Goal: Task Accomplishment & Management: Manage account settings

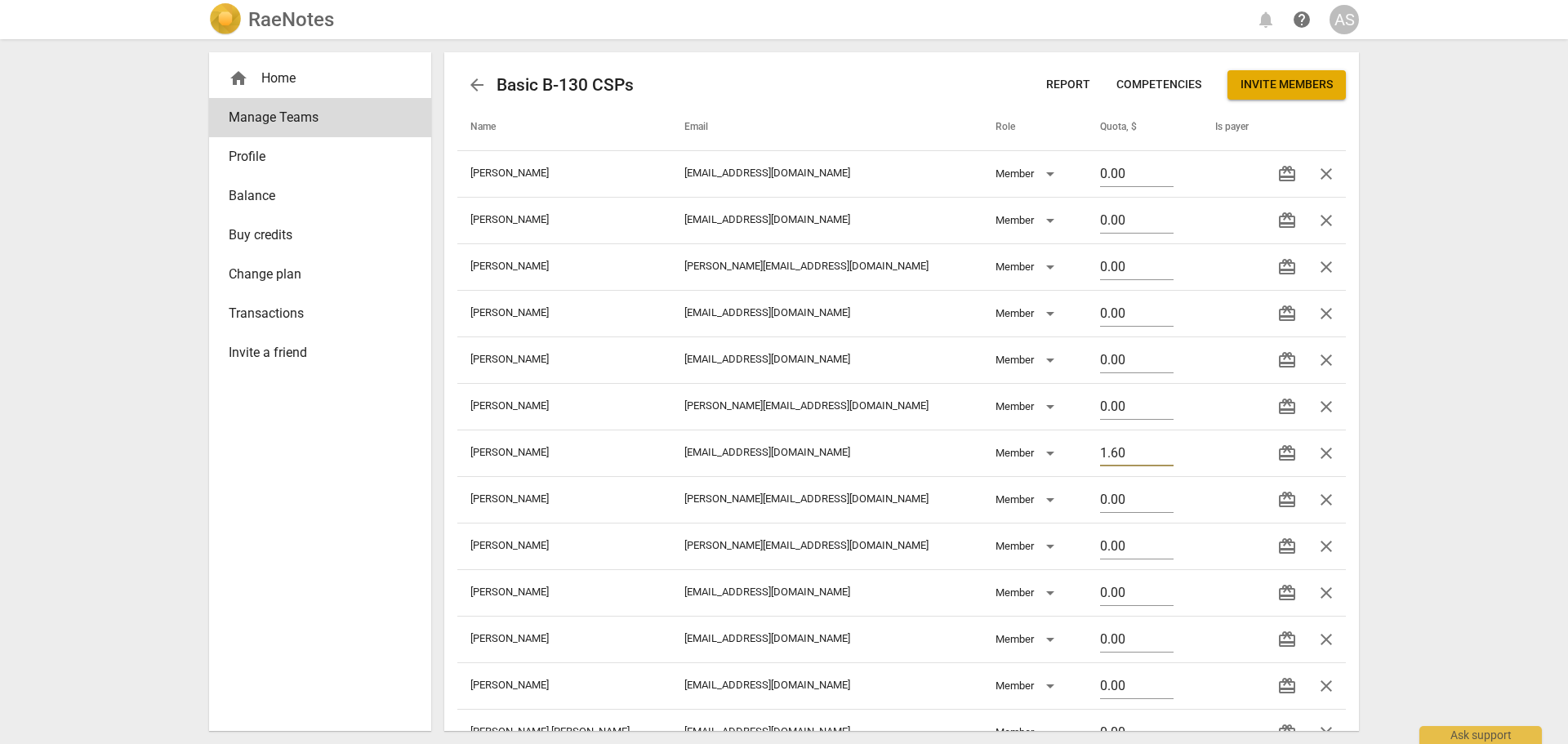
scroll to position [132, 0]
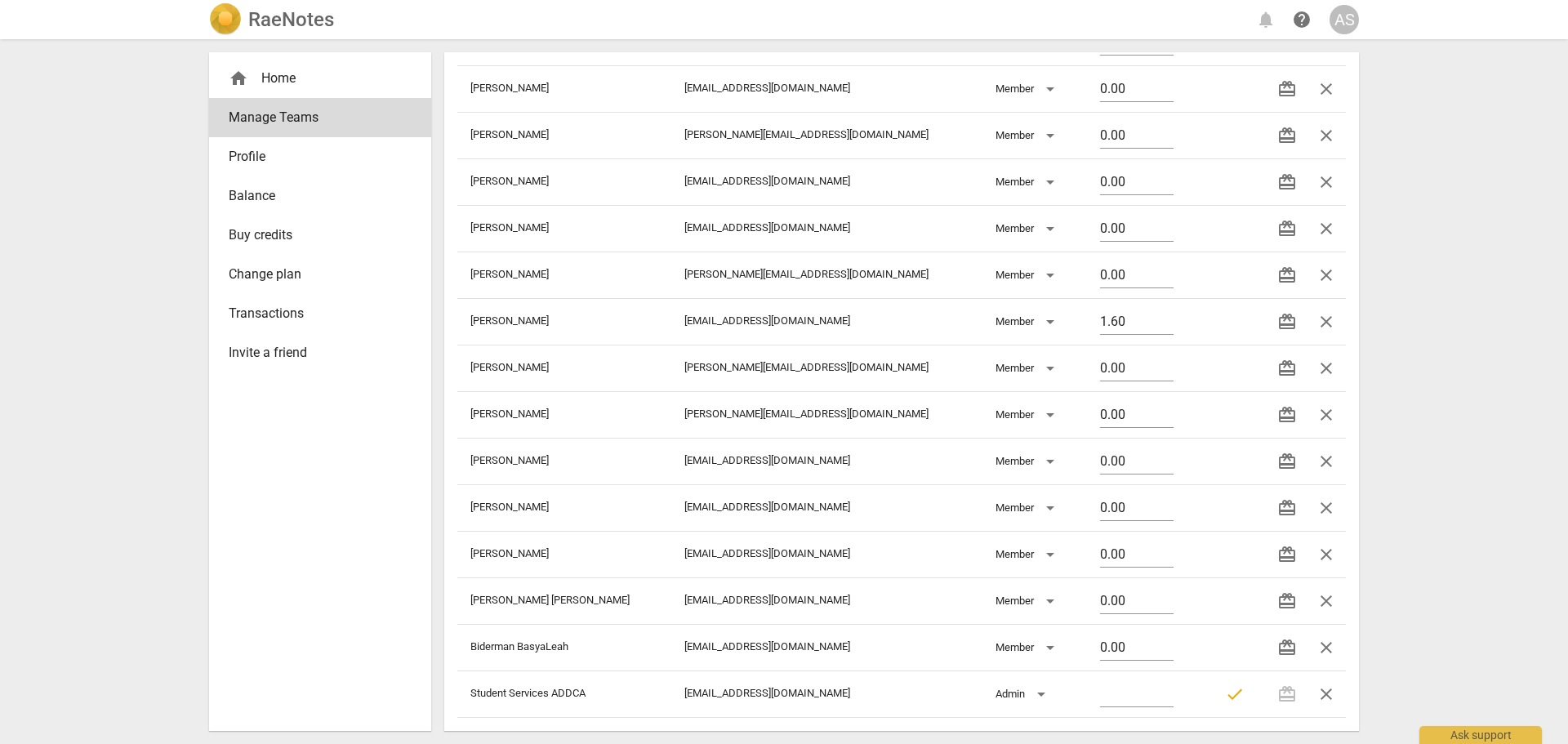
click at [286, 16] on h2 "RaeNotes" at bounding box center [291, 19] width 86 height 23
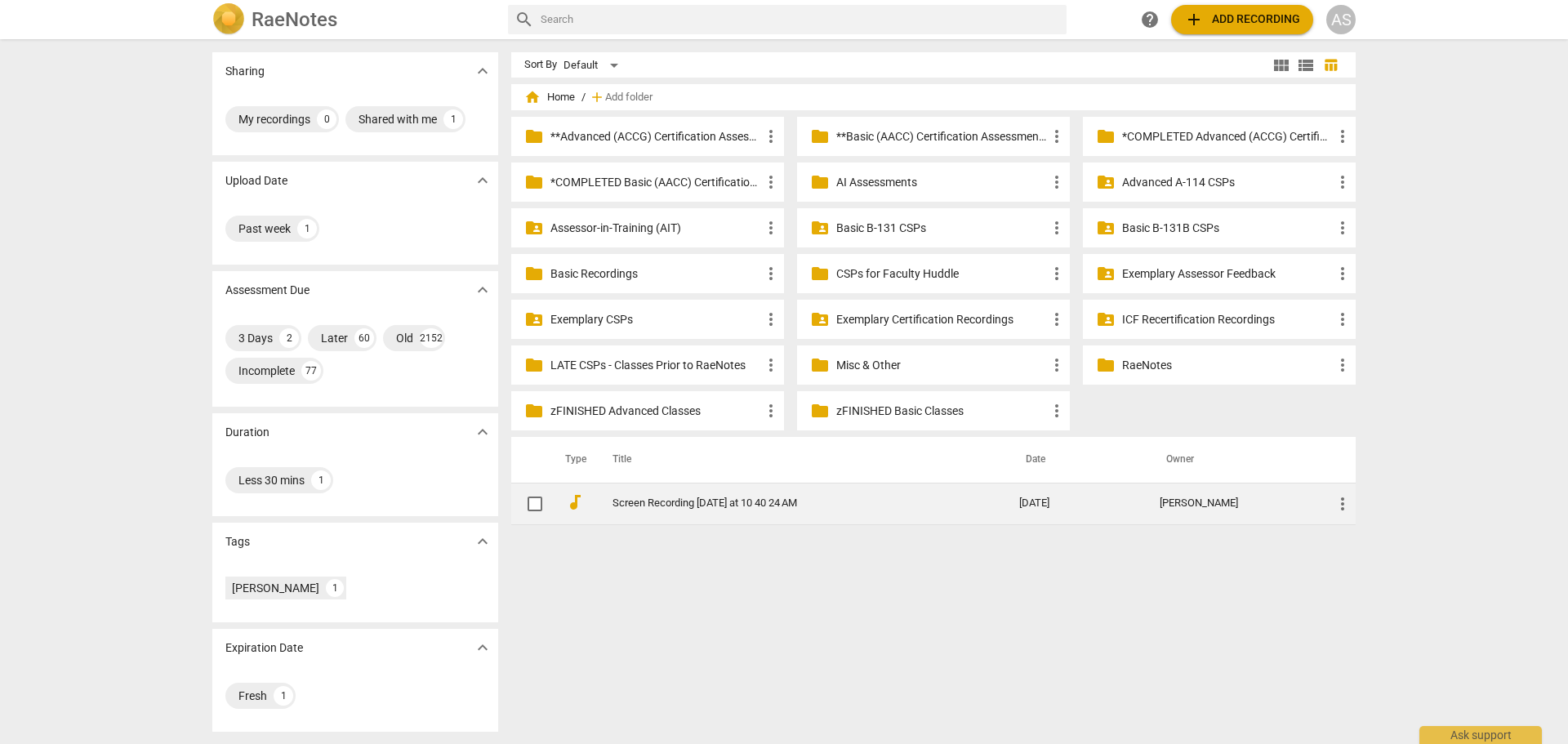
click at [1336, 497] on span "more_vert" at bounding box center [1342, 504] width 19 height 19
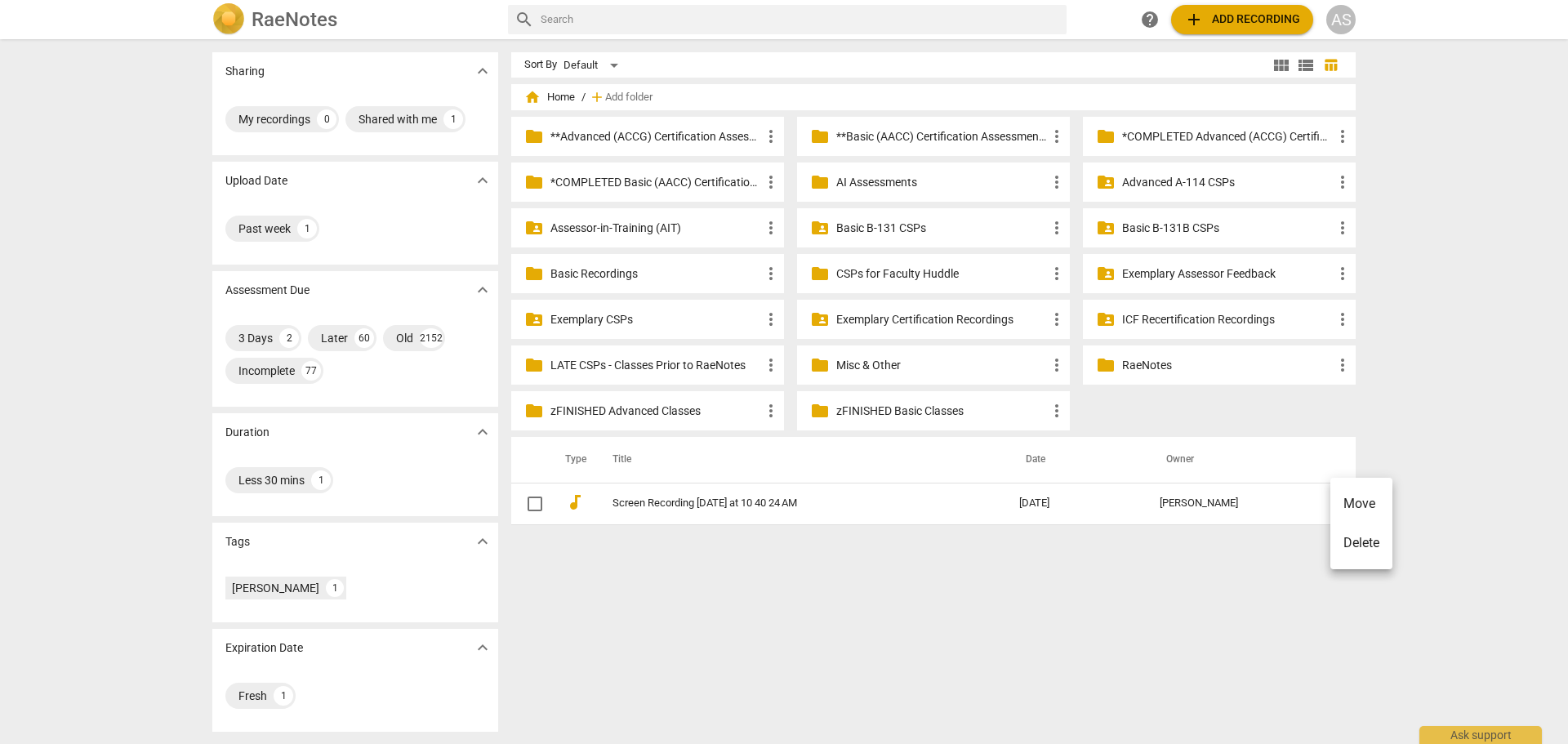
click at [1361, 501] on li "Move" at bounding box center [1361, 504] width 62 height 39
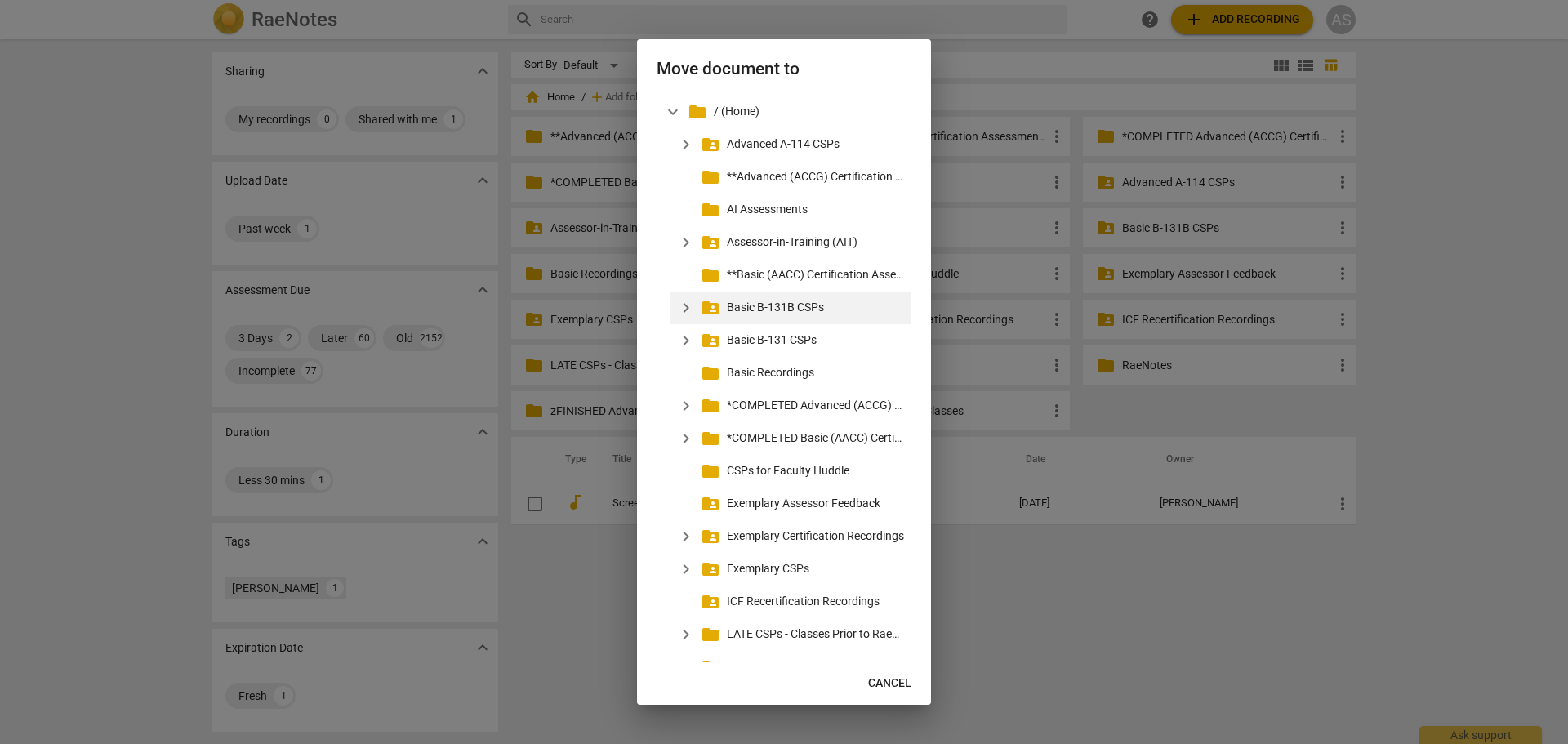
click at [689, 303] on span "expand_more" at bounding box center [686, 308] width 19 height 19
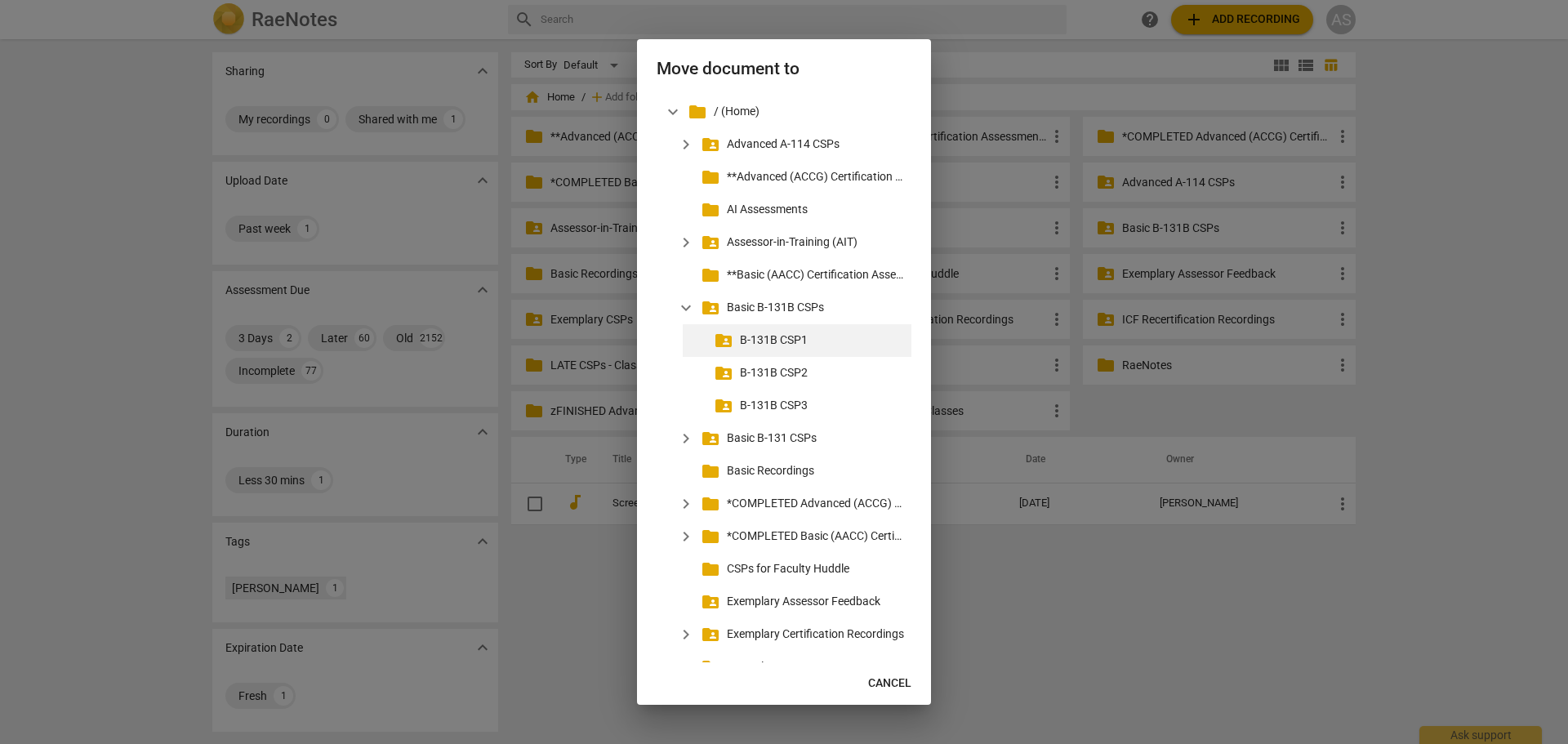
click at [761, 338] on p "B-131B CSP1" at bounding box center [822, 340] width 165 height 17
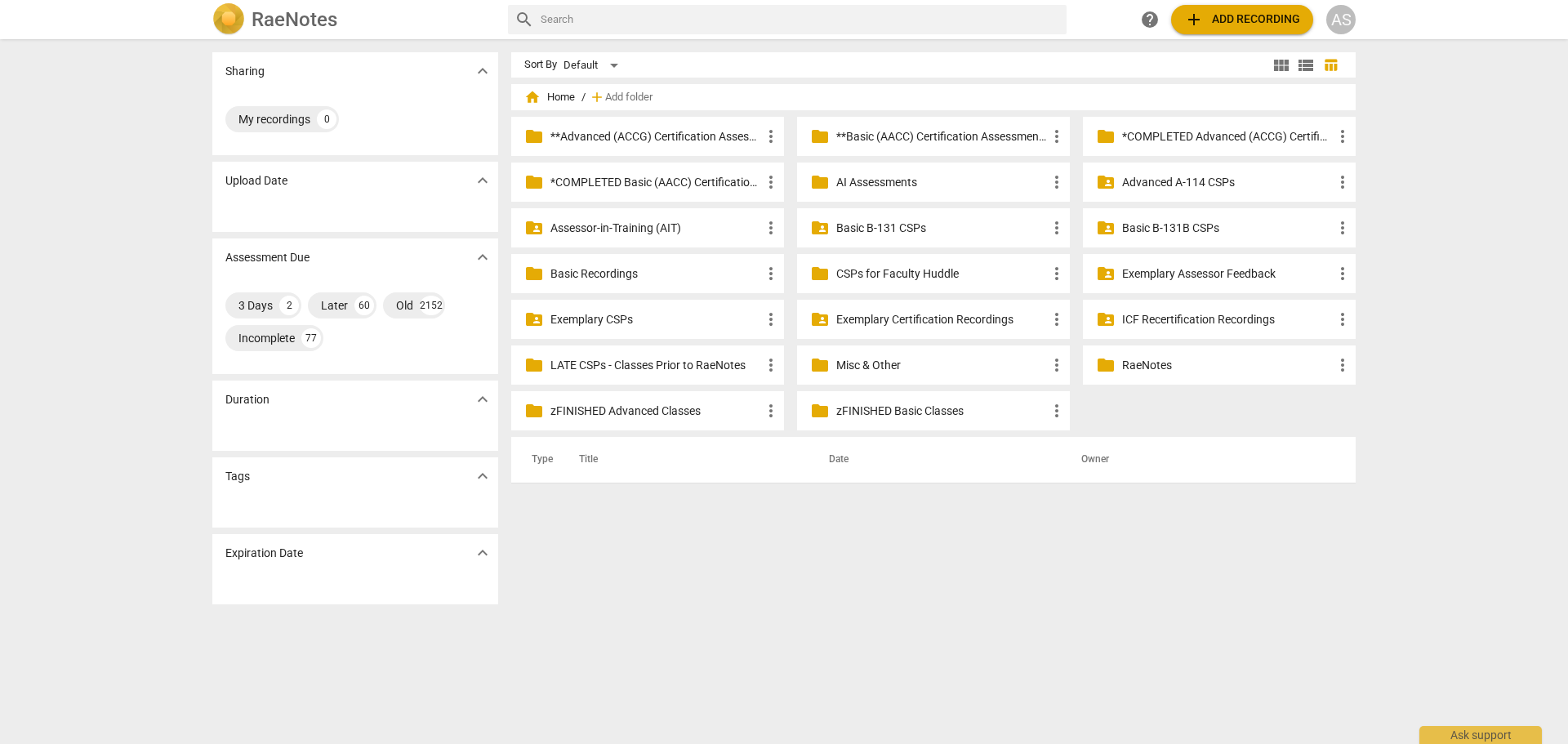
click at [1158, 227] on p "Basic B-131B CSPs" at bounding box center [1227, 229] width 211 height 17
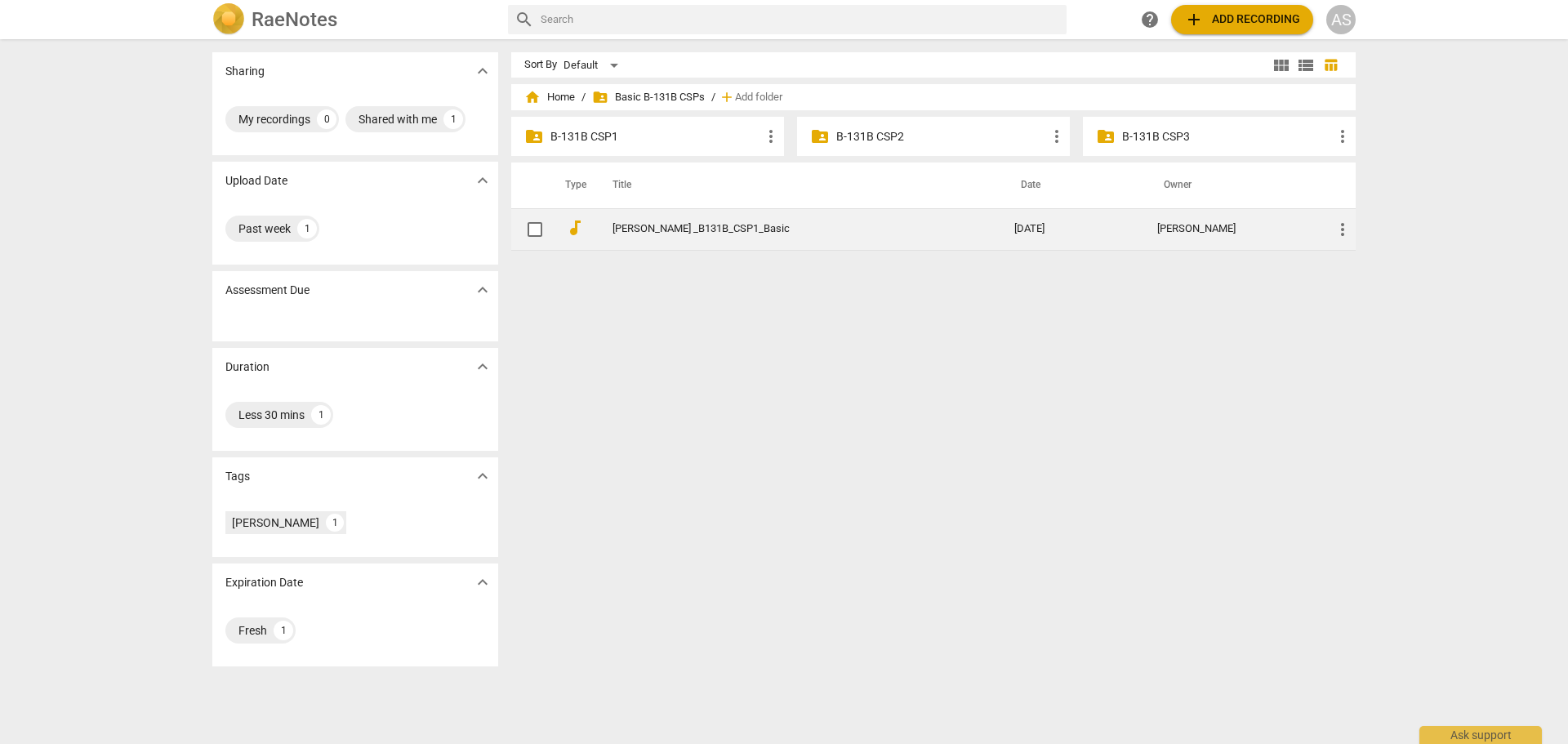
click at [1345, 225] on span "more_vert" at bounding box center [1342, 230] width 19 height 19
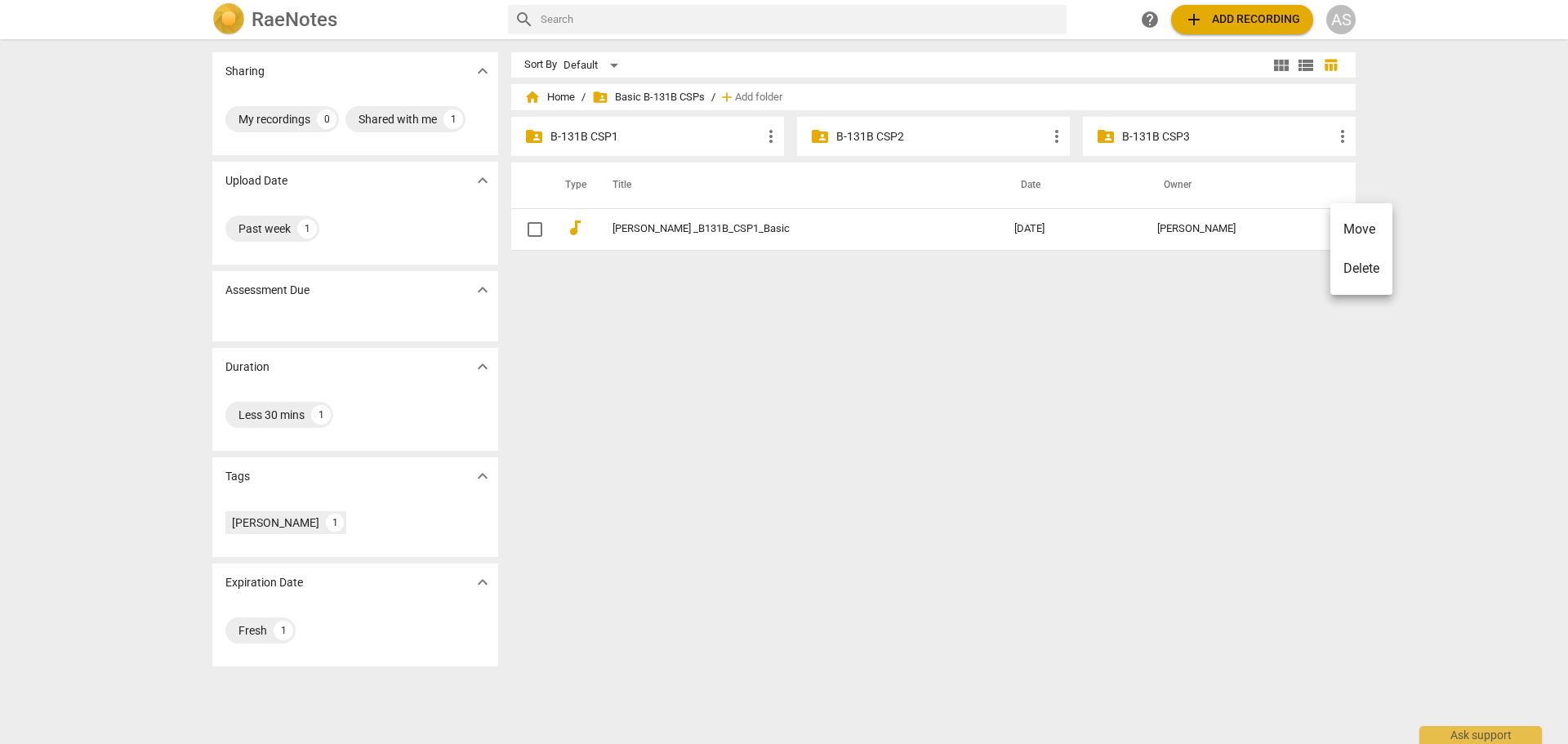
click at [602, 135] on div at bounding box center [784, 372] width 1568 height 744
click at [607, 133] on p "B-131B CSP1" at bounding box center [656, 137] width 211 height 17
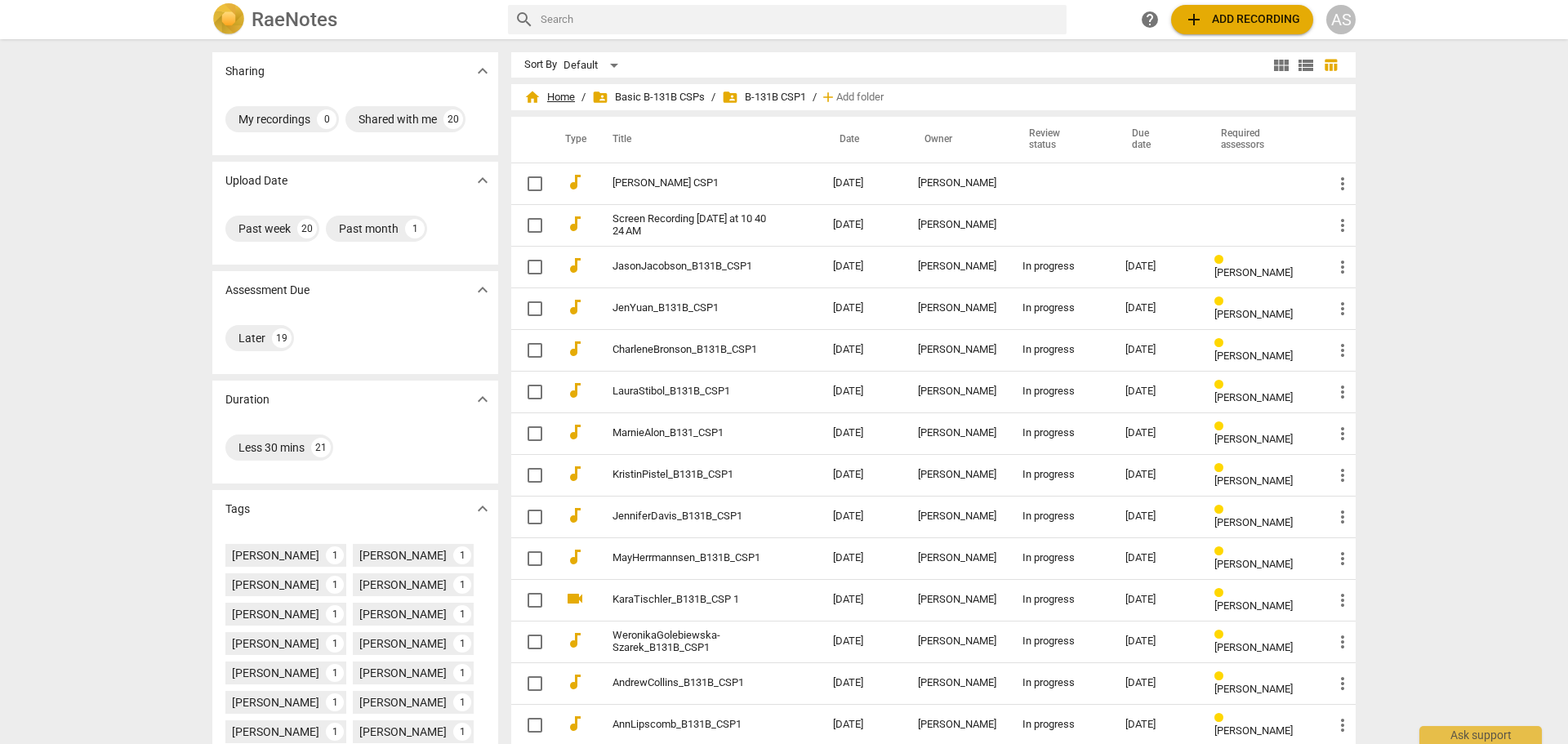
click at [561, 102] on span "home Home" at bounding box center [549, 97] width 50 height 16
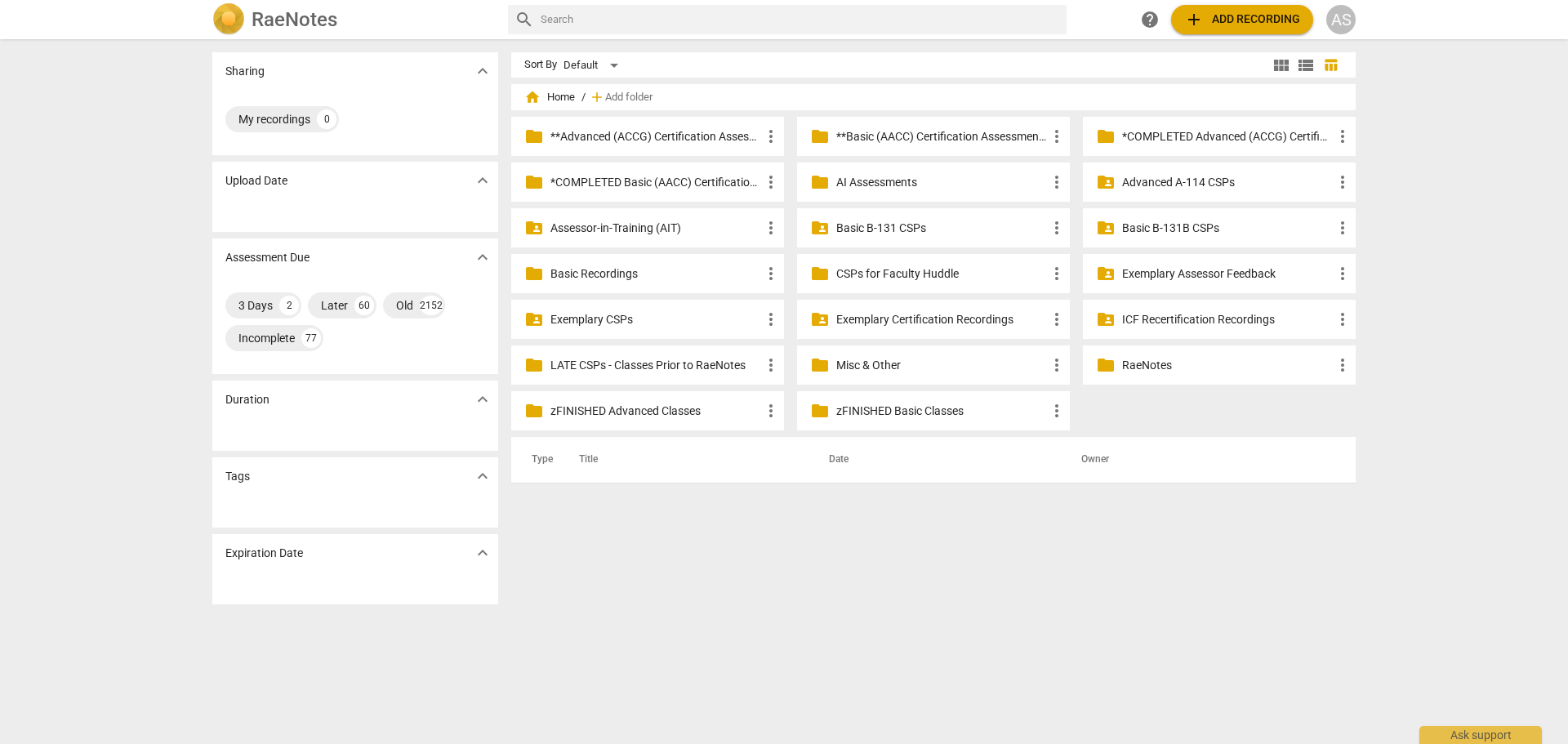
click at [1227, 228] on p "Basic B-131B CSPs" at bounding box center [1227, 229] width 211 height 17
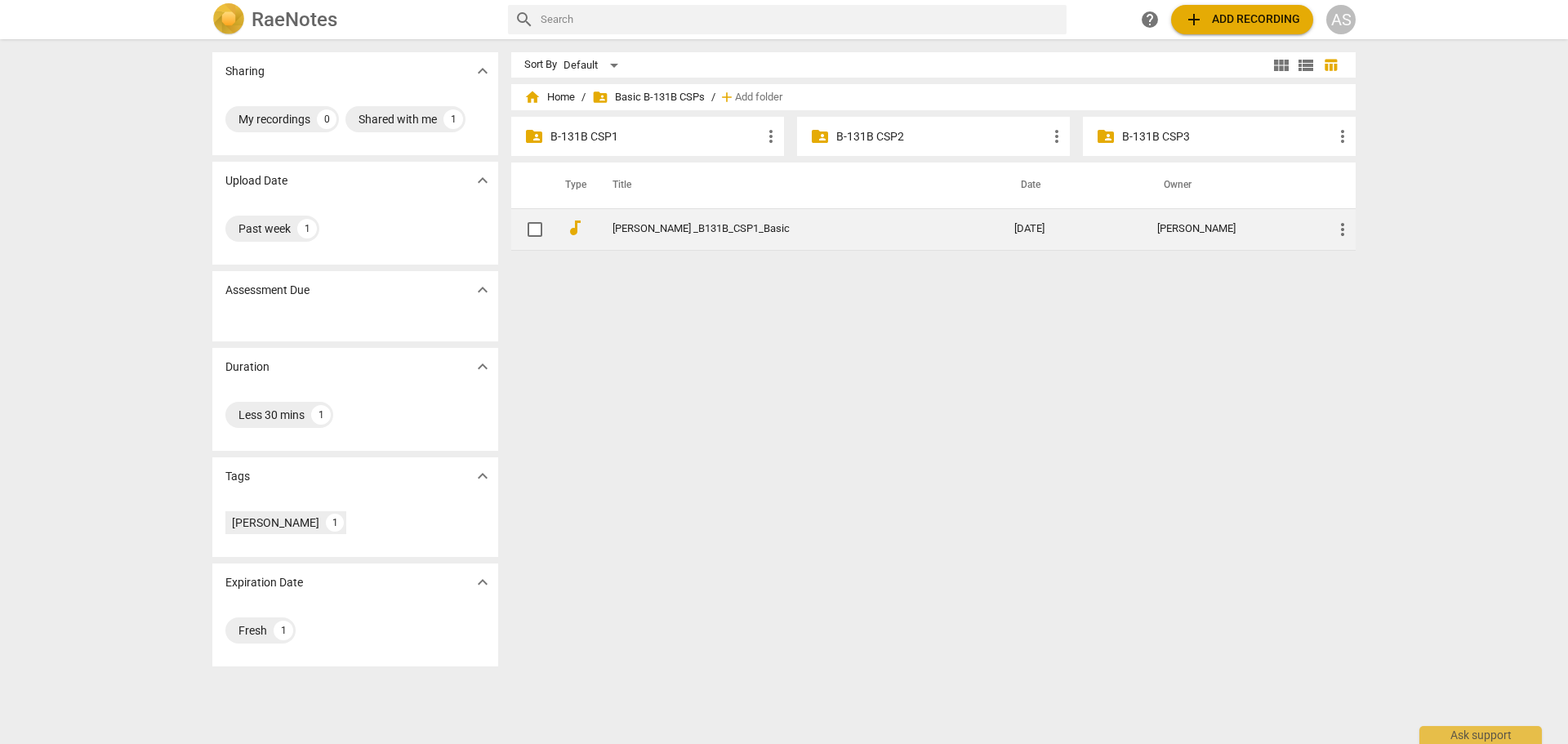
click at [1342, 223] on span "more_vert" at bounding box center [1342, 230] width 19 height 19
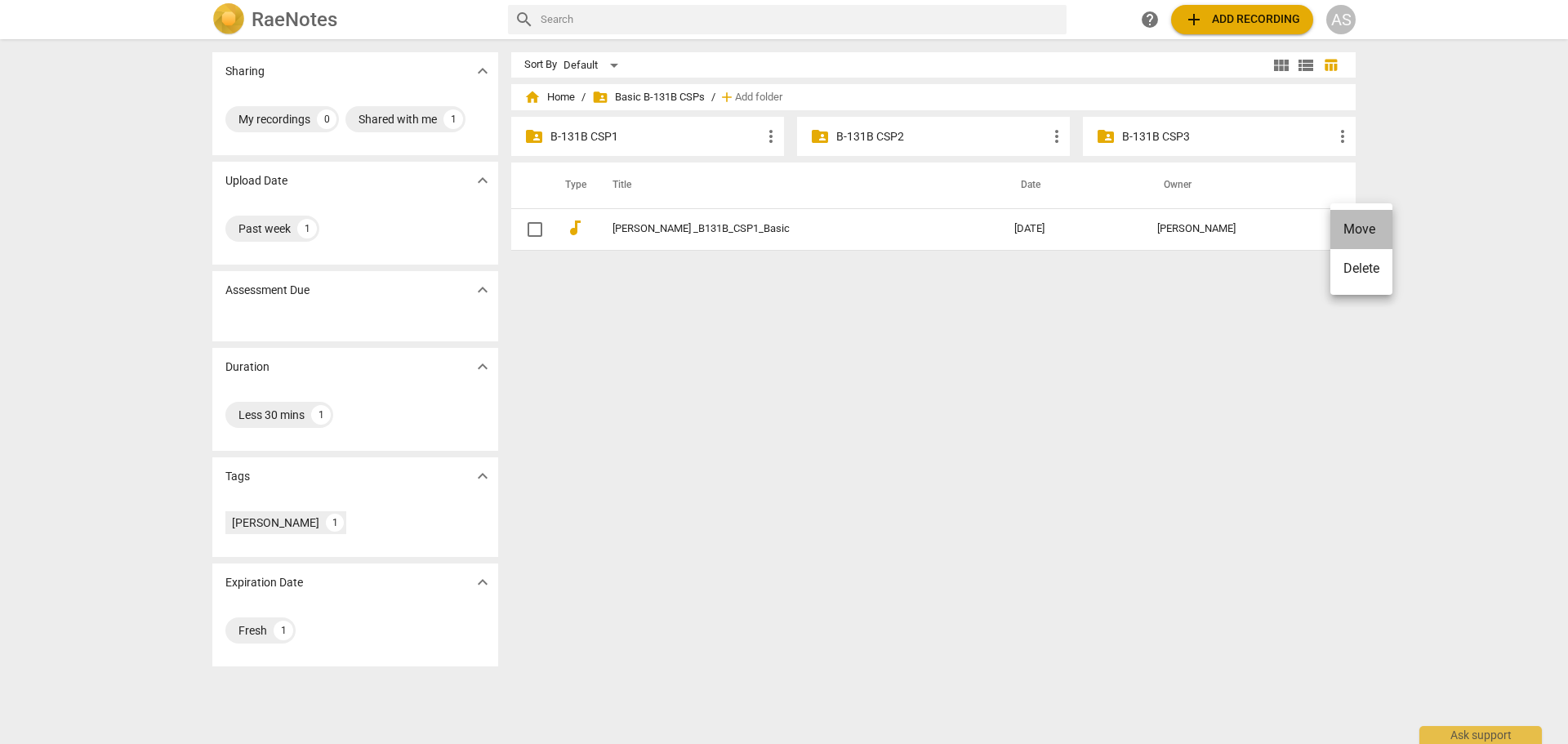
click at [1380, 230] on li "Move" at bounding box center [1361, 230] width 62 height 39
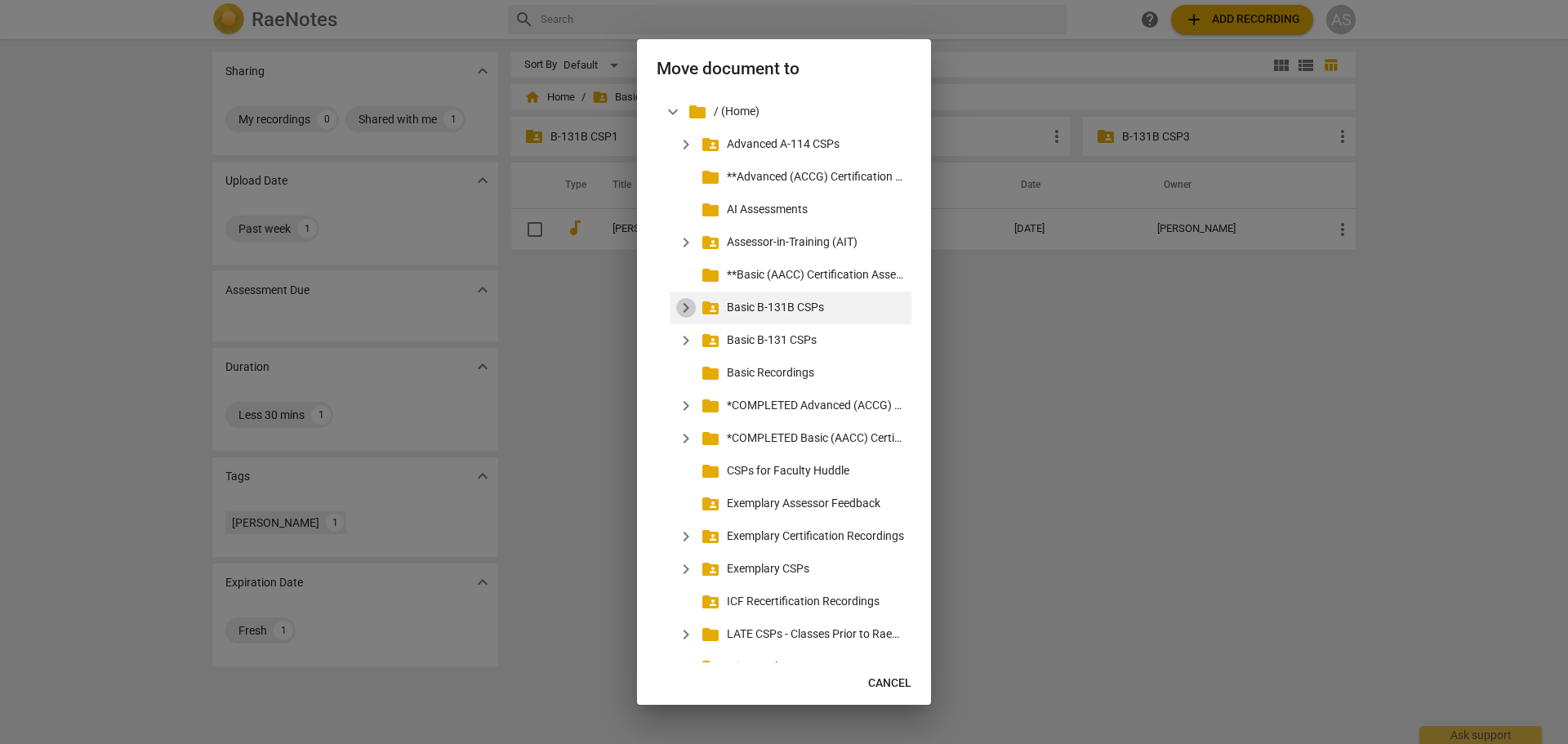
click at [686, 306] on span "expand_more" at bounding box center [686, 308] width 19 height 19
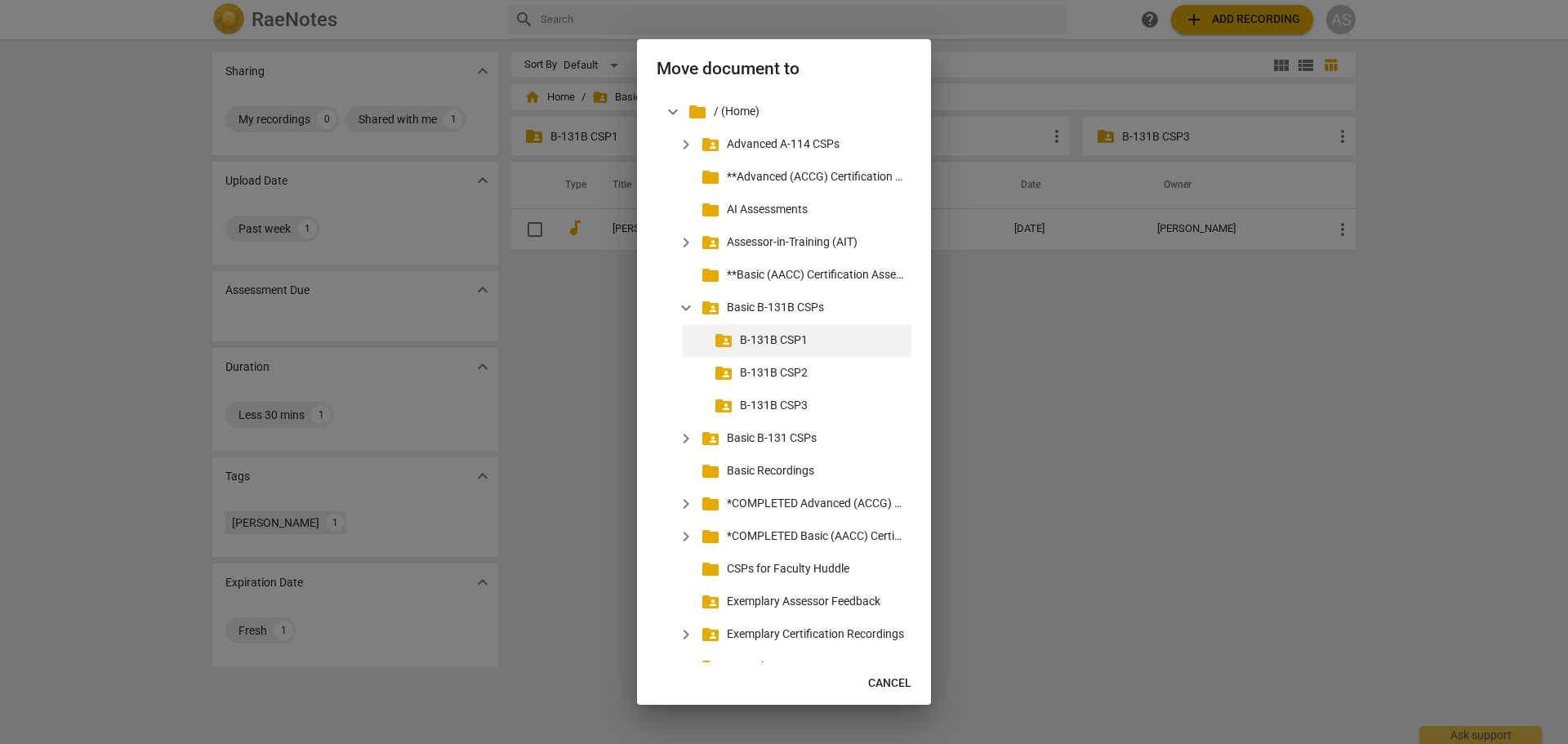
click at [784, 338] on p "B-131B CSP1" at bounding box center [822, 340] width 165 height 17
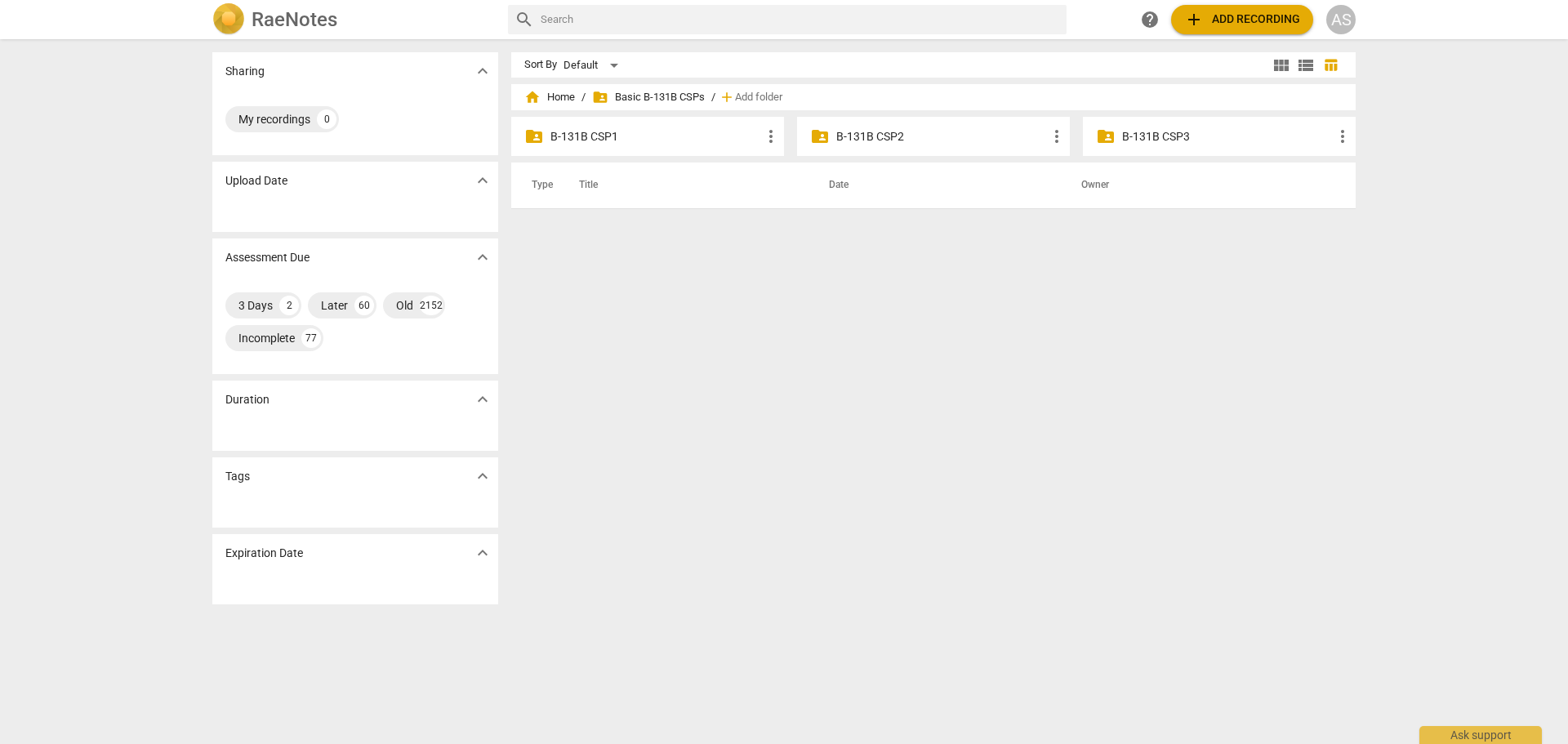
click at [616, 143] on p "B-131B CSP1" at bounding box center [656, 137] width 211 height 17
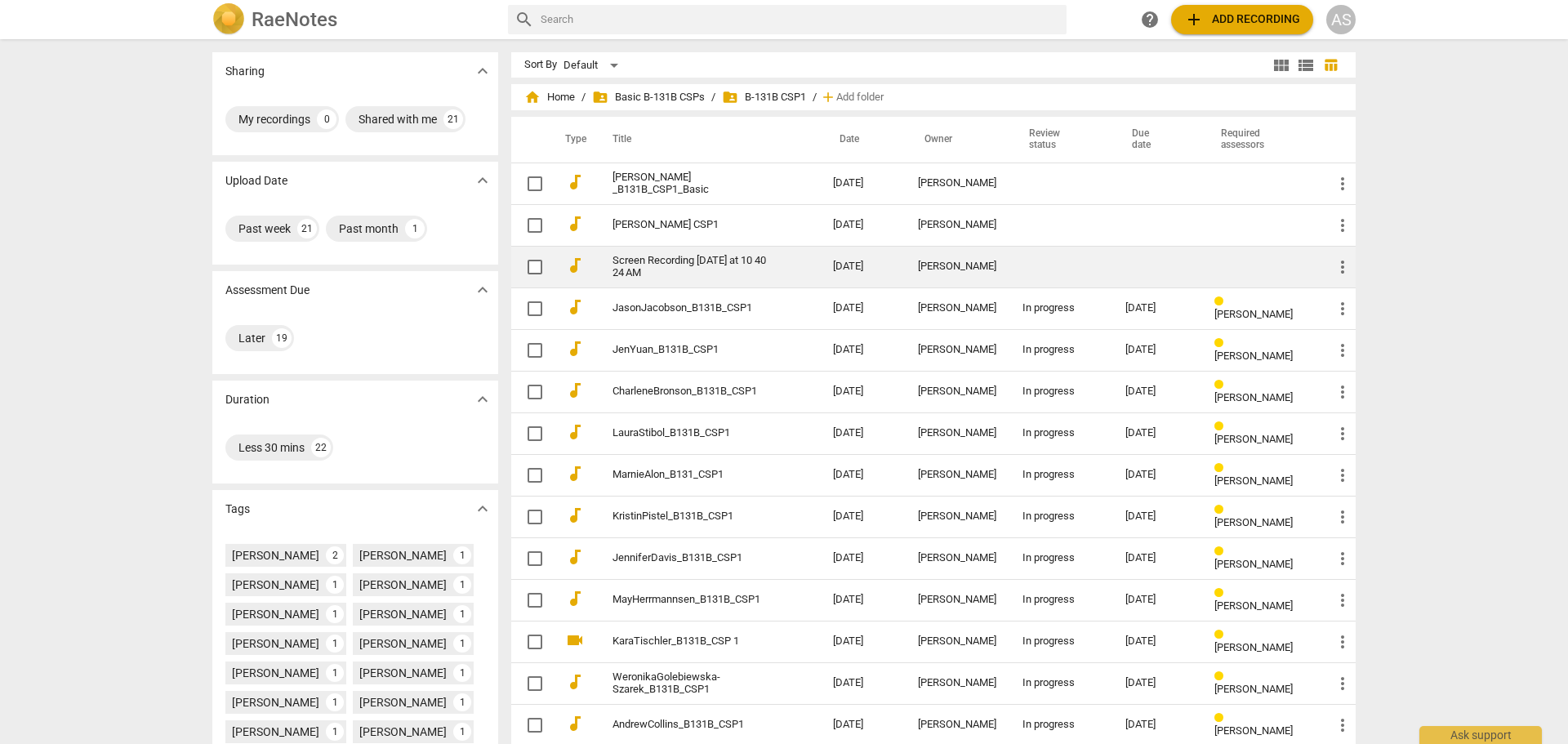
click at [789, 255] on td "Screen Recording [DATE] at 10 40 24 AM" at bounding box center [706, 266] width 227 height 42
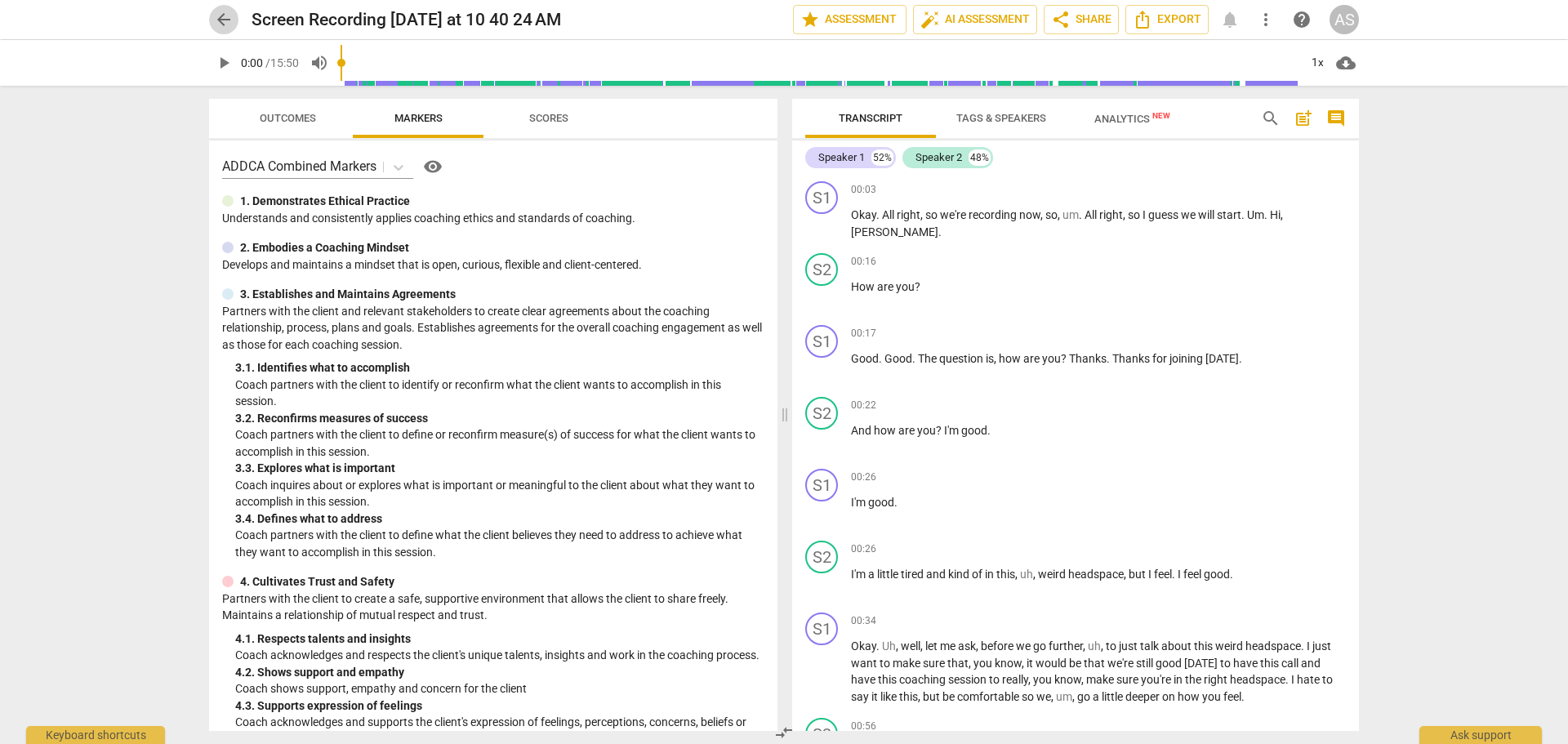
click at [223, 15] on span "arrow_back" at bounding box center [224, 19] width 19 height 19
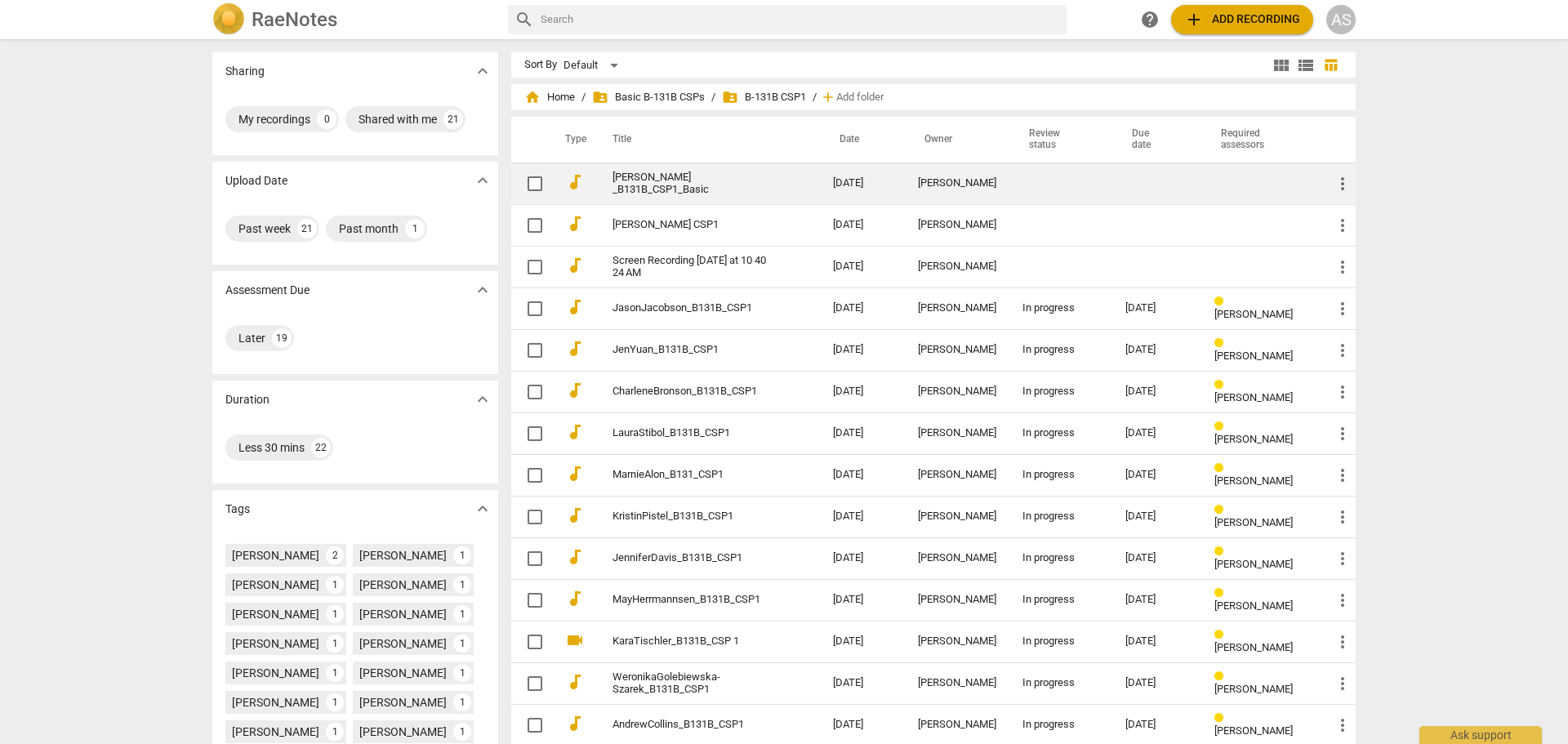
click at [692, 172] on link "[PERSON_NAME] _B131B_CSP1_Basic" at bounding box center [692, 183] width 162 height 24
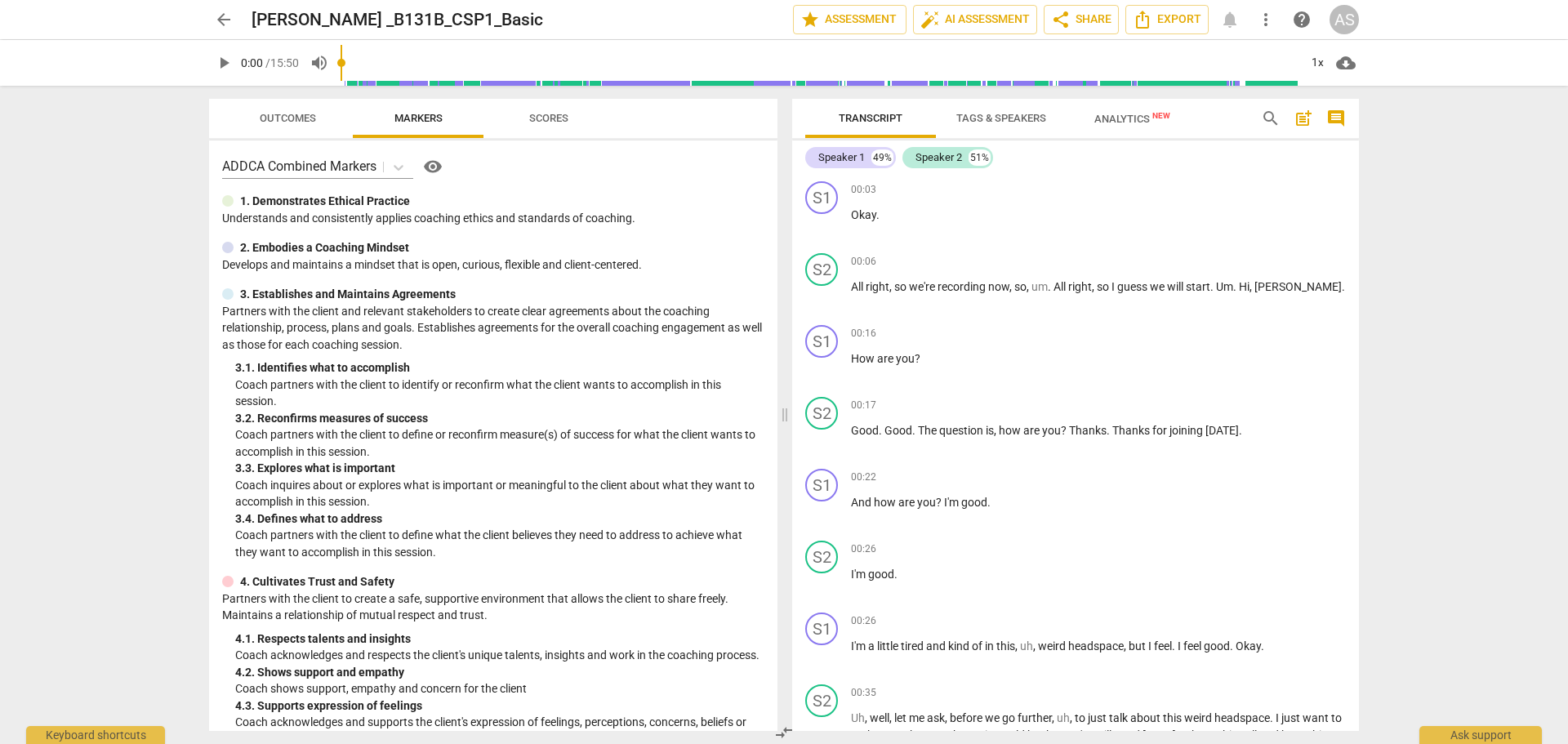
click at [216, 27] on span "arrow_back" at bounding box center [224, 19] width 19 height 19
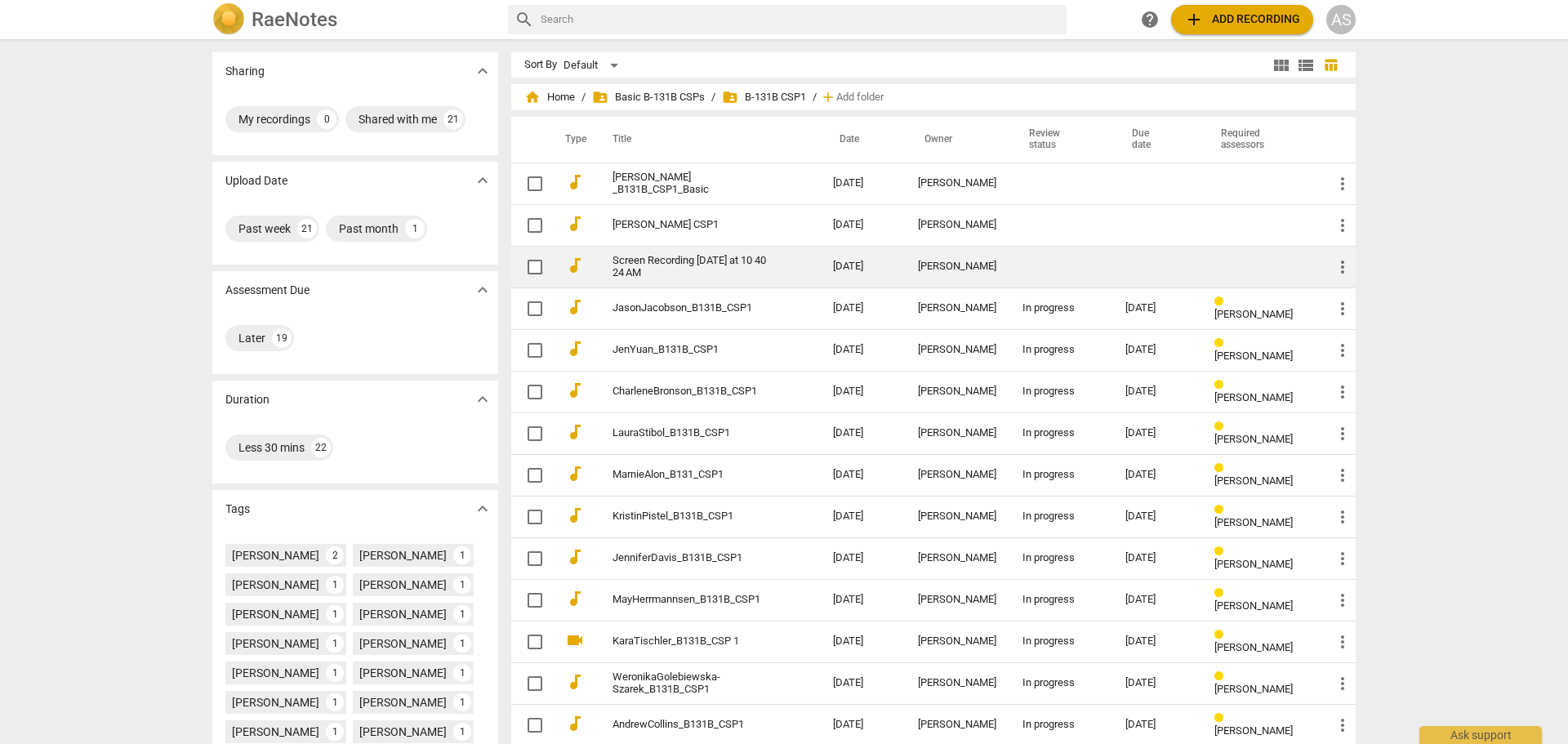
click at [1342, 268] on span "more_vert" at bounding box center [1342, 267] width 19 height 19
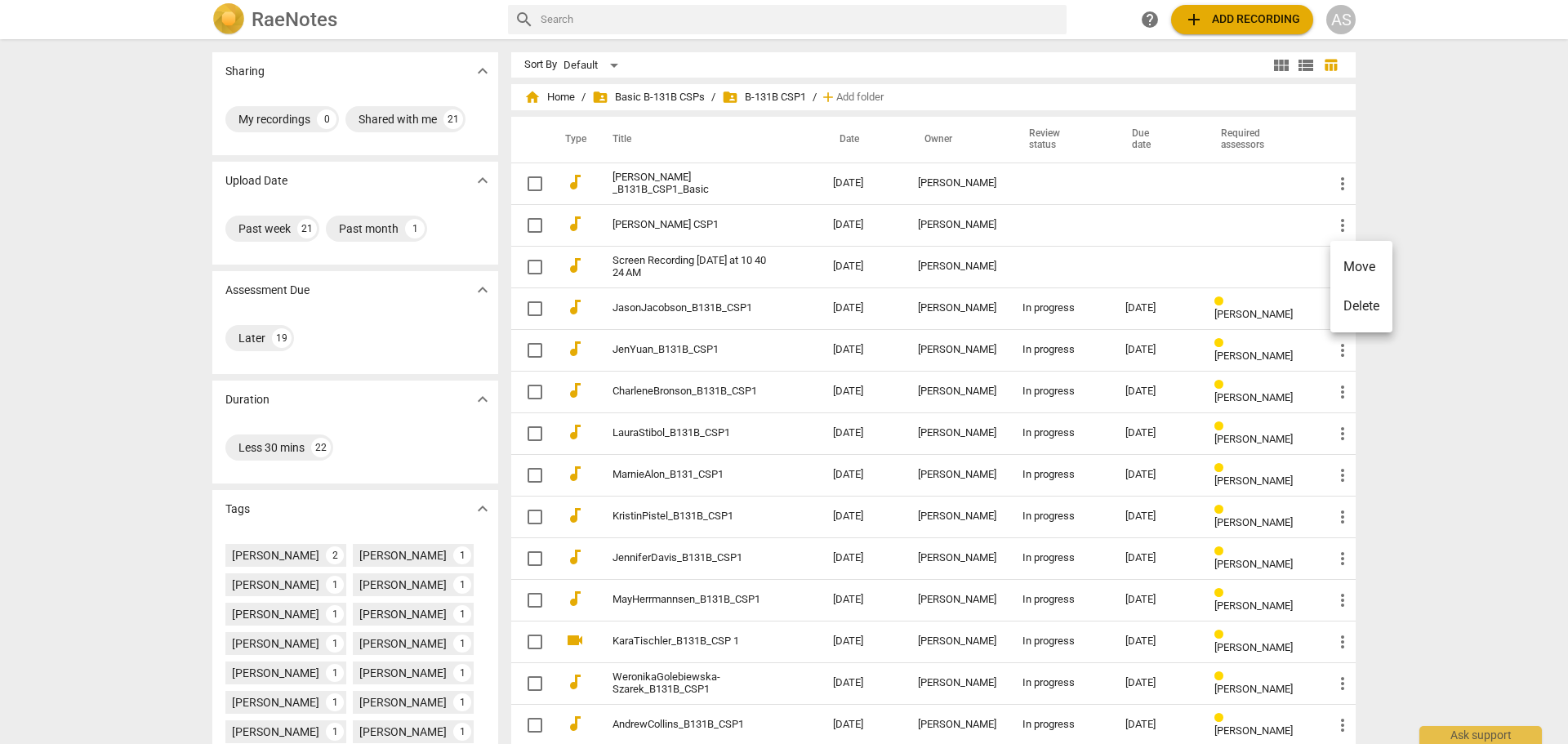
click at [1361, 303] on li "Delete" at bounding box center [1361, 306] width 62 height 39
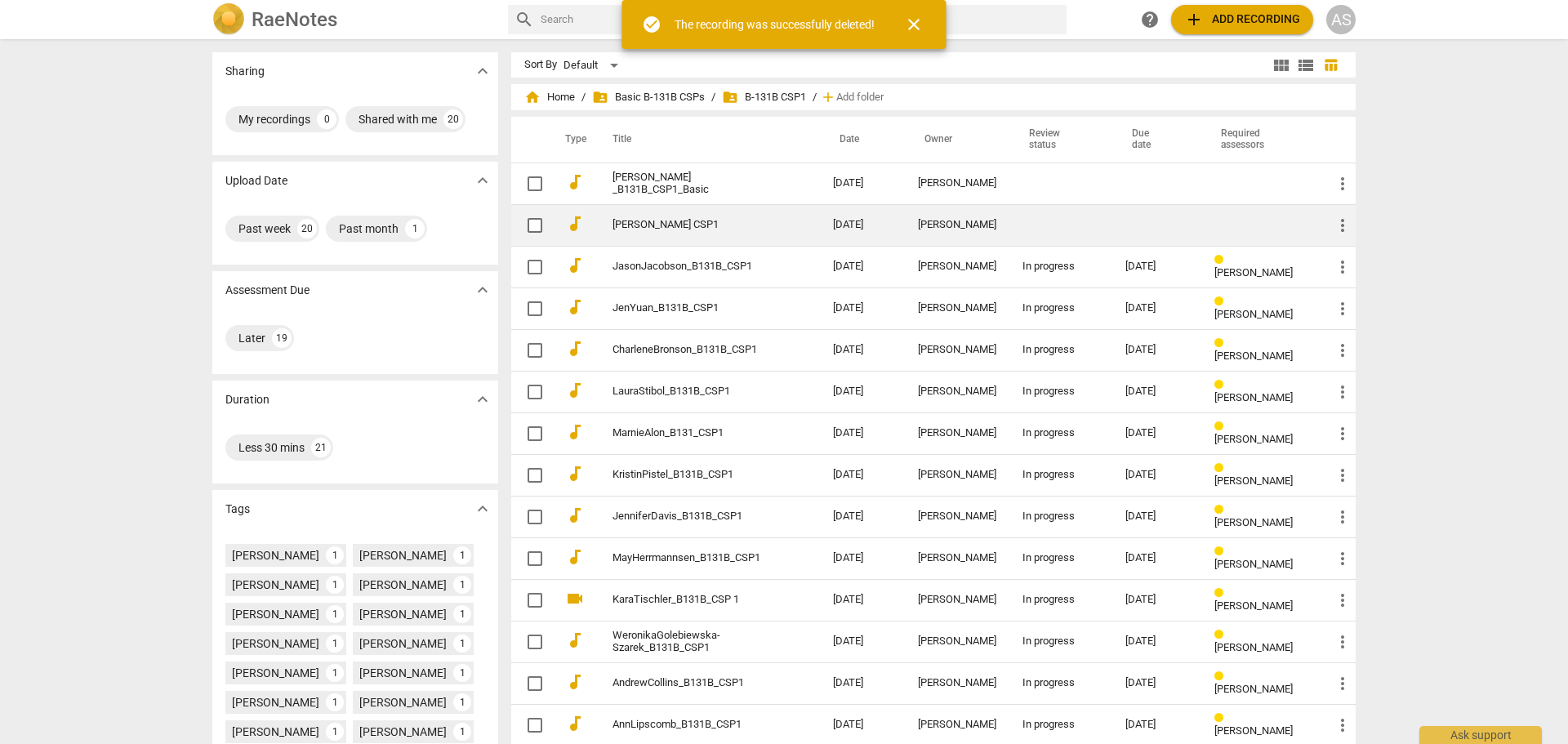
click at [785, 216] on td "[PERSON_NAME] CSP1" at bounding box center [706, 225] width 227 height 42
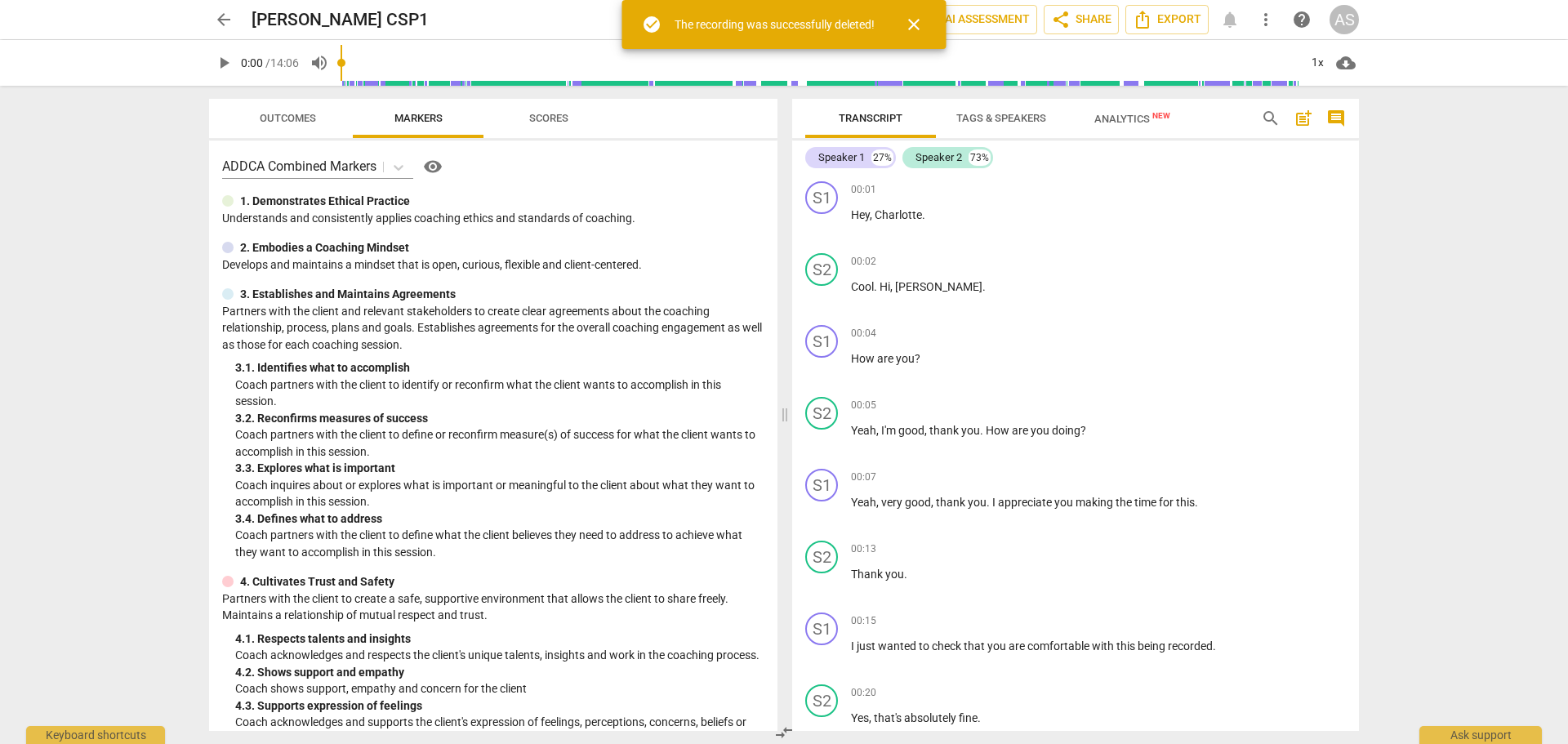
click at [914, 16] on span "close" at bounding box center [913, 24] width 19 height 19
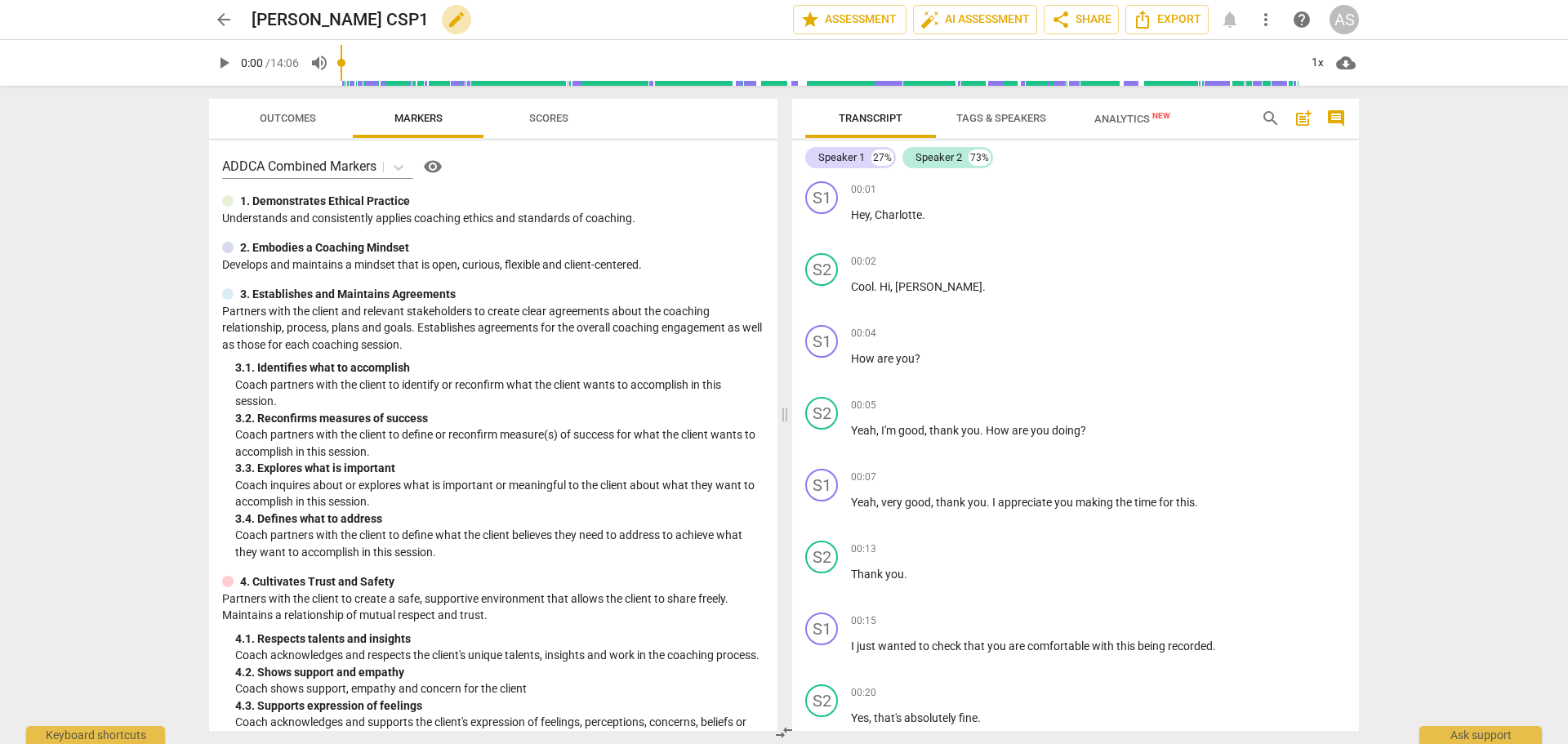
click at [446, 16] on span "edit" at bounding box center [456, 19] width 19 height 19
click at [356, 20] on input "[PERSON_NAME] CSP1" at bounding box center [486, 19] width 470 height 31
type input "NoraPerone_B131B_CSP1"
click at [726, 24] on span "done" at bounding box center [736, 19] width 19 height 19
click at [846, 19] on span "star Assessment" at bounding box center [849, 19] width 99 height 19
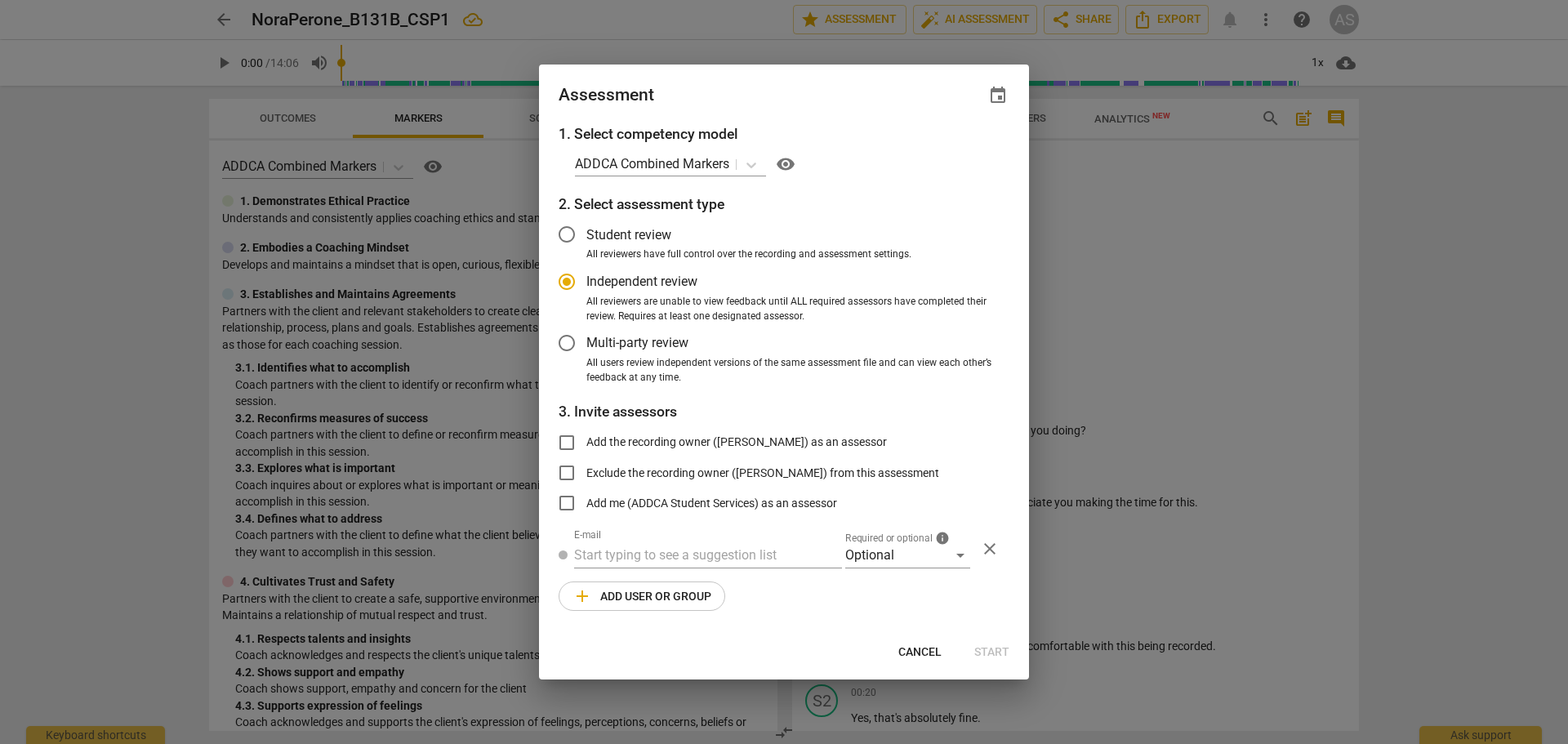
click at [993, 101] on span "event" at bounding box center [998, 96] width 19 height 19
radio input "false"
click at [943, 152] on input "date" at bounding box center [900, 151] width 114 height 23
type input "[DATE]"
click at [815, 103] on div at bounding box center [784, 372] width 1568 height 744
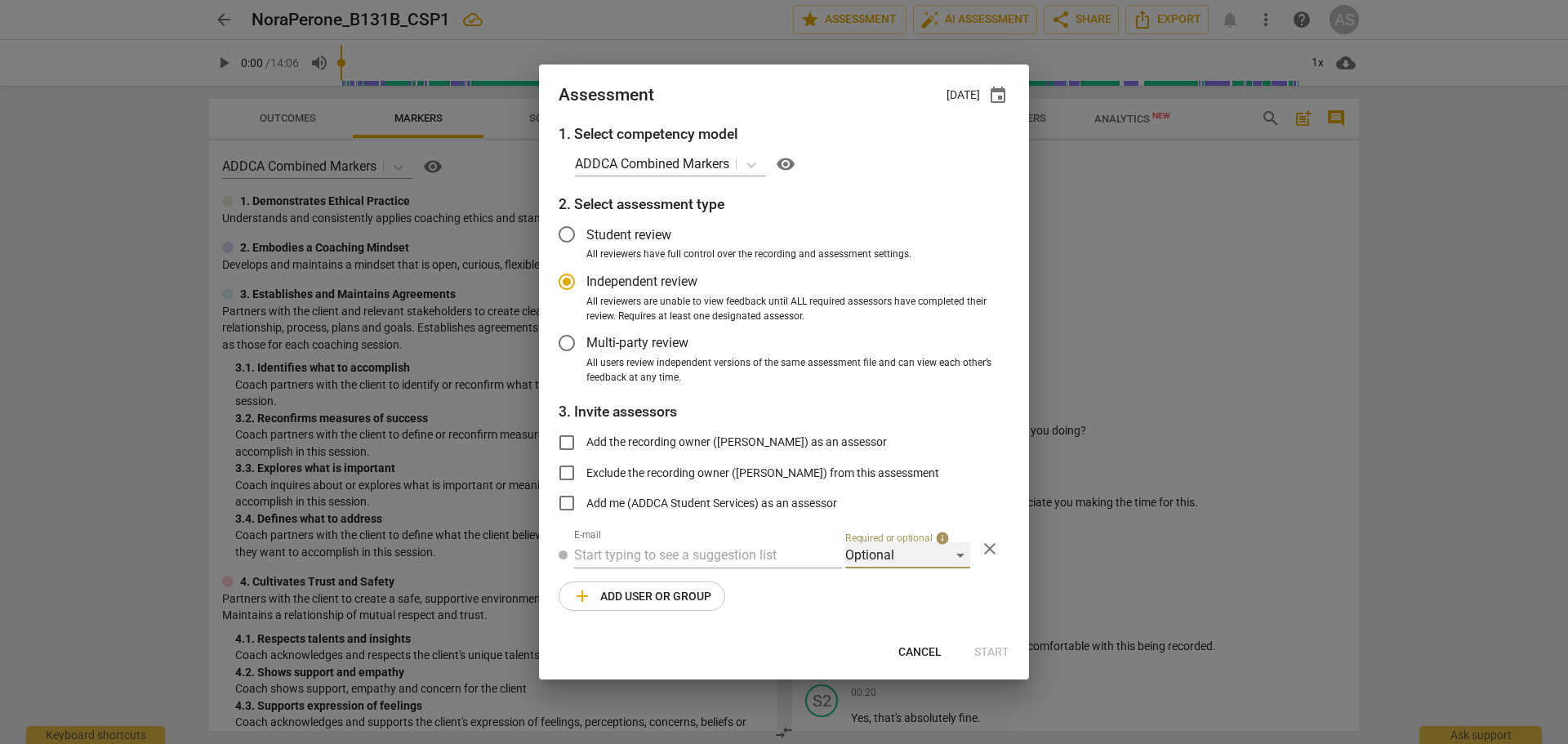
click at [898, 565] on div "Optional" at bounding box center [907, 555] width 125 height 26
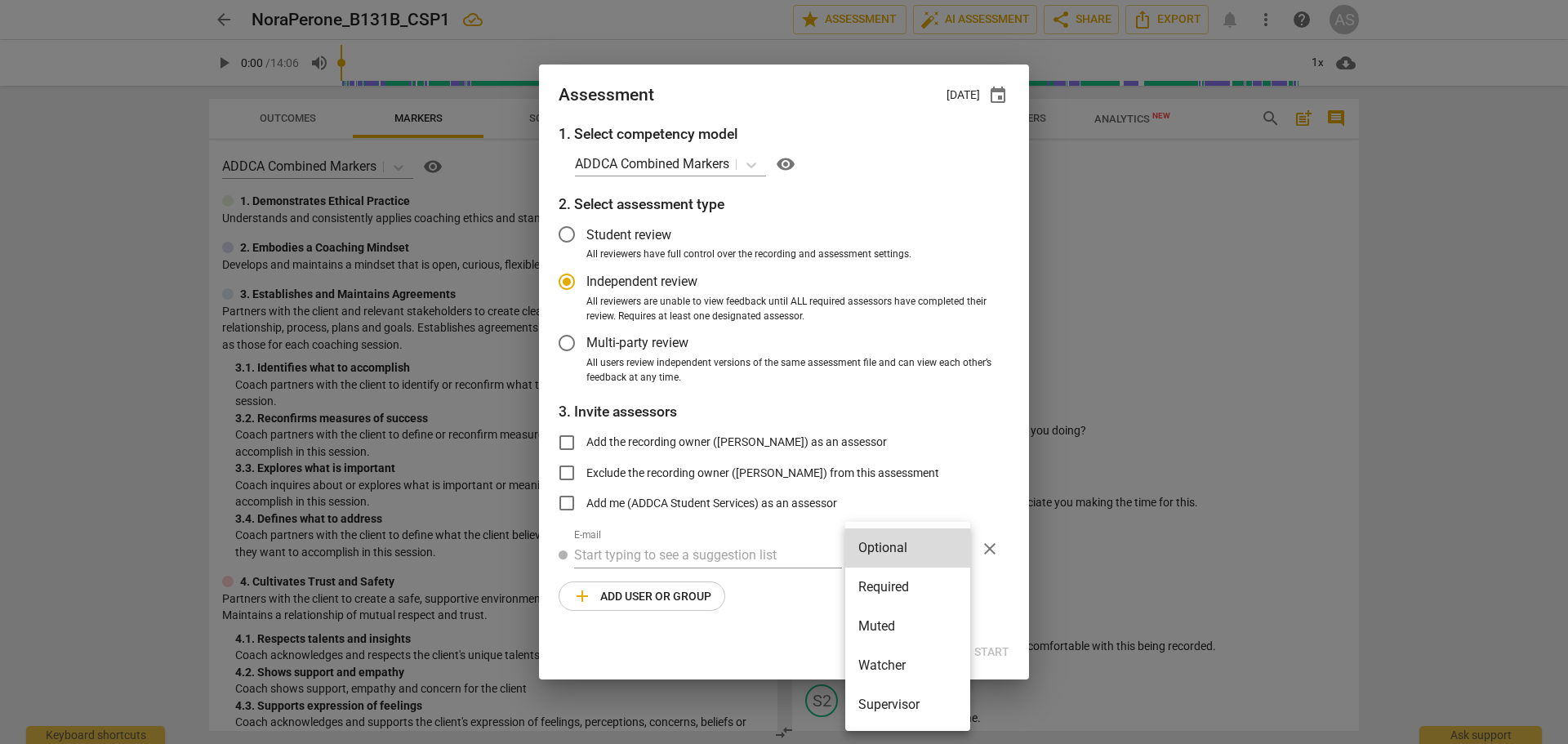
click at [898, 579] on li "Required" at bounding box center [907, 587] width 125 height 39
radio input "false"
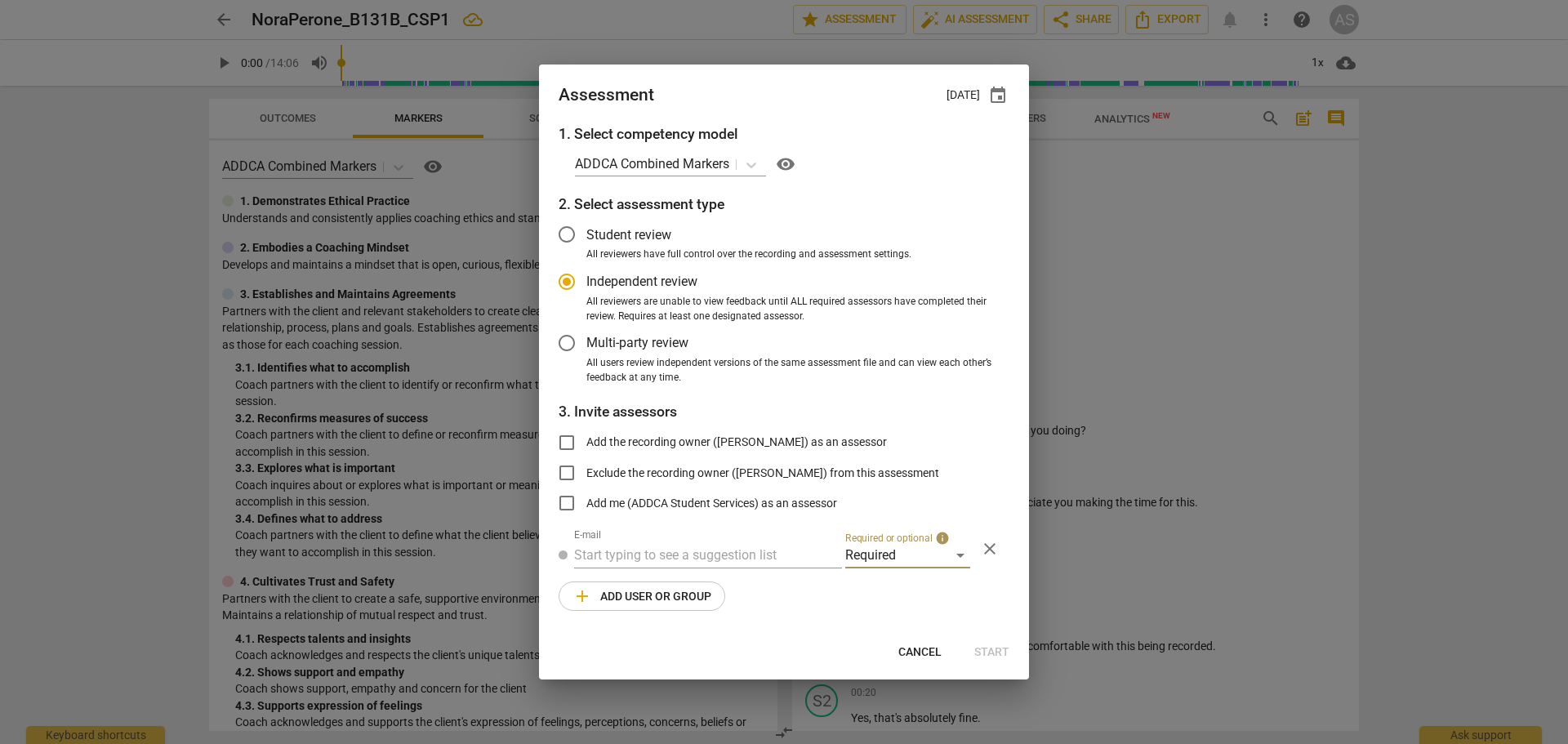
click at [736, 552] on input "text" at bounding box center [708, 555] width 268 height 26
type input "[PERSON_NAME]@add"
click at [728, 590] on span "[PERSON_NAME]@add" at bounding box center [760, 588] width 133 height 16
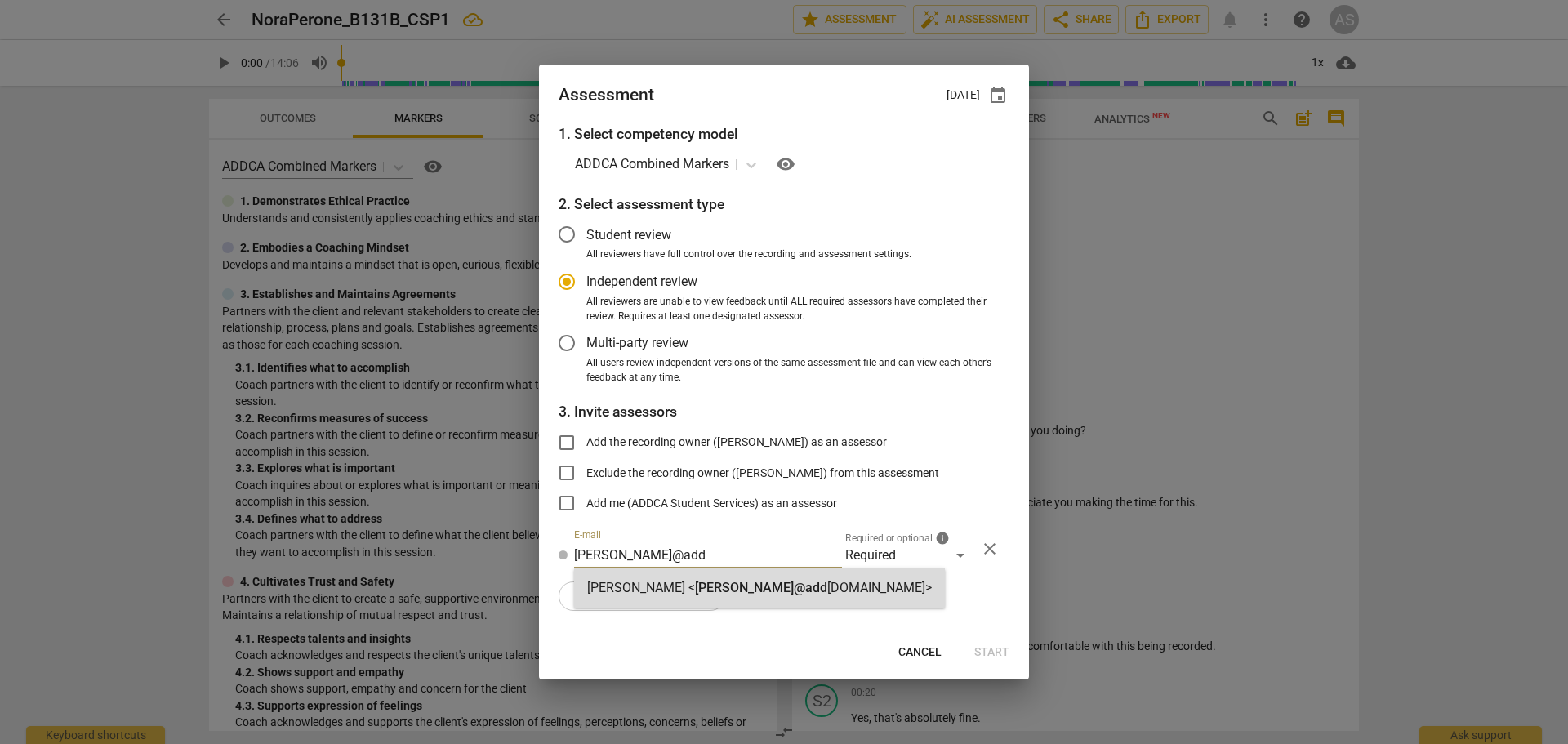
radio input "false"
type input "[PERSON_NAME] <[PERSON_NAME][EMAIL_ADDRESS][DOMAIN_NAME]>"
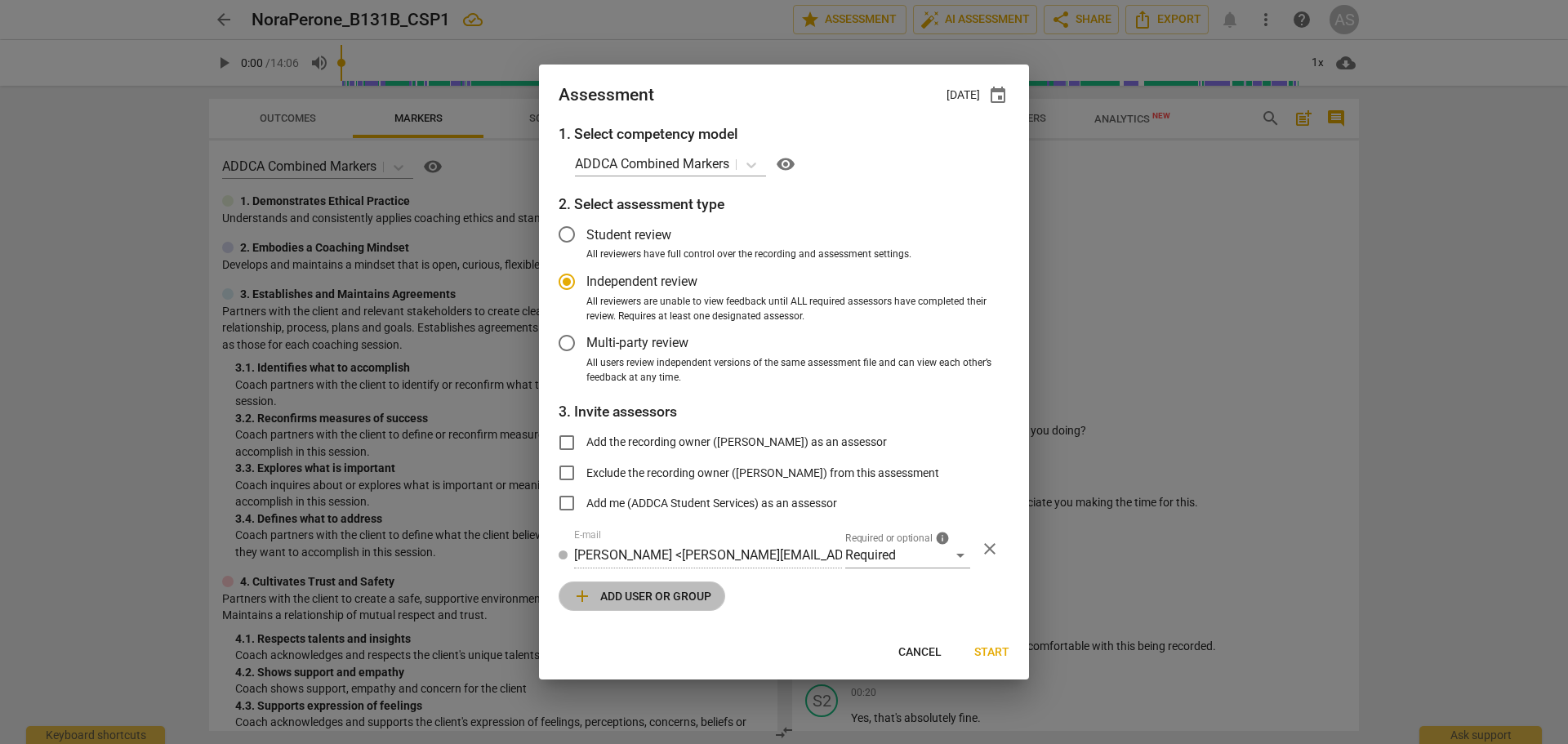
click at [671, 593] on span "add Add user or group" at bounding box center [641, 596] width 138 height 19
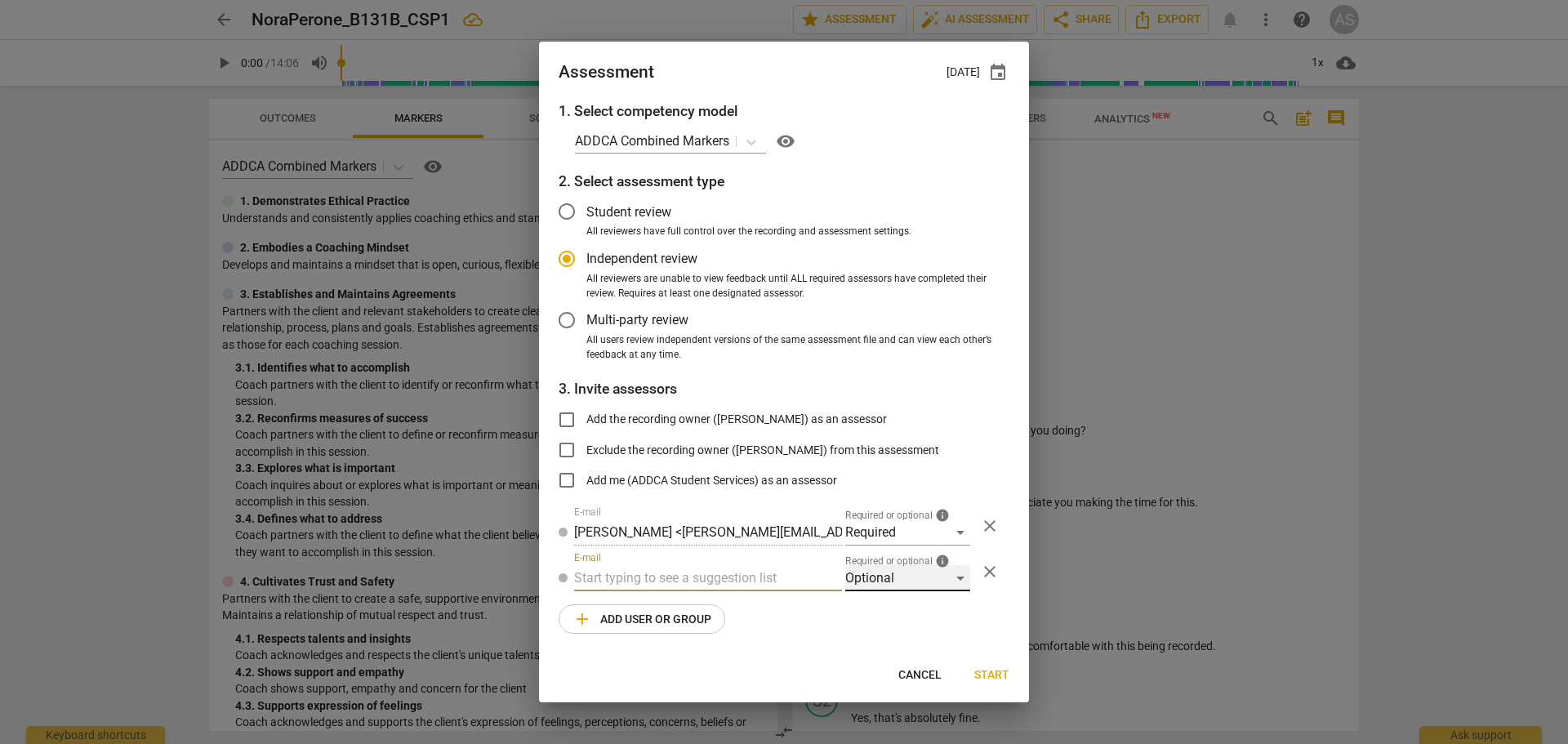
drag, startPoint x: 899, startPoint y: 570, endPoint x: 904, endPoint y: 580, distance: 11.2
click at [904, 580] on div "Optional" at bounding box center [907, 577] width 125 height 26
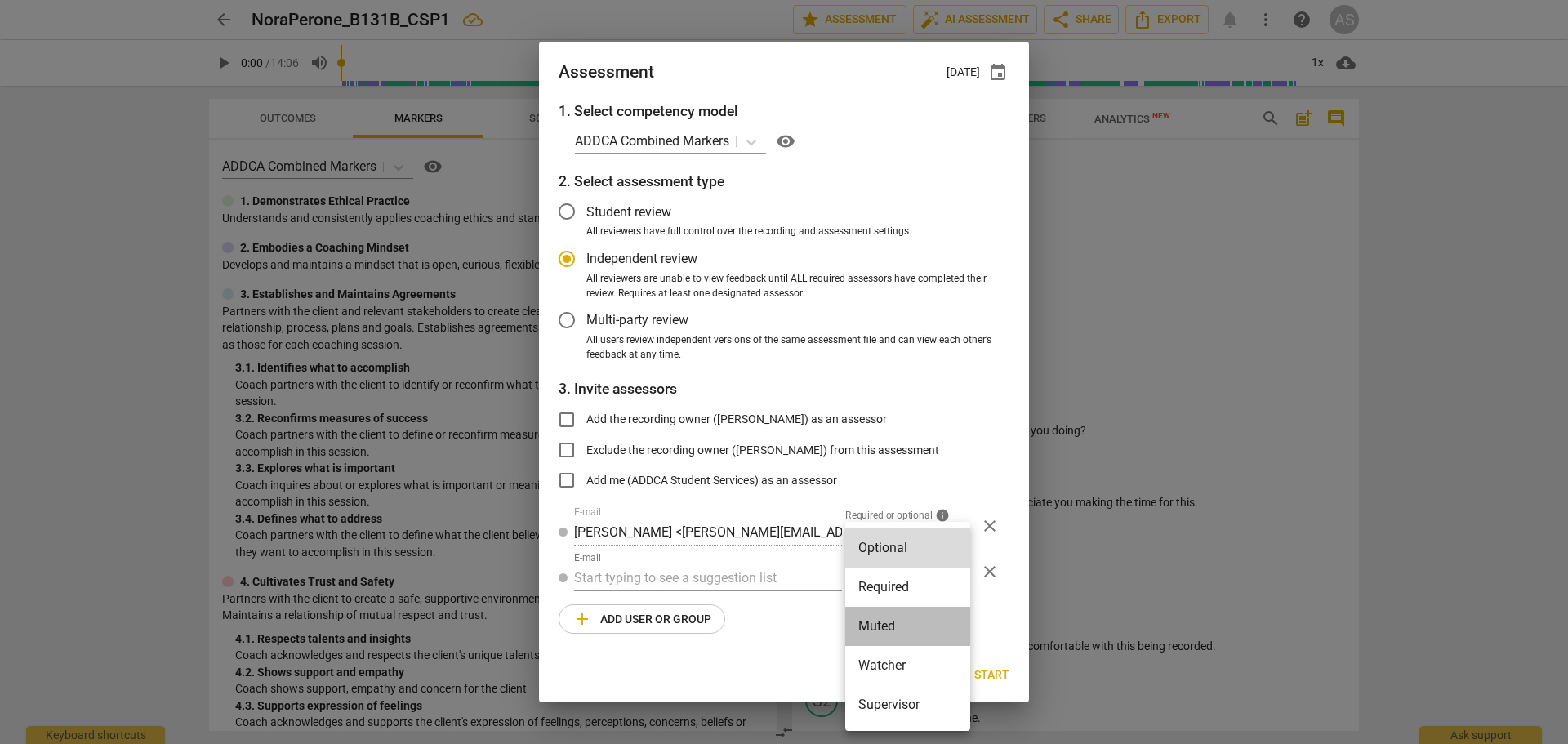
click at [894, 621] on li "Muted" at bounding box center [907, 626] width 125 height 39
radio input "false"
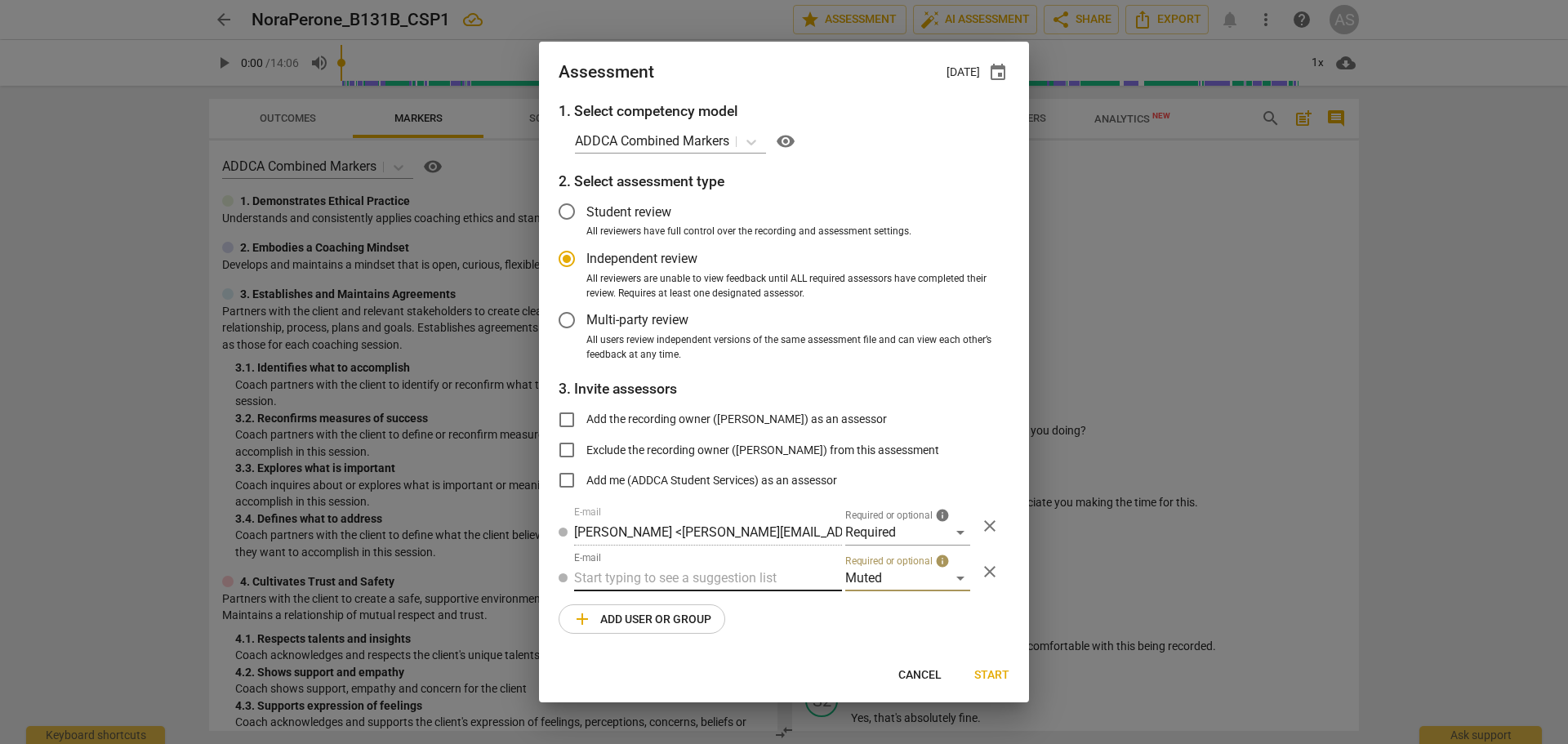
click at [726, 580] on input "text" at bounding box center [708, 577] width 268 height 26
type input "131B"
click at [723, 608] on div "Basic B- 131B CSPs" at bounding box center [708, 610] width 268 height 39
radio input "false"
type input "Basic B-131B CSPs"
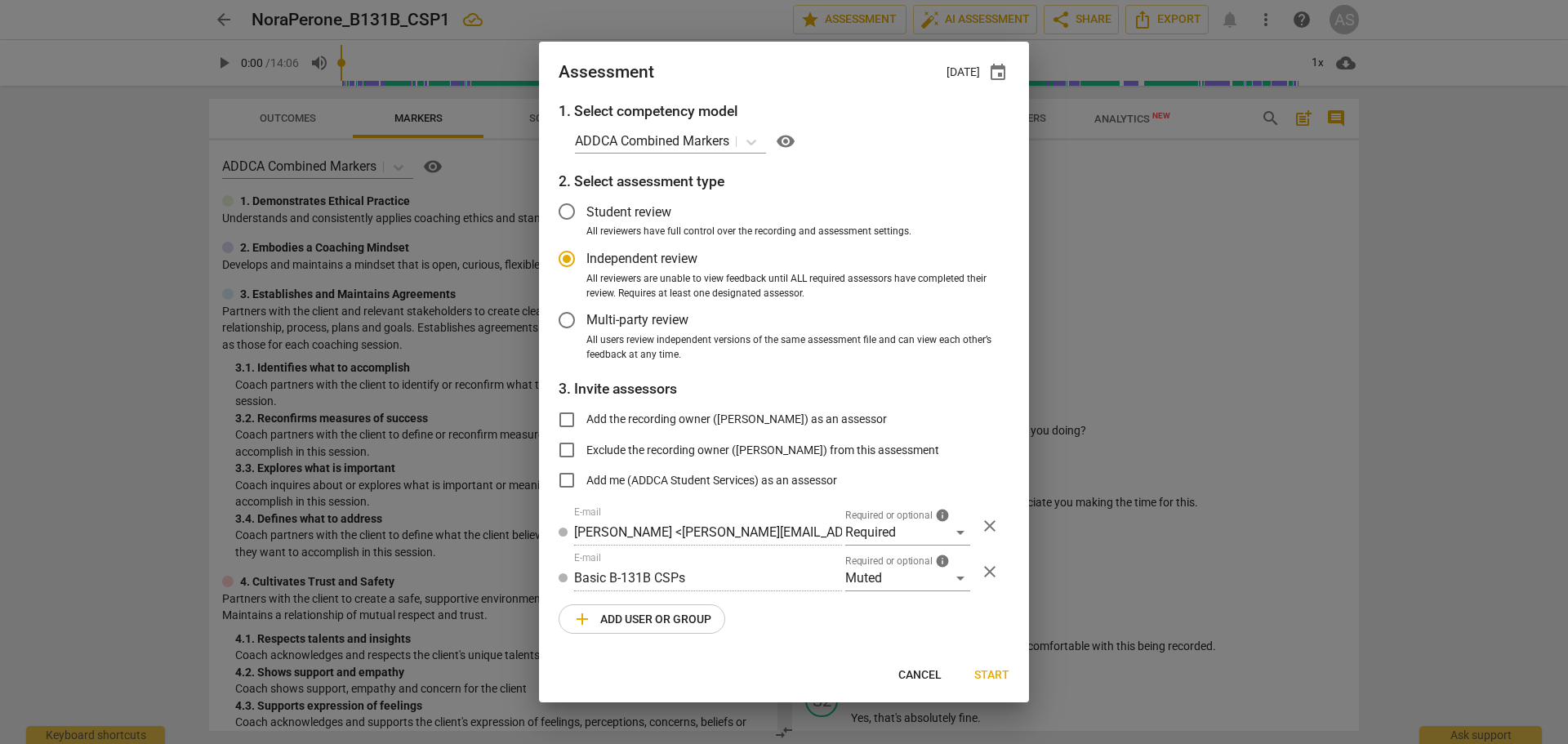
click at [994, 678] on span "Start" at bounding box center [992, 675] width 35 height 16
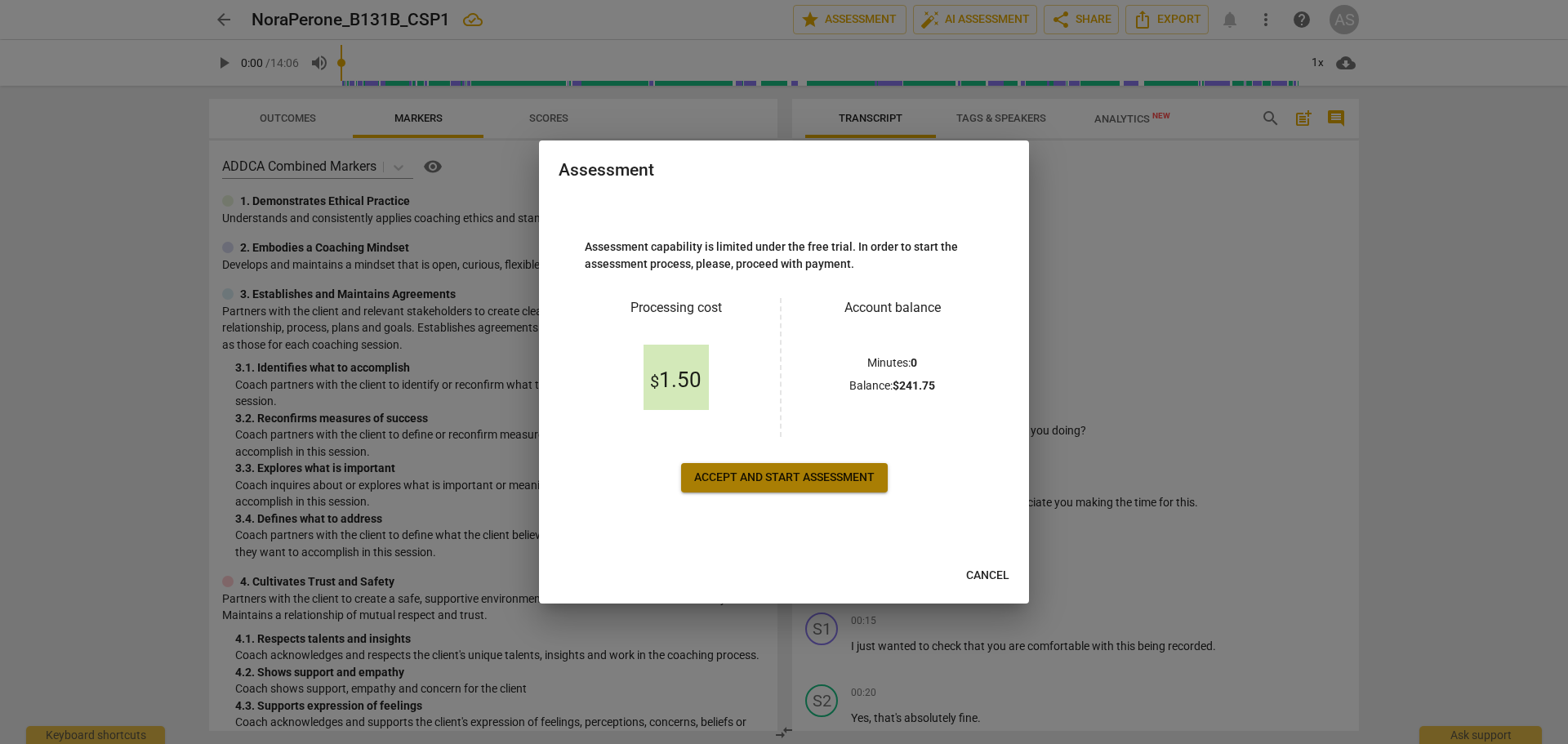
click at [788, 471] on span "Accept and start assessment" at bounding box center [784, 478] width 180 height 16
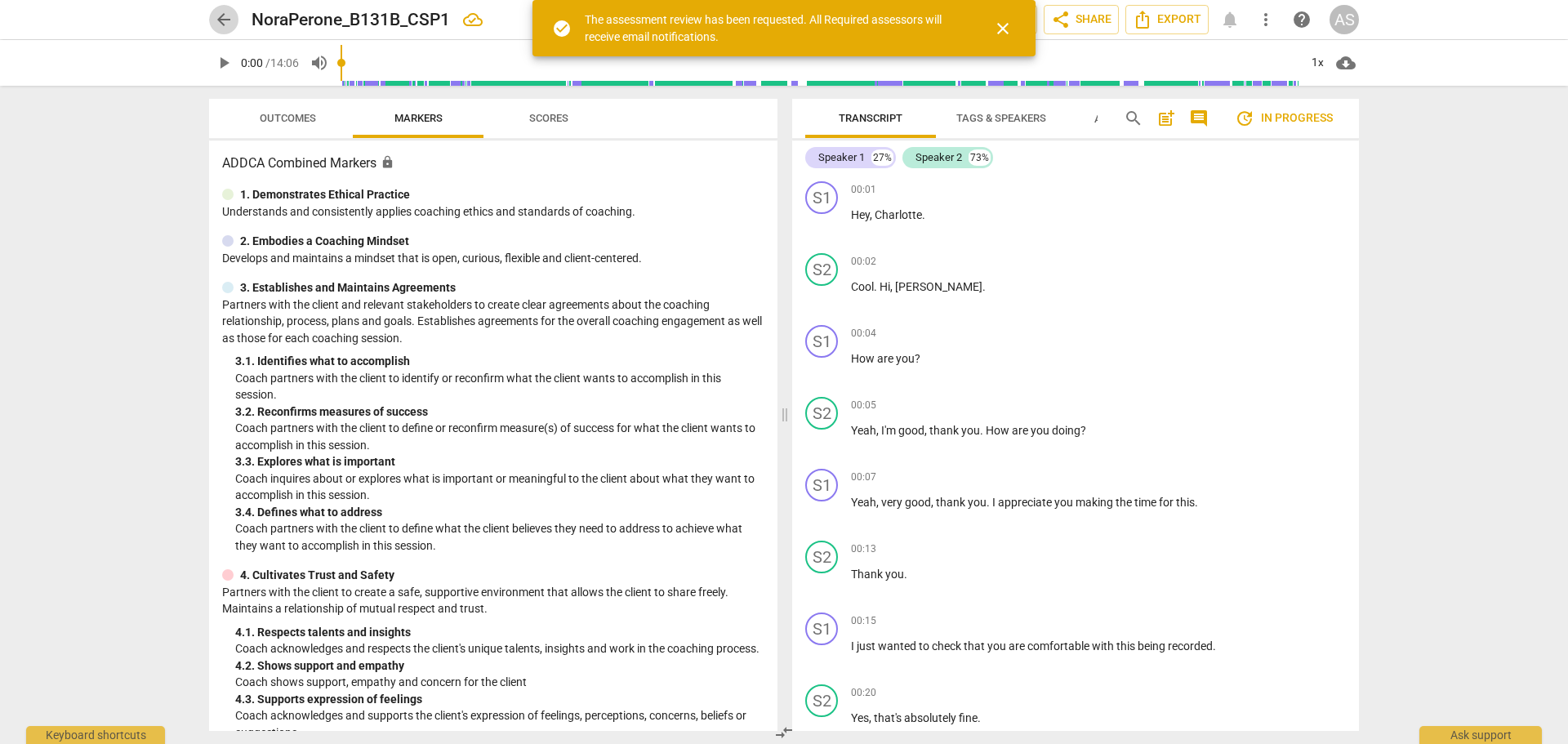
click at [231, 19] on span "arrow_back" at bounding box center [224, 19] width 19 height 19
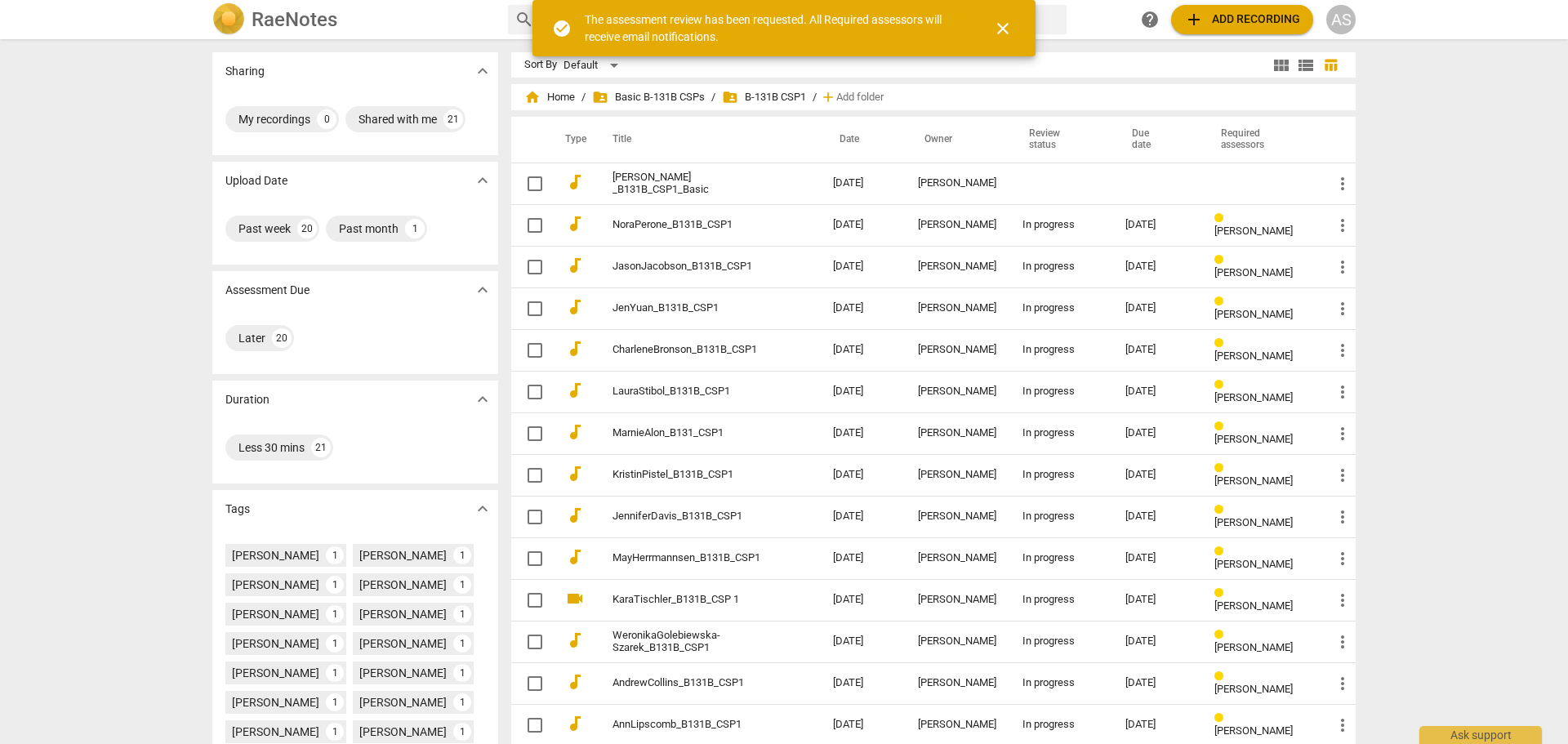
click at [1348, 18] on div "AS" at bounding box center [1340, 19] width 29 height 29
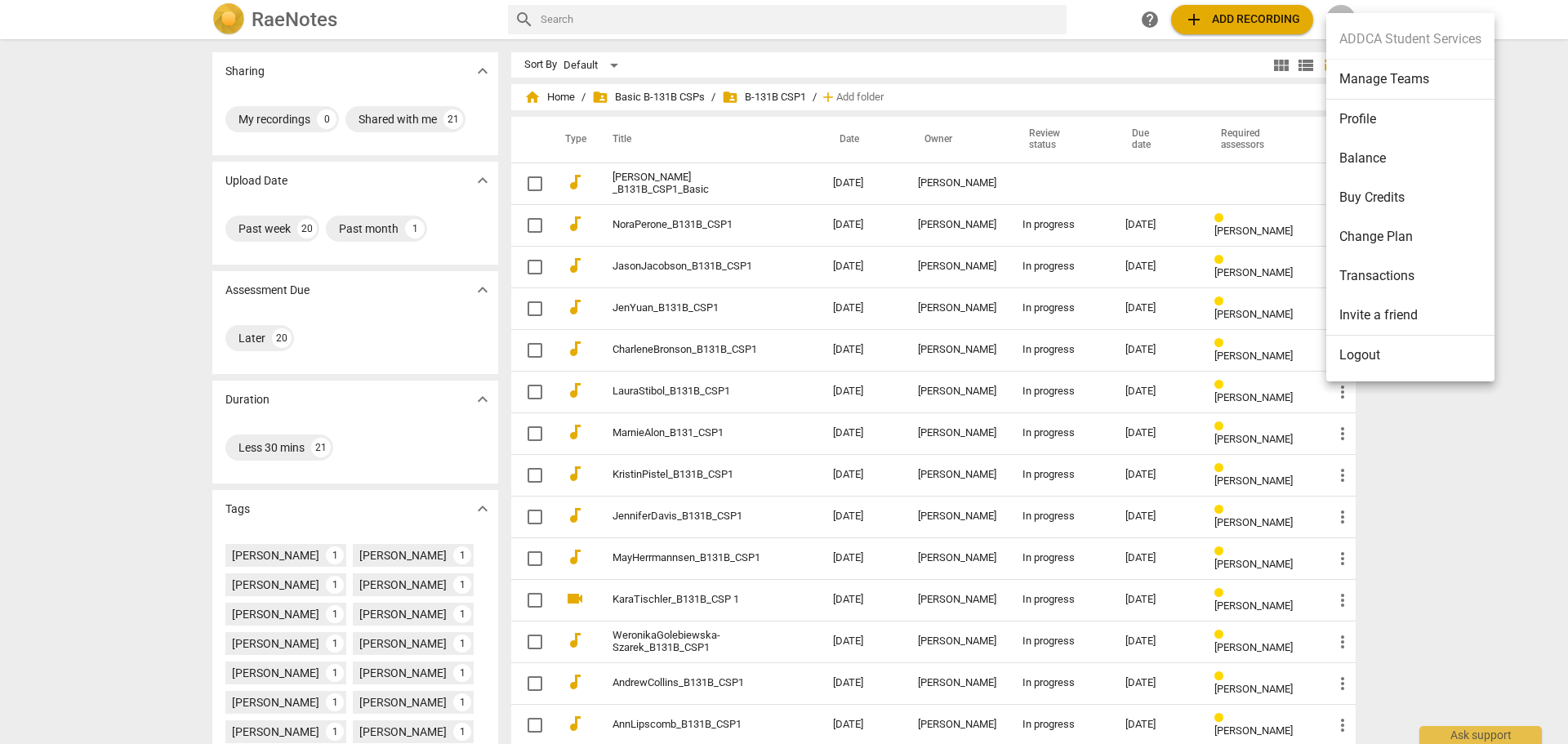
click at [707, 169] on div at bounding box center [784, 372] width 1568 height 744
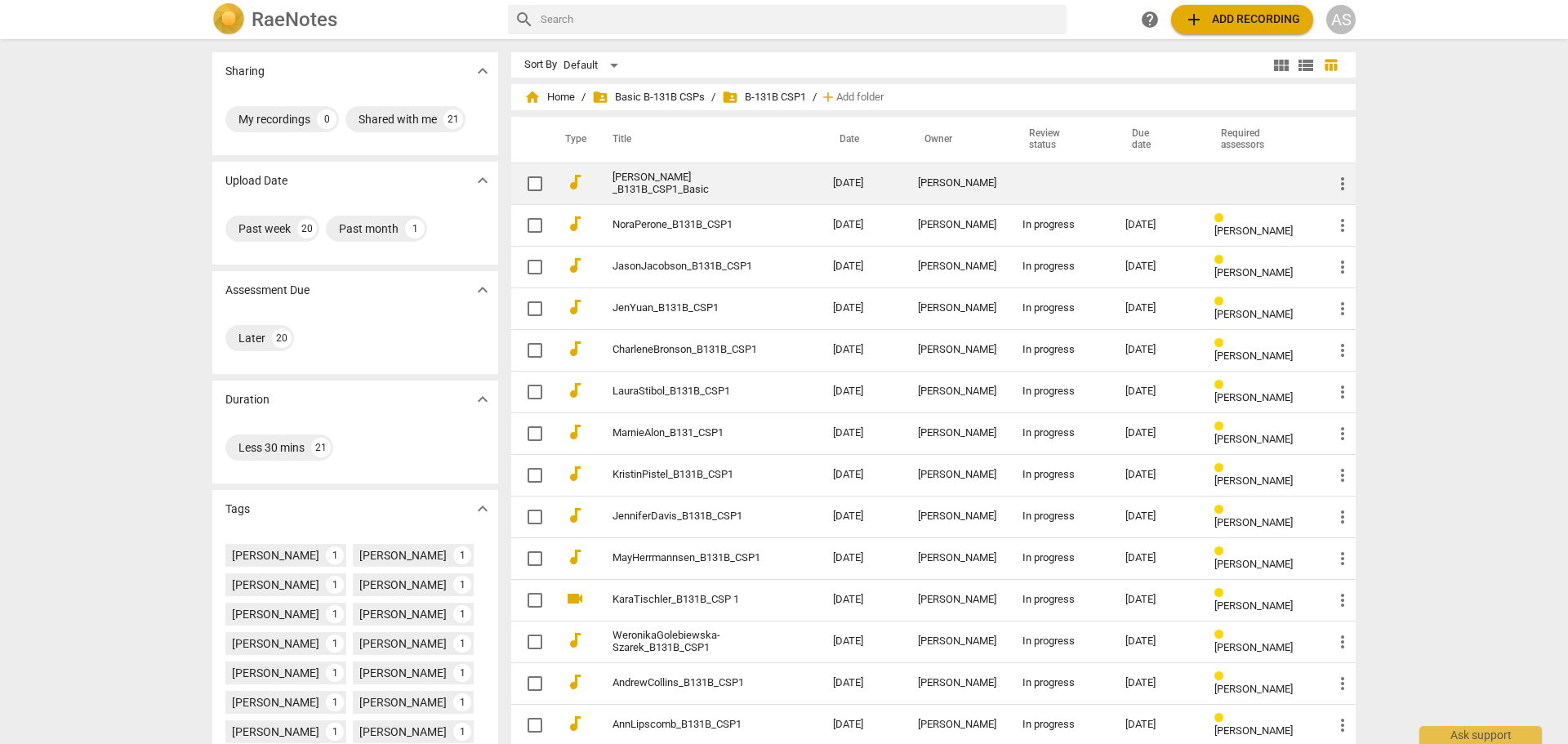
click at [679, 189] on link "[PERSON_NAME] _B131B_CSP1_Basic" at bounding box center [692, 183] width 162 height 24
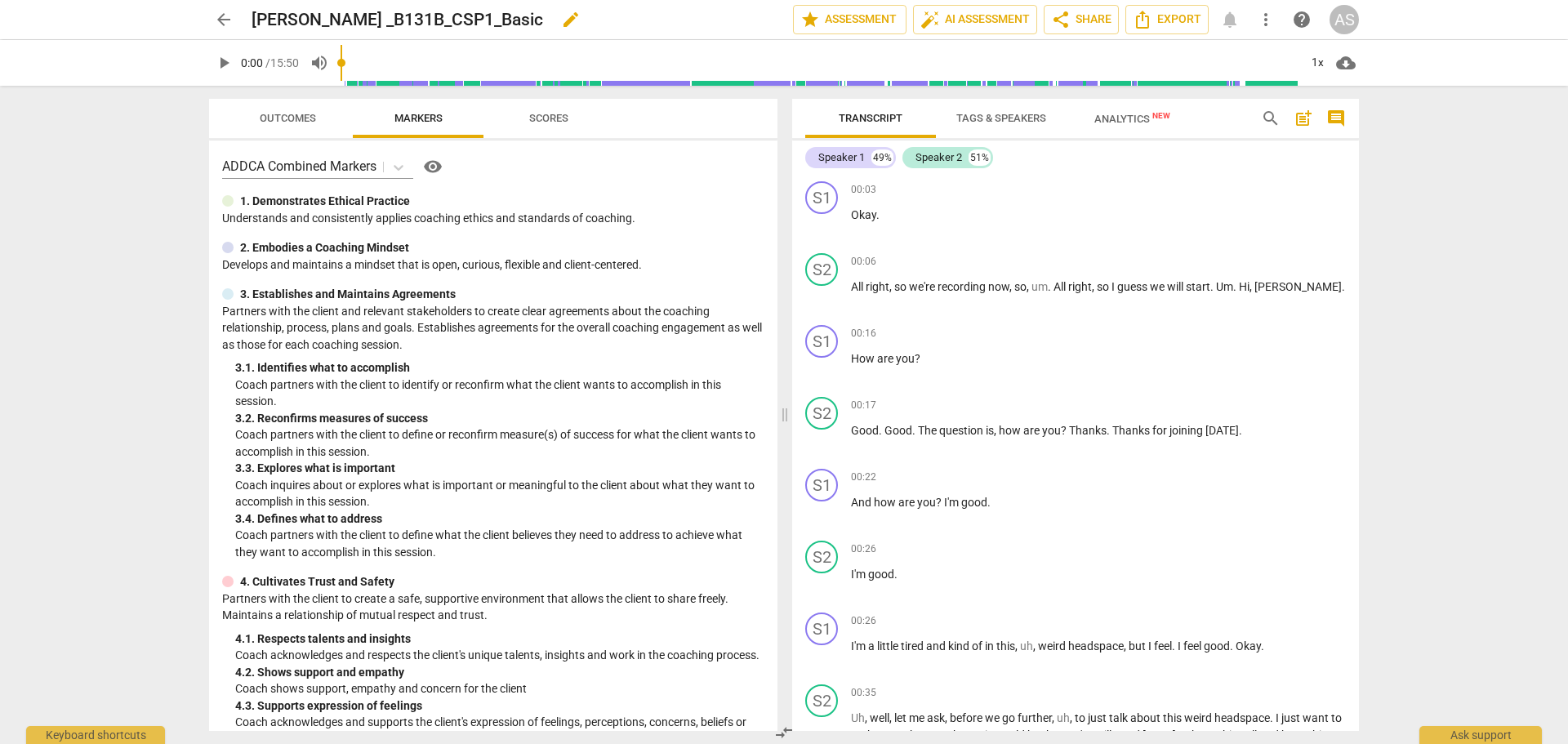
click at [561, 16] on span "edit" at bounding box center [570, 19] width 19 height 19
drag, startPoint x: 551, startPoint y: 13, endPoint x: 482, endPoint y: 18, distance: 69.2
click at [482, 18] on input "[PERSON_NAME] _B131B_CSP1_Basic" at bounding box center [486, 19] width 470 height 31
click at [304, 10] on input "[PERSON_NAME] _B131B_CSP1" at bounding box center [486, 19] width 470 height 31
click at [364, 23] on input "CherylAbrams _B131B_CSP1" at bounding box center [486, 19] width 470 height 31
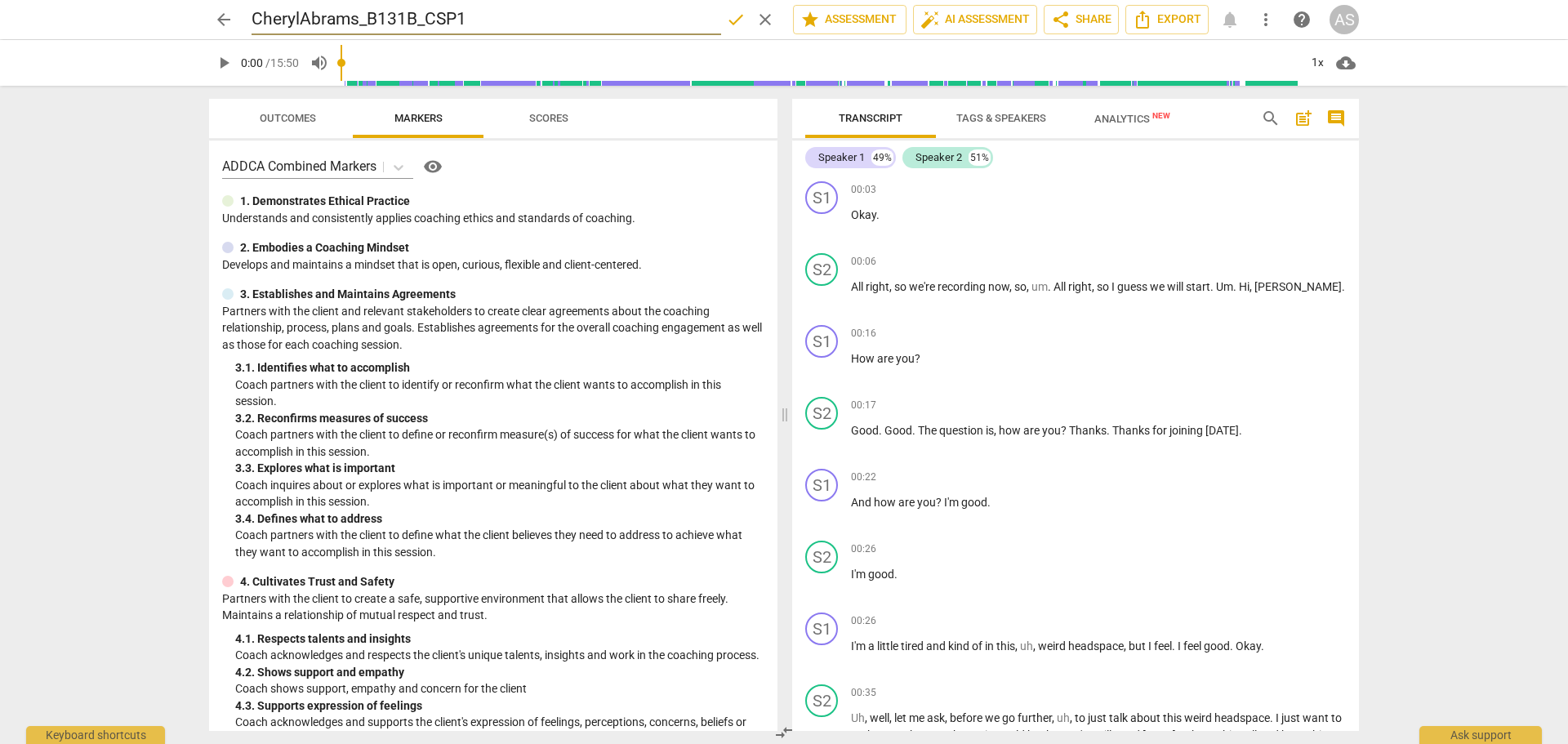
type input "CherylAbrams_B131B_CSP1"
click at [734, 18] on span "done" at bounding box center [736, 19] width 19 height 19
click at [860, 17] on span "star Assessment" at bounding box center [849, 19] width 99 height 19
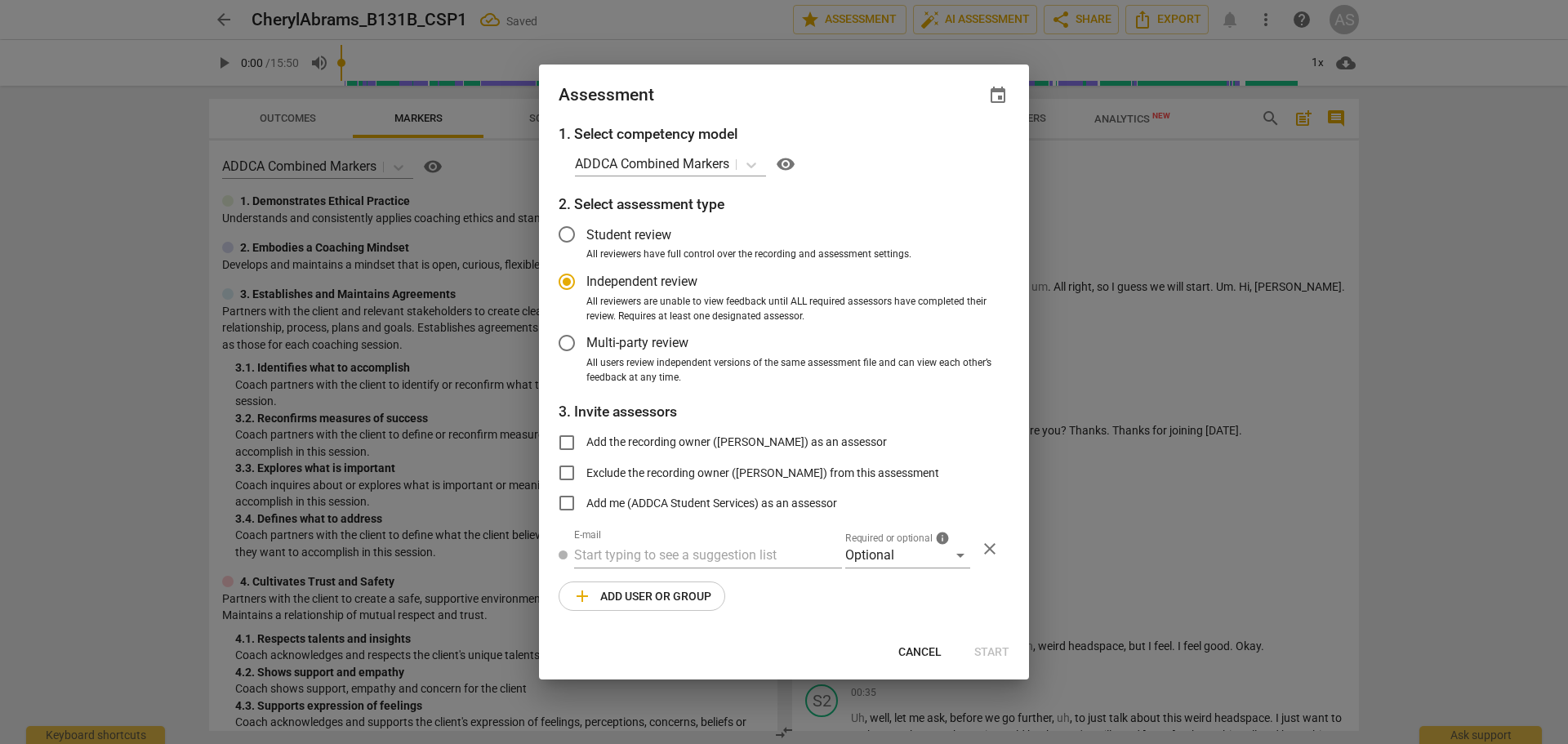
click at [995, 95] on span "event" at bounding box center [998, 96] width 19 height 19
radio input "false"
click at [952, 153] on input "date" at bounding box center [900, 151] width 114 height 23
type input "[DATE]"
click at [780, 102] on div at bounding box center [784, 372] width 1568 height 744
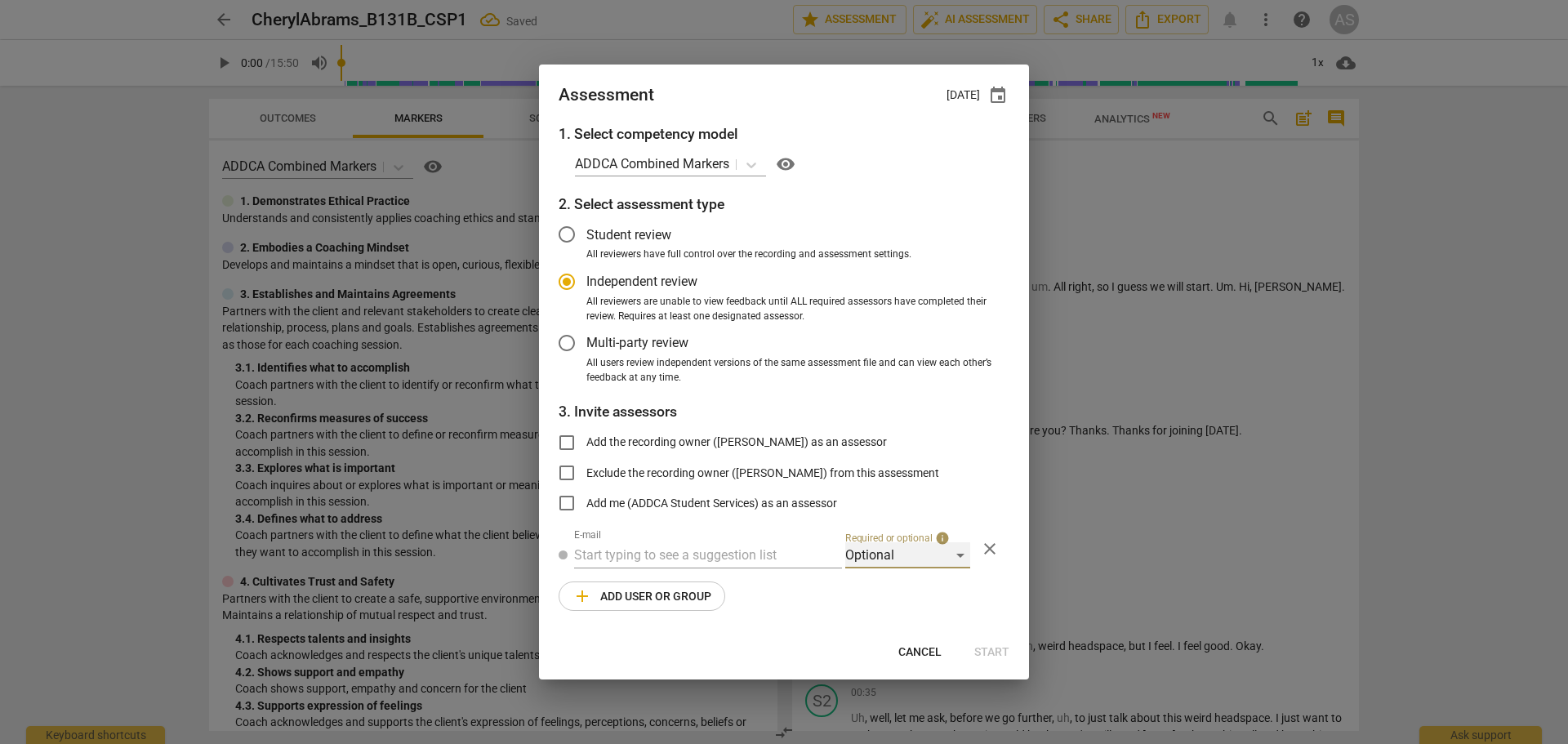
click at [891, 565] on div "Optional" at bounding box center [907, 555] width 125 height 26
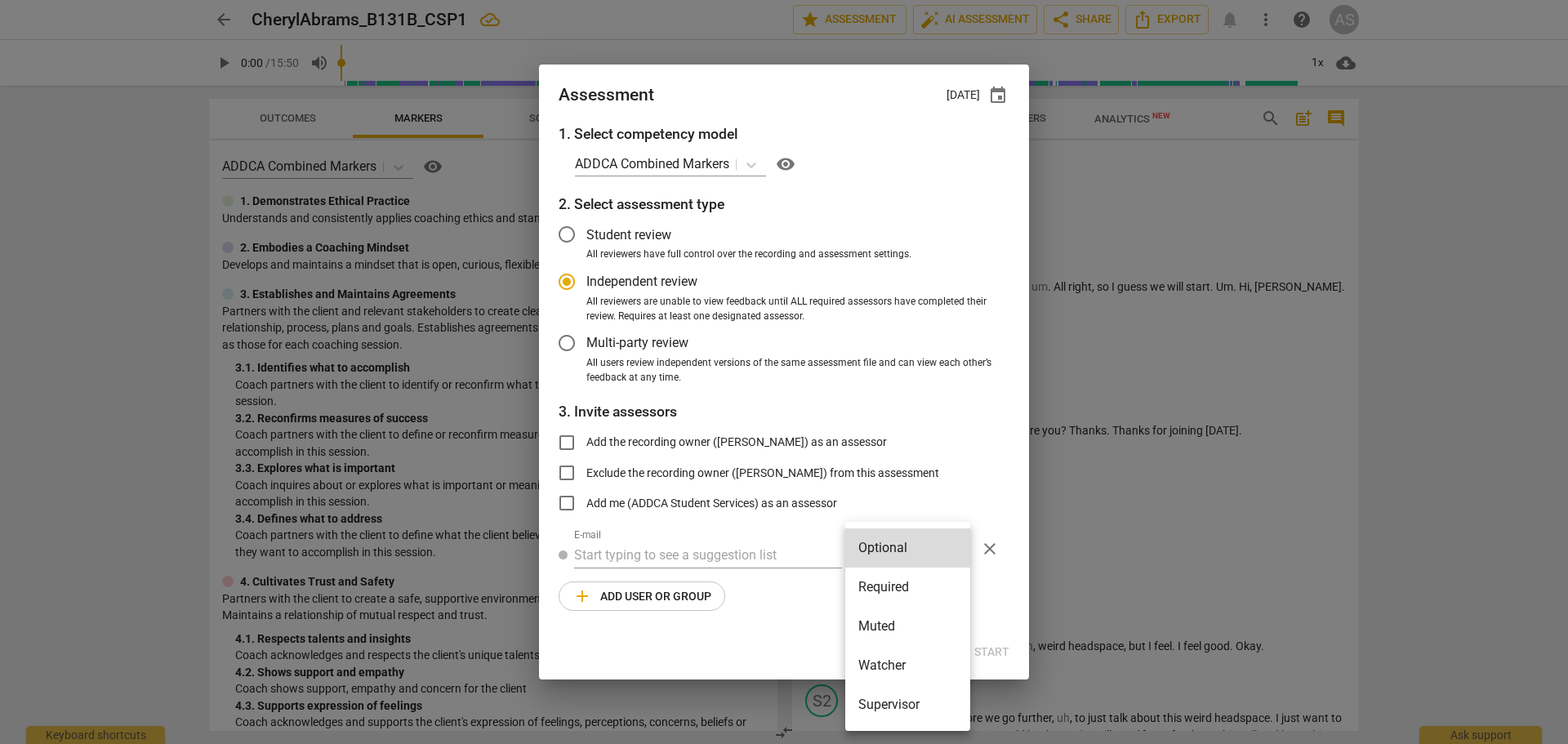
click at [891, 578] on li "Required" at bounding box center [907, 587] width 125 height 39
radio input "false"
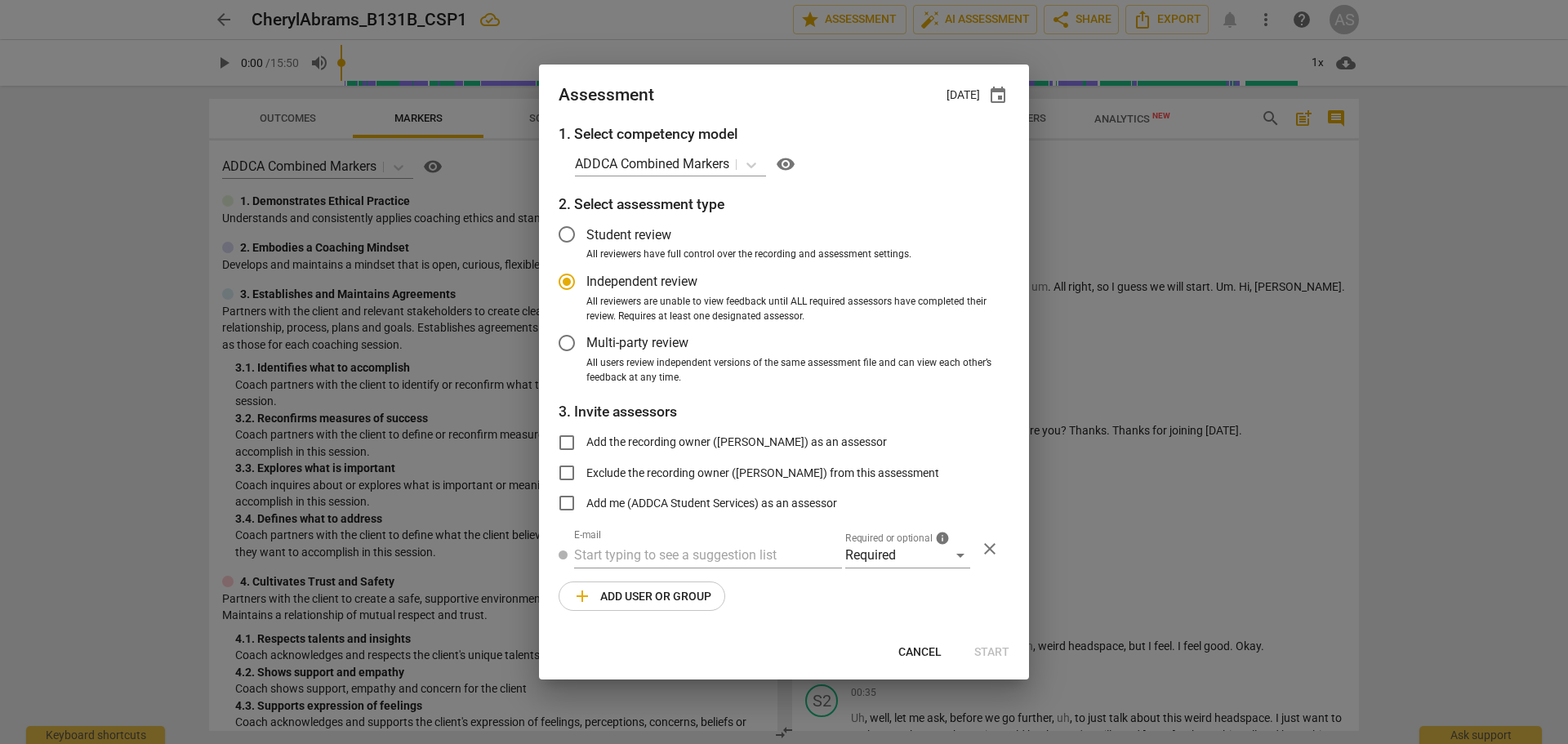
click at [0, 0] on div at bounding box center [0, 0] width 0 height 0
click at [805, 562] on input "text" at bounding box center [708, 555] width 268 height 26
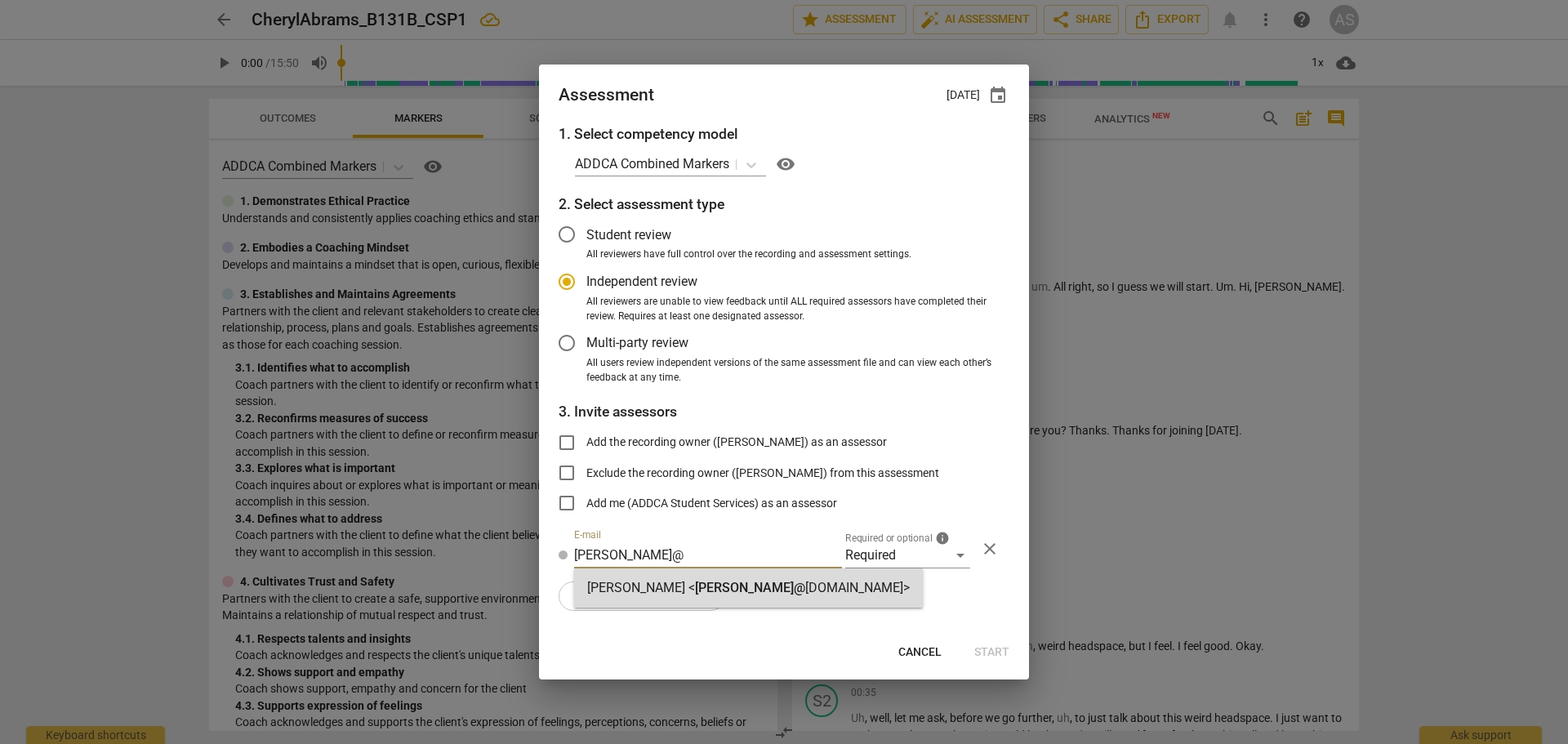
type input "[PERSON_NAME]@"
click at [805, 591] on strong "[DOMAIN_NAME]>" at bounding box center [857, 588] width 105 height 16
radio input "false"
type input "[PERSON_NAME] <[PERSON_NAME][EMAIL_ADDRESS][DOMAIN_NAME]>"
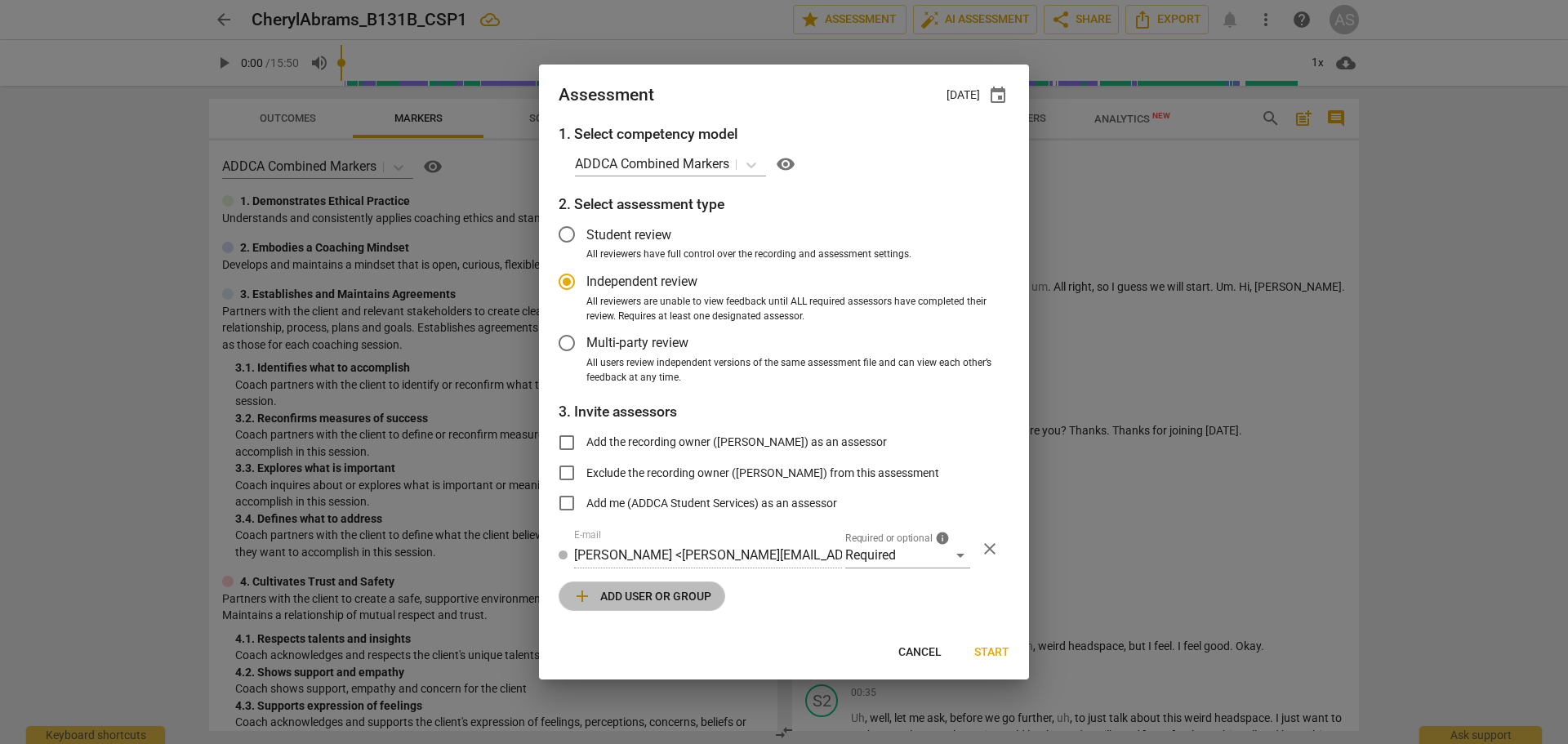
click at [706, 597] on span "add Add user or group" at bounding box center [641, 596] width 138 height 19
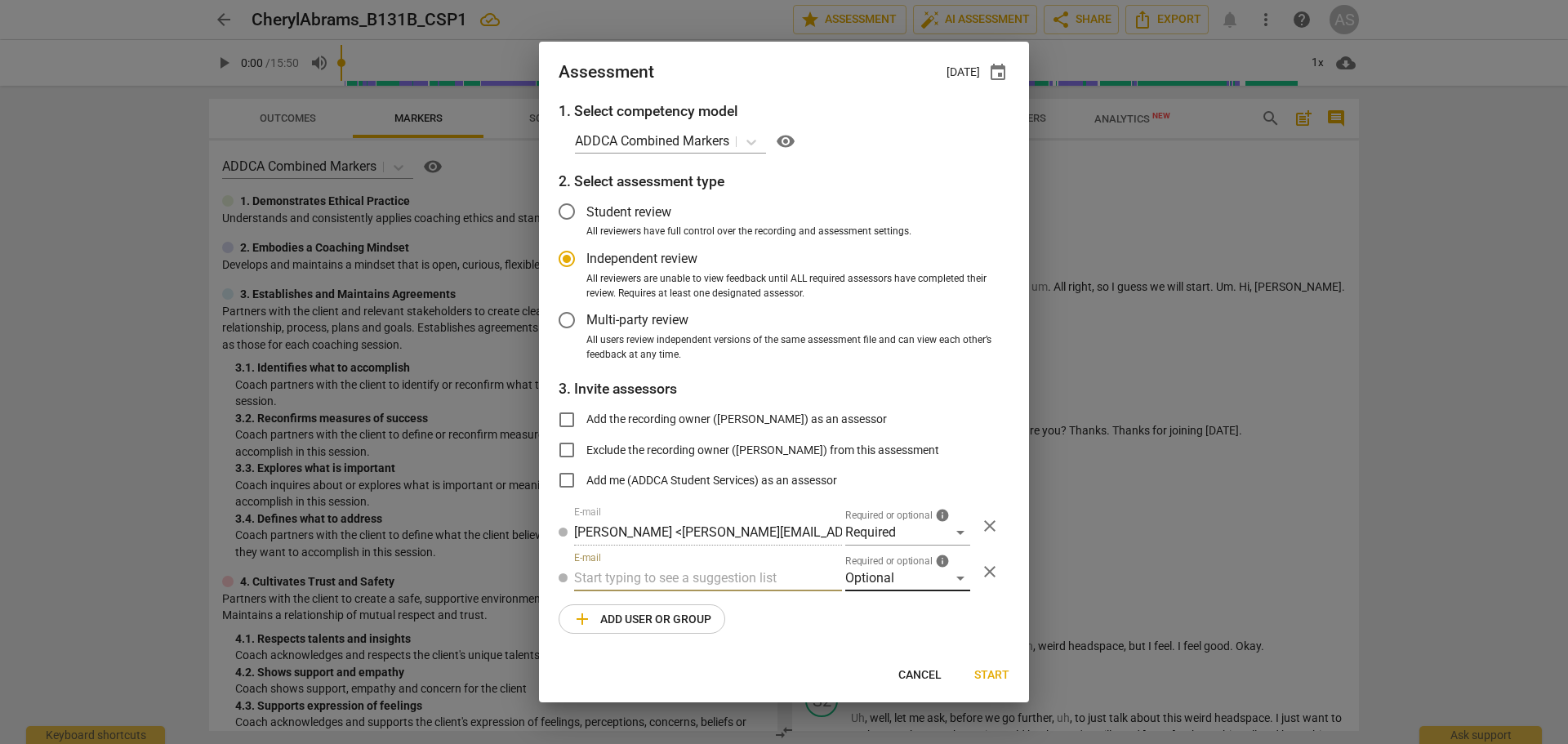
click at [845, 584] on div "Required or optional info Optional close" at bounding box center [925, 572] width 168 height 39
click at [902, 580] on div "Optional" at bounding box center [907, 577] width 125 height 26
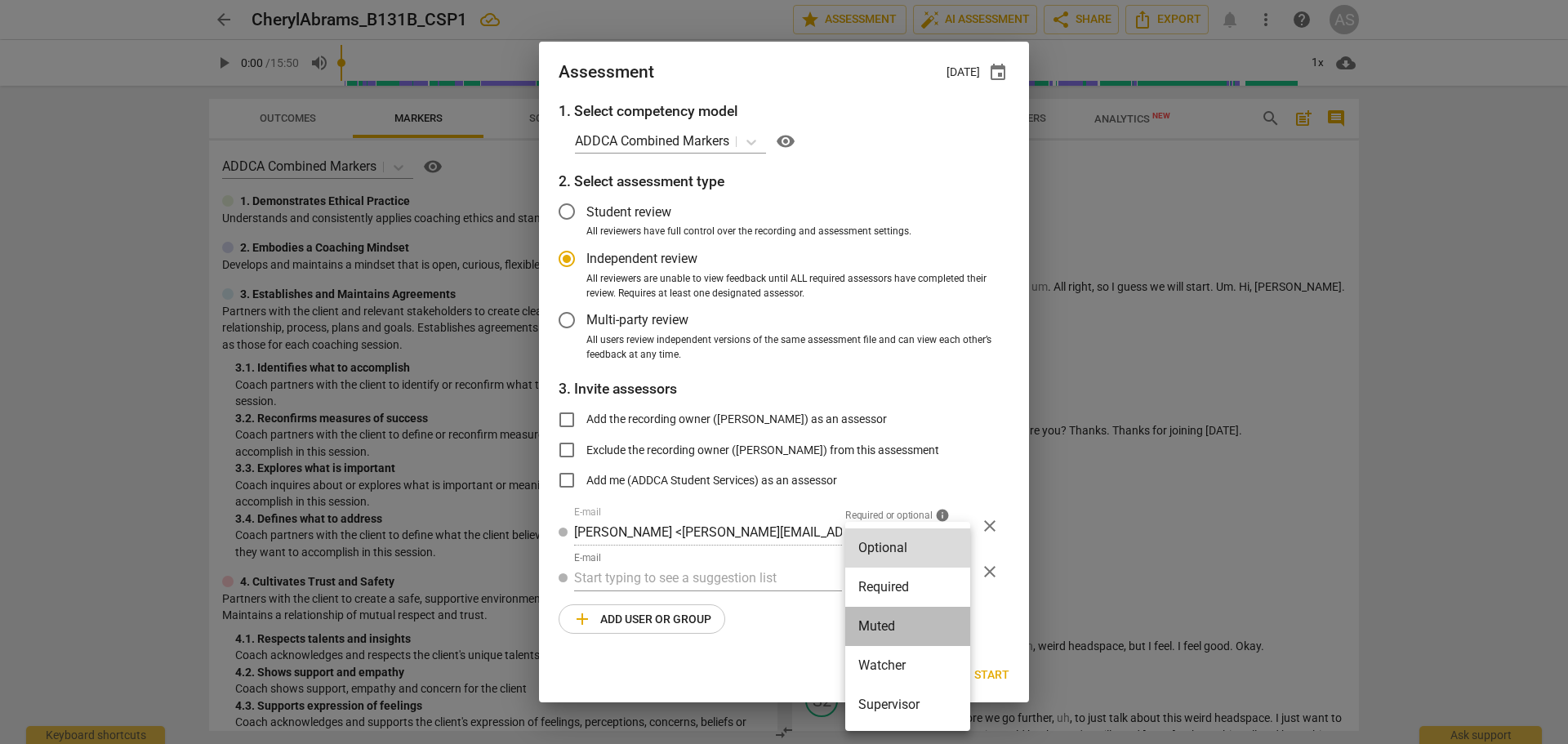
click at [899, 616] on li "Muted" at bounding box center [907, 626] width 125 height 39
radio input "false"
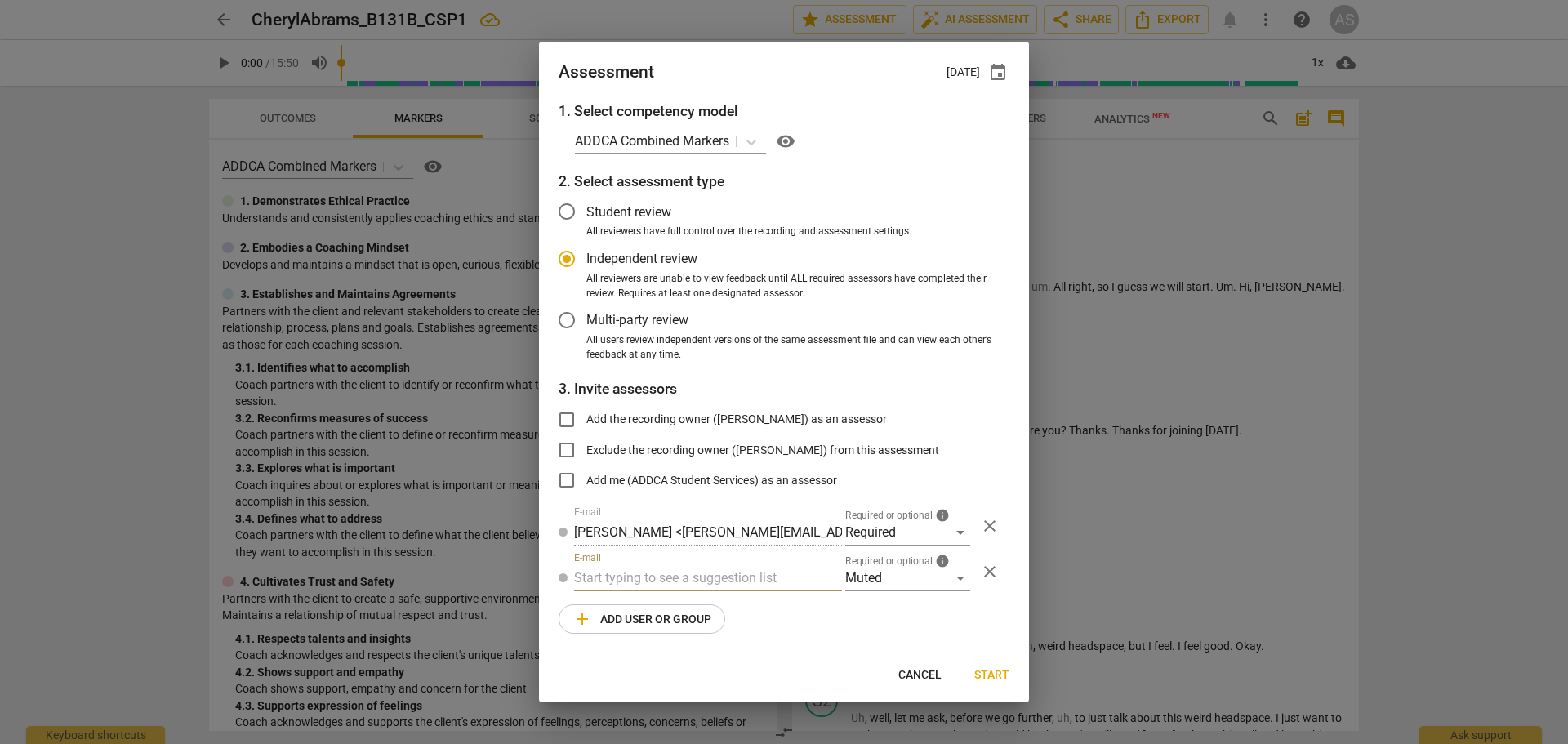
click at [741, 587] on input "text" at bounding box center [708, 577] width 268 height 26
type input "2"
type input "131B"
click at [732, 603] on div "Basic B- 131B CSPs" at bounding box center [708, 610] width 268 height 39
radio input "false"
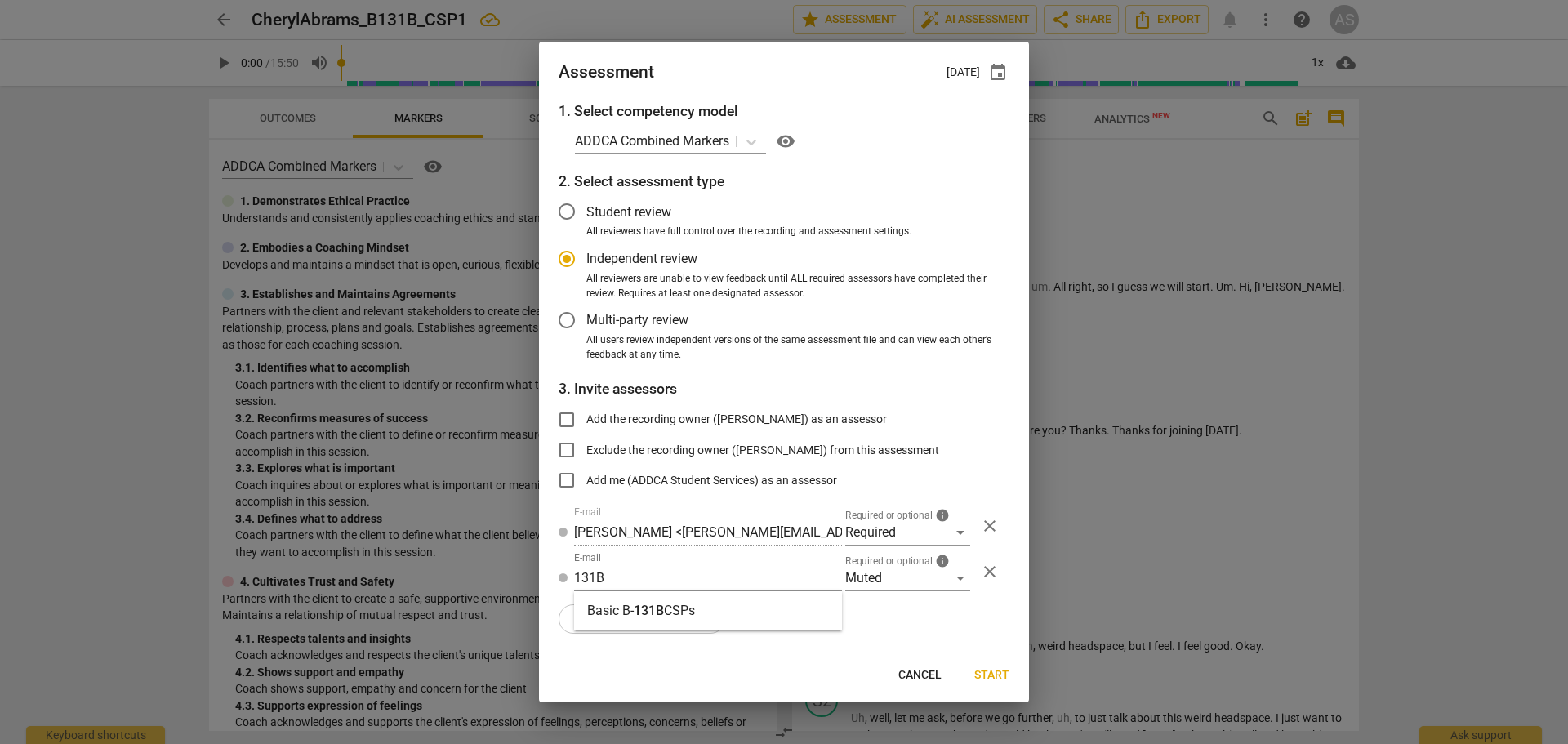
type input "Basic B-131B CSPs"
click at [993, 673] on span "Start" at bounding box center [992, 675] width 35 height 16
radio input "false"
type input "[PERSON_NAME] <[EMAIL_ADDRESS][DOMAIN_NAME]>"
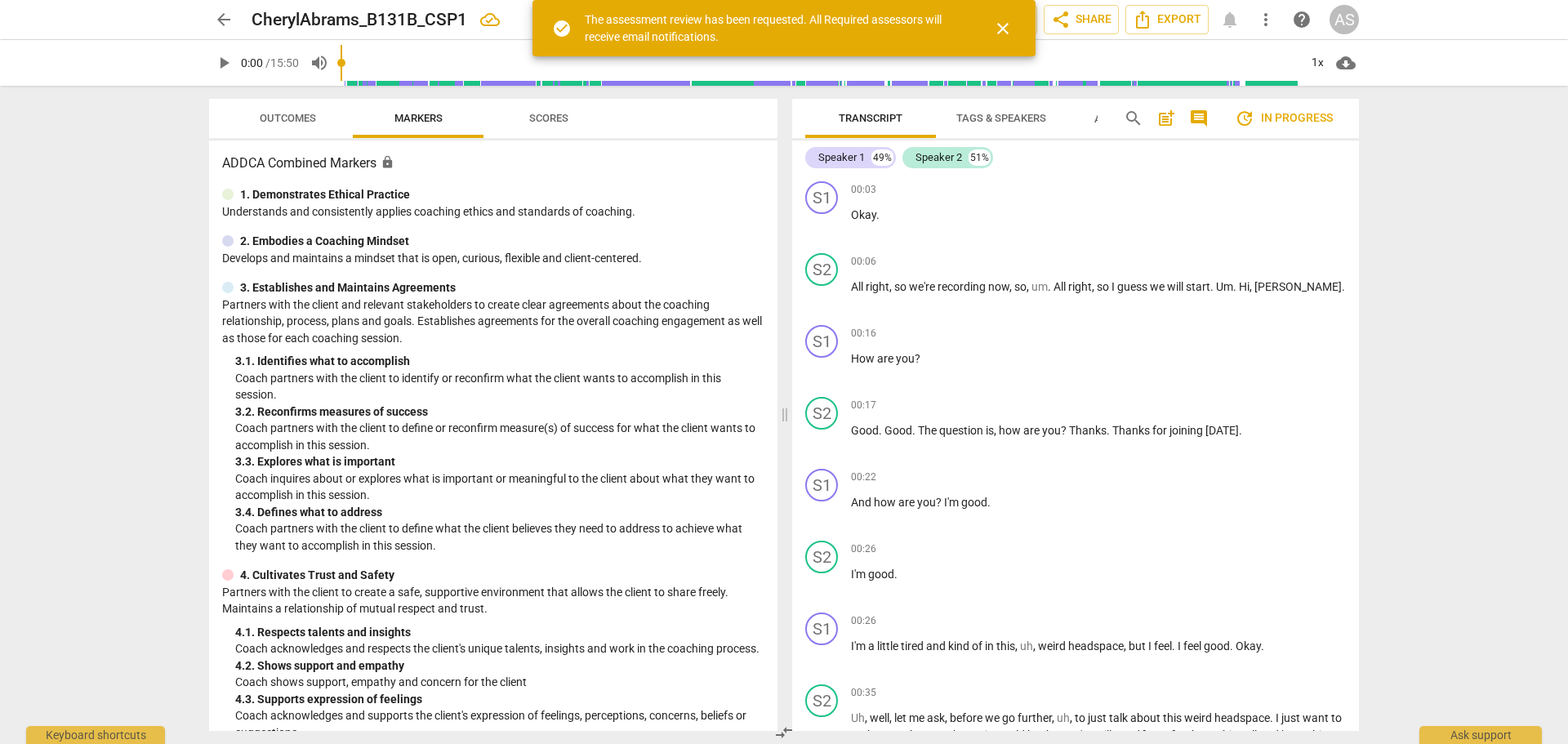
click at [215, 21] on span "arrow_back" at bounding box center [224, 19] width 19 height 19
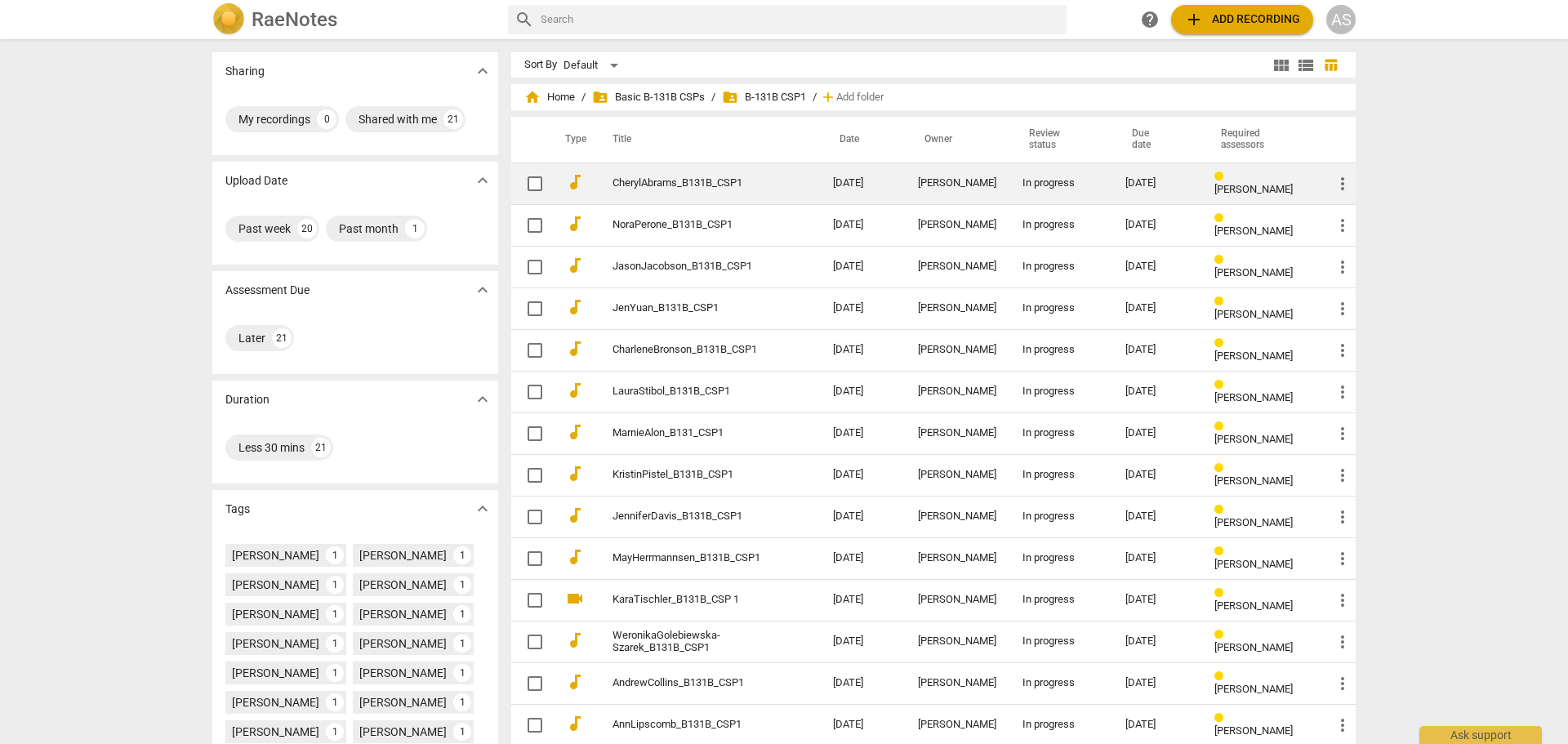
click at [997, 179] on td "[PERSON_NAME]" at bounding box center [957, 183] width 105 height 42
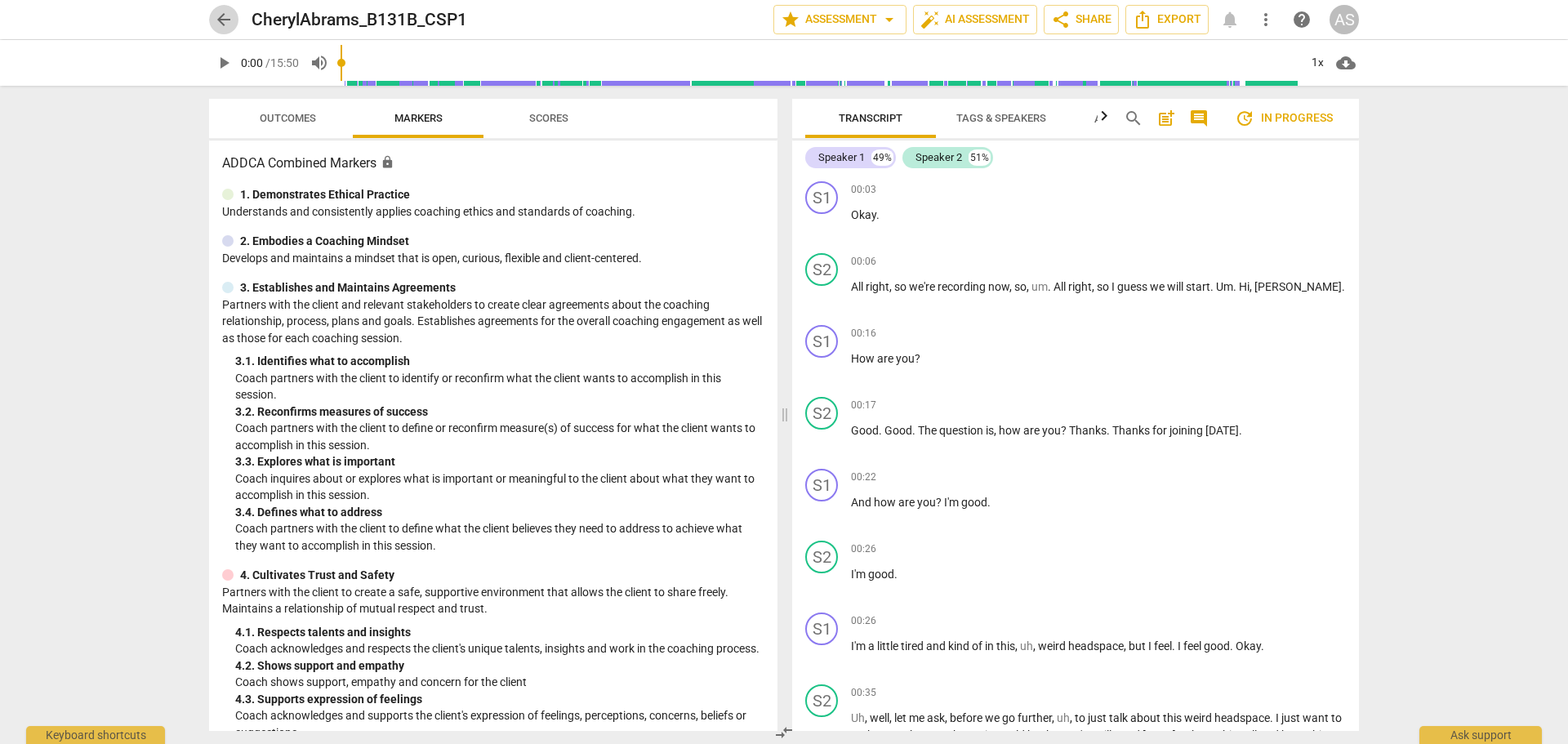
click at [226, 18] on span "arrow_back" at bounding box center [224, 19] width 19 height 19
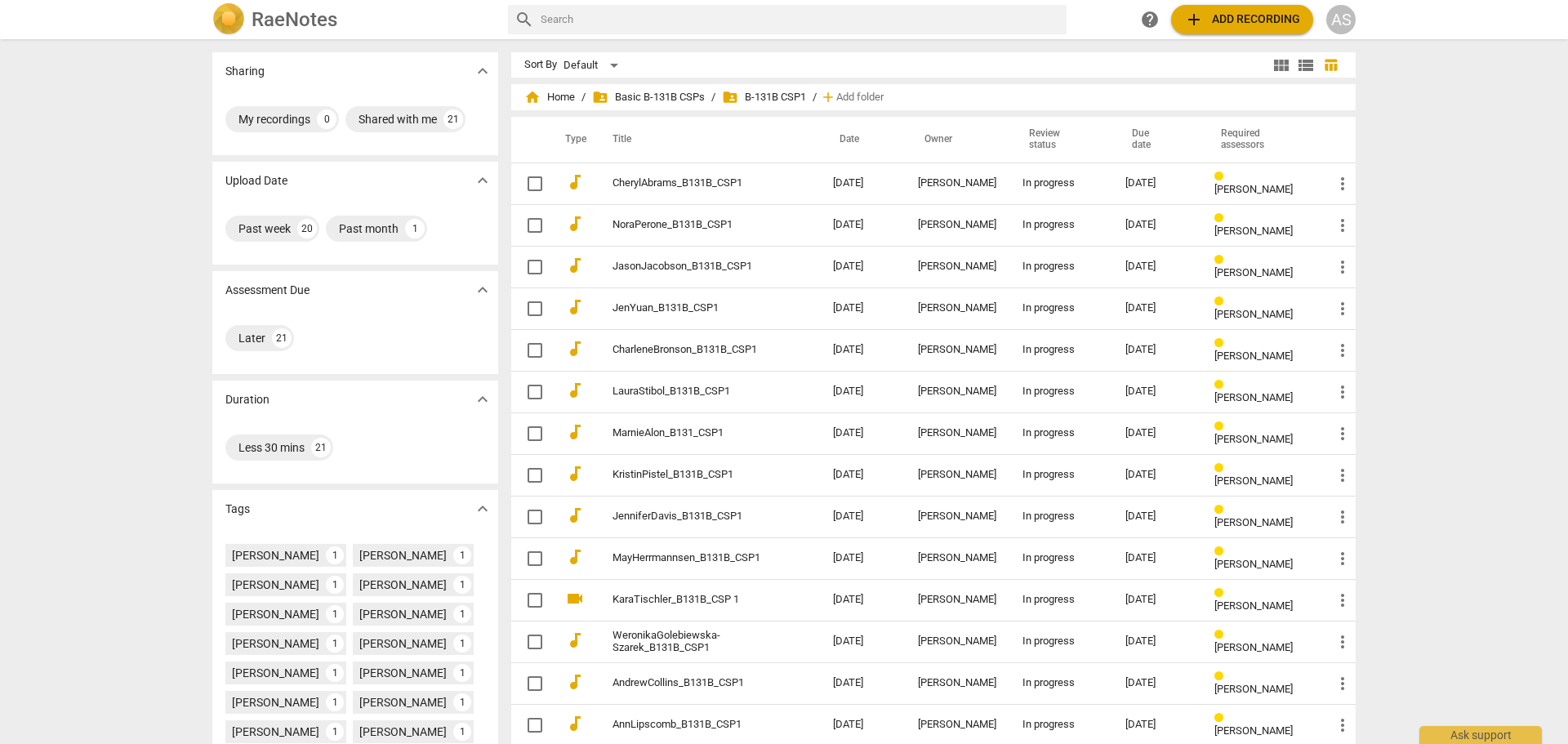
click at [1344, 10] on div "AS" at bounding box center [1340, 19] width 29 height 29
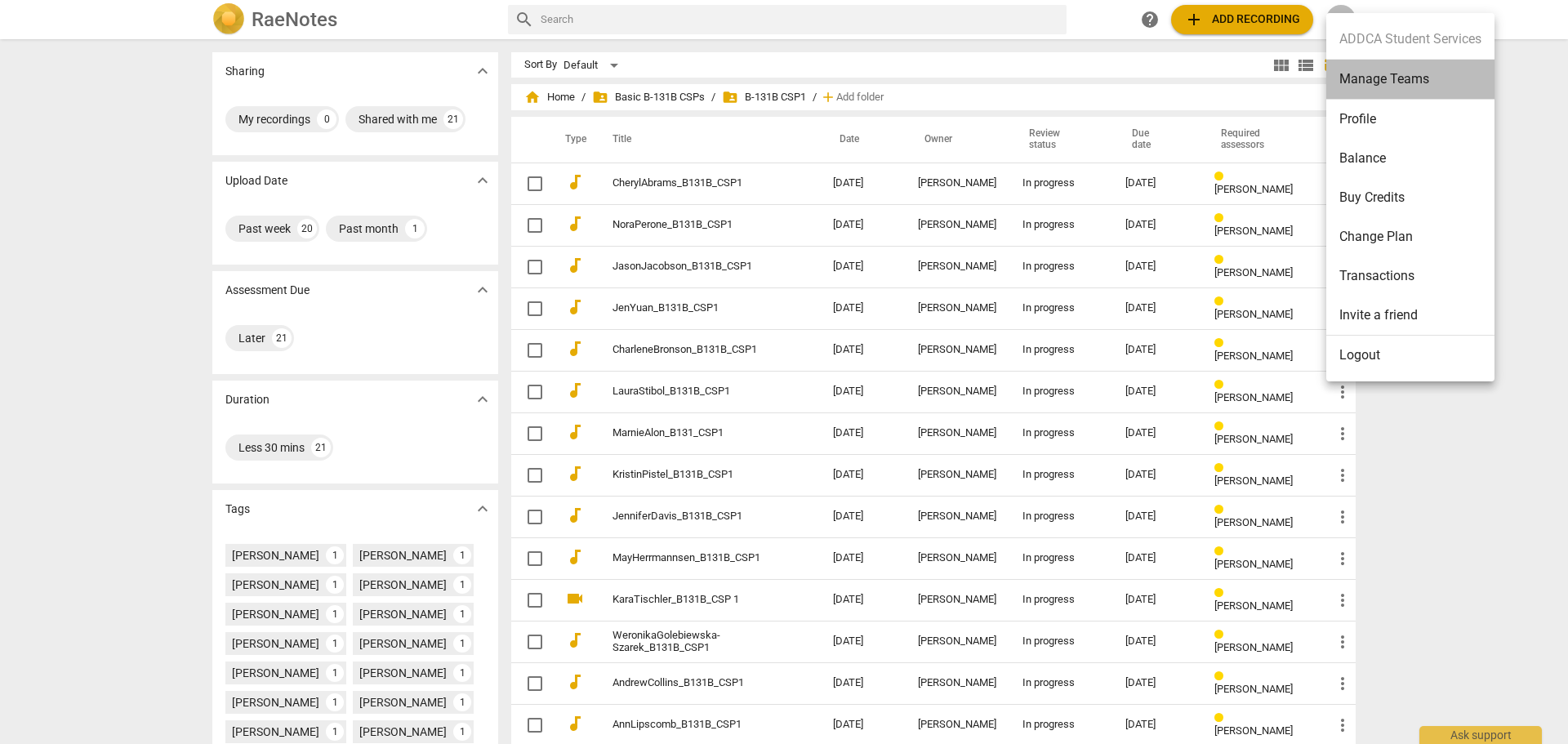
click at [1373, 87] on li "Manage Teams" at bounding box center [1410, 79] width 169 height 40
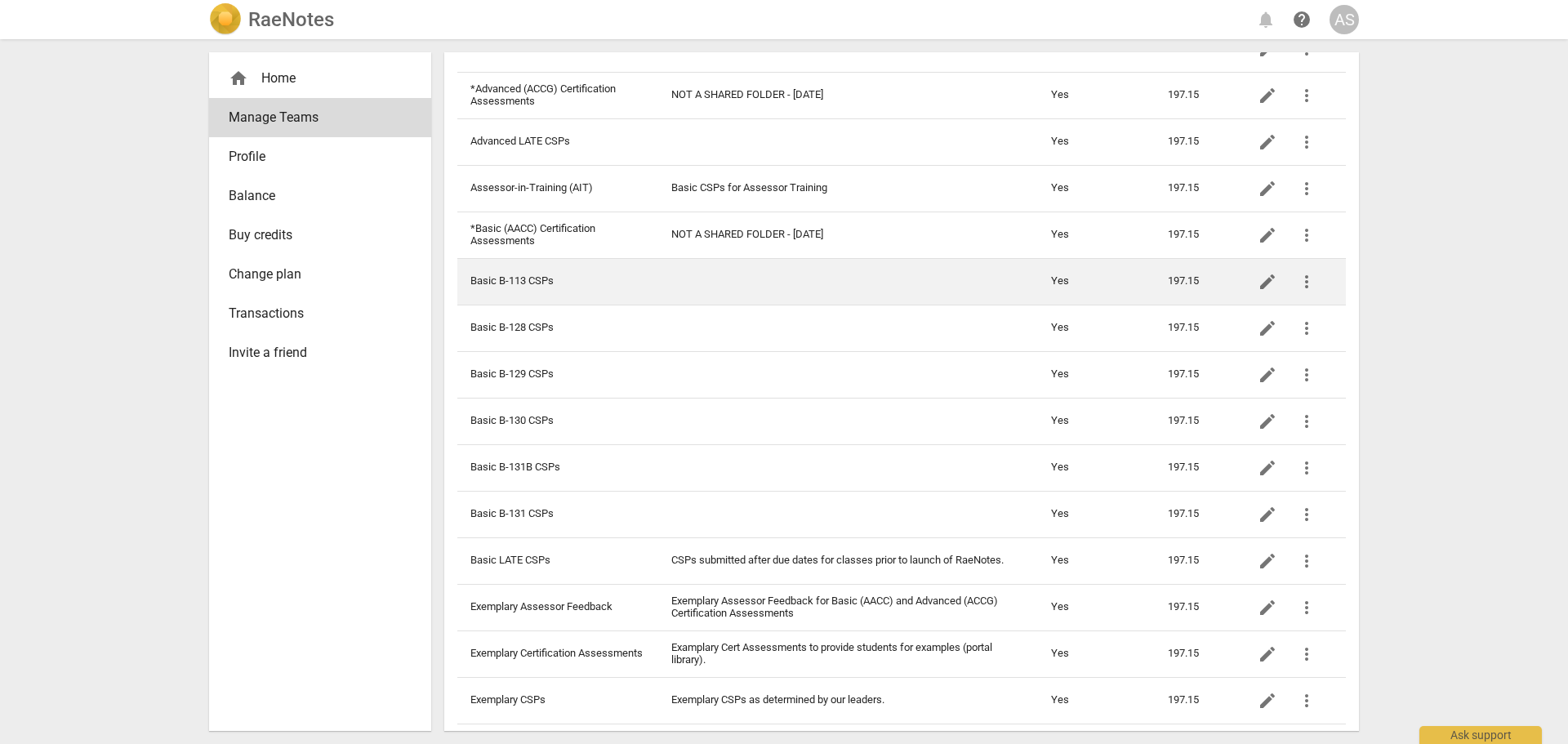
scroll to position [653, 0]
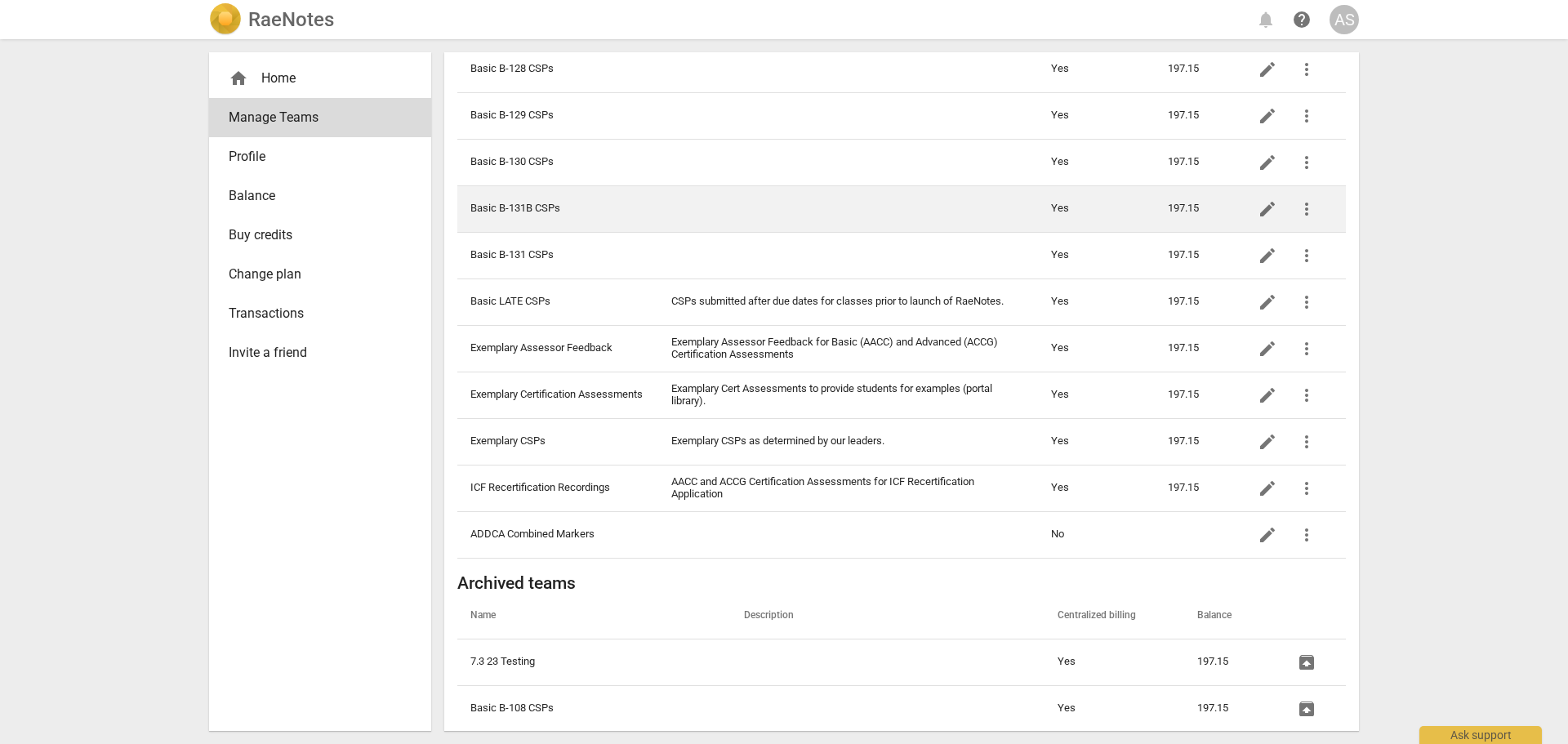
click at [577, 205] on td "Basic B-131B CSPs" at bounding box center [557, 208] width 200 height 46
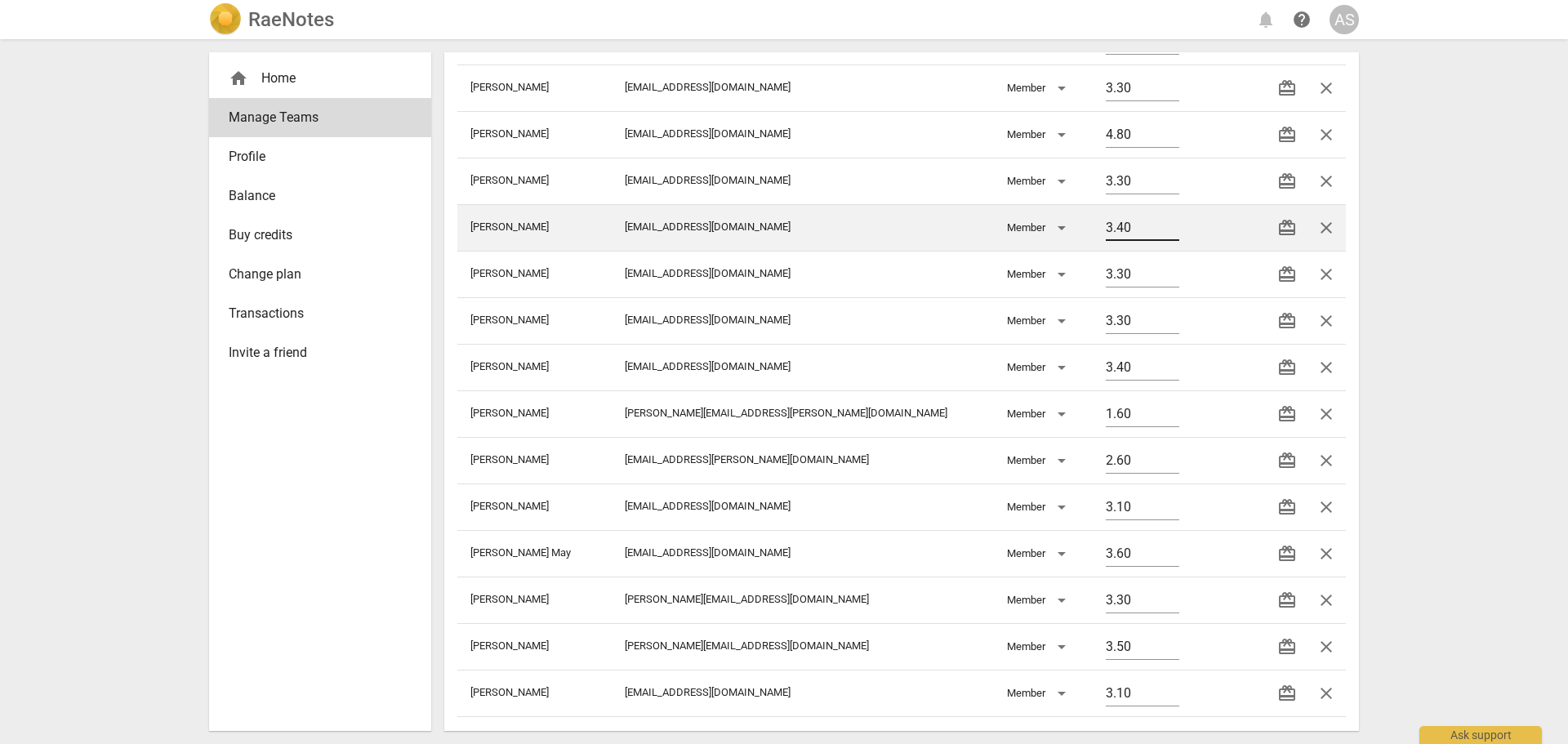
scroll to position [643, 0]
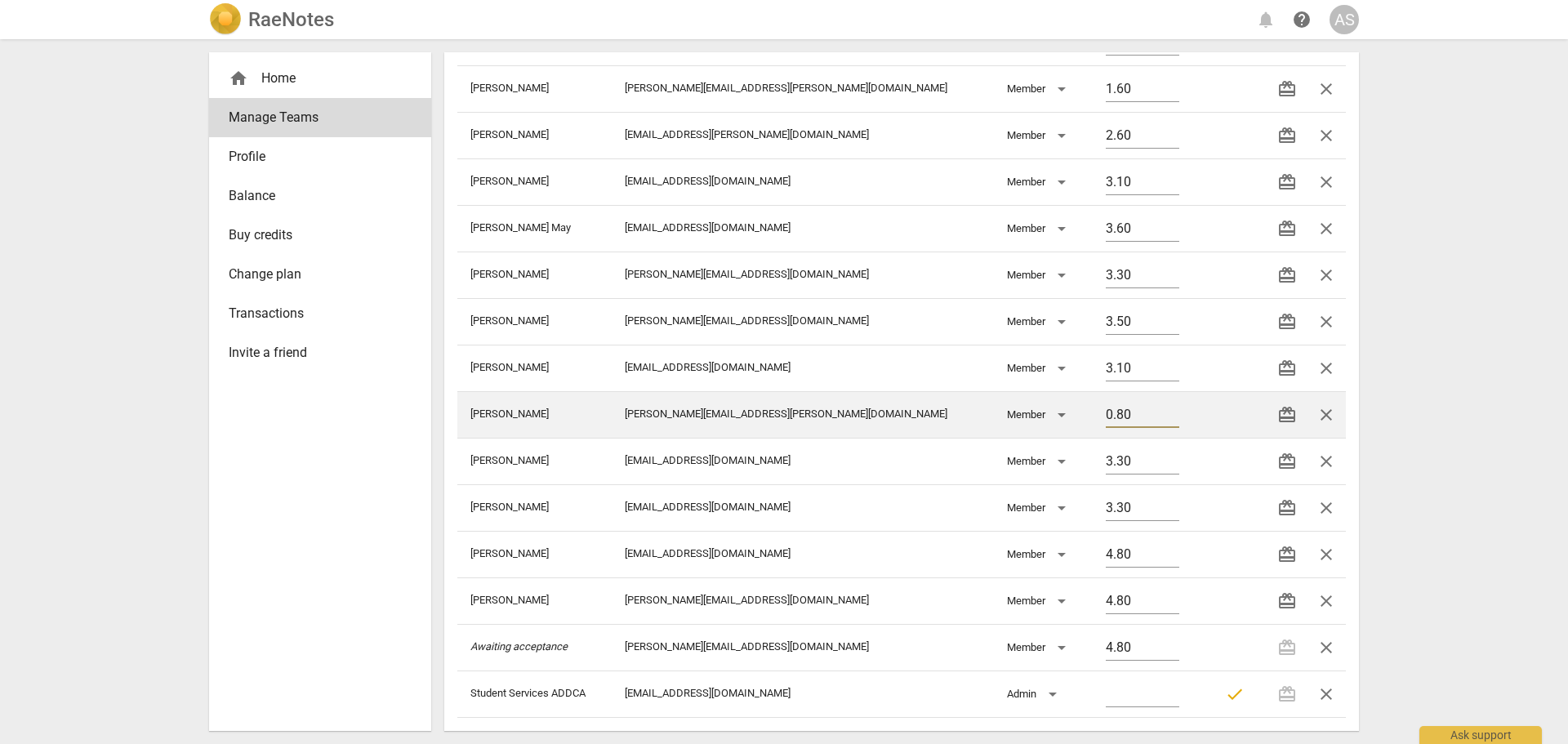
drag, startPoint x: 1106, startPoint y: 419, endPoint x: 1021, endPoint y: 424, distance: 85.1
click at [1021, 424] on tr "[PERSON_NAME] [PERSON_NAME][EMAIL_ADDRESS][PERSON_NAME][DOMAIN_NAME] Member 0.8…" at bounding box center [901, 415] width 888 height 46
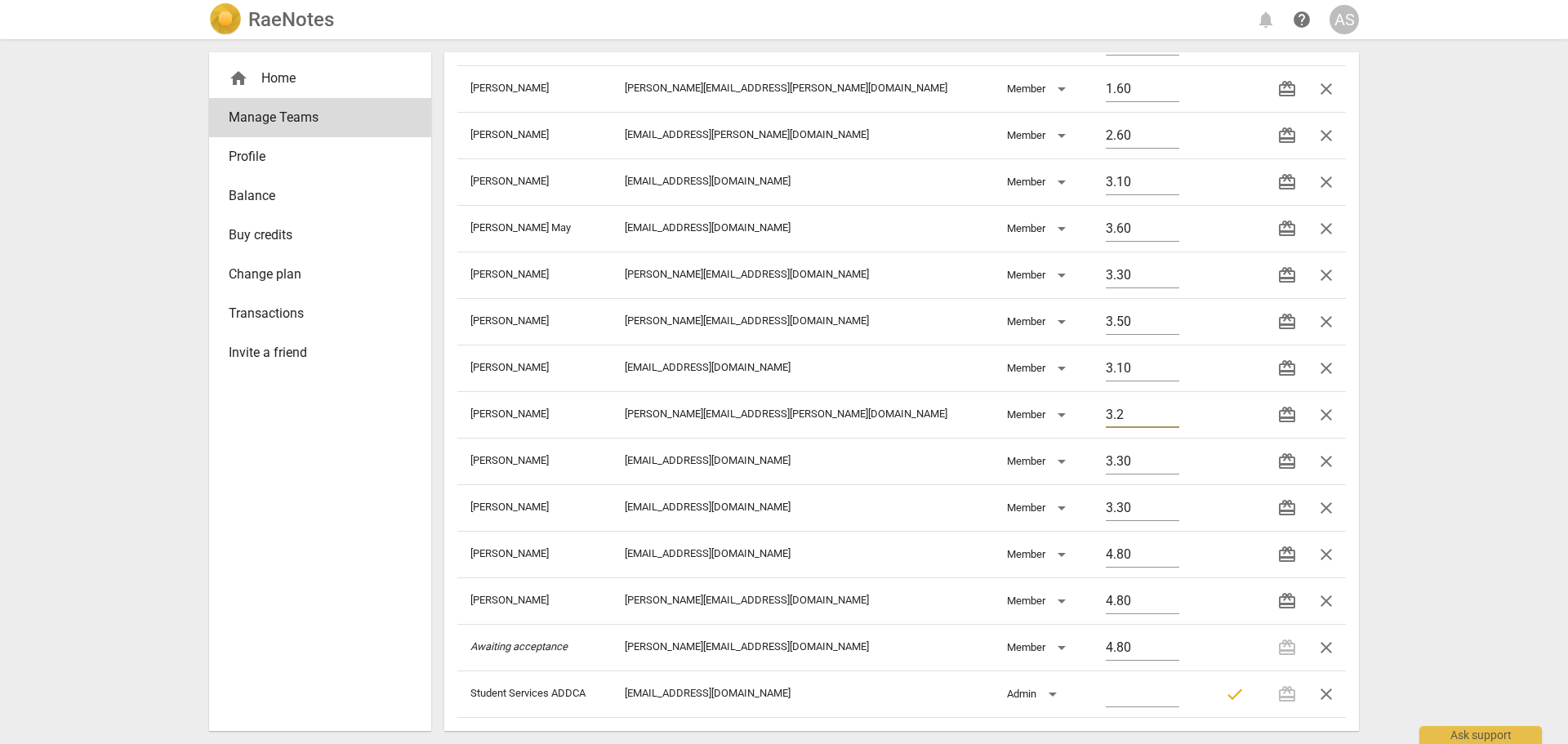
type input "3.2"
click at [1526, 356] on div "RaeNotes notifications help AS home Home Manage Teams Profile Balance Buy credi…" at bounding box center [784, 372] width 1568 height 744
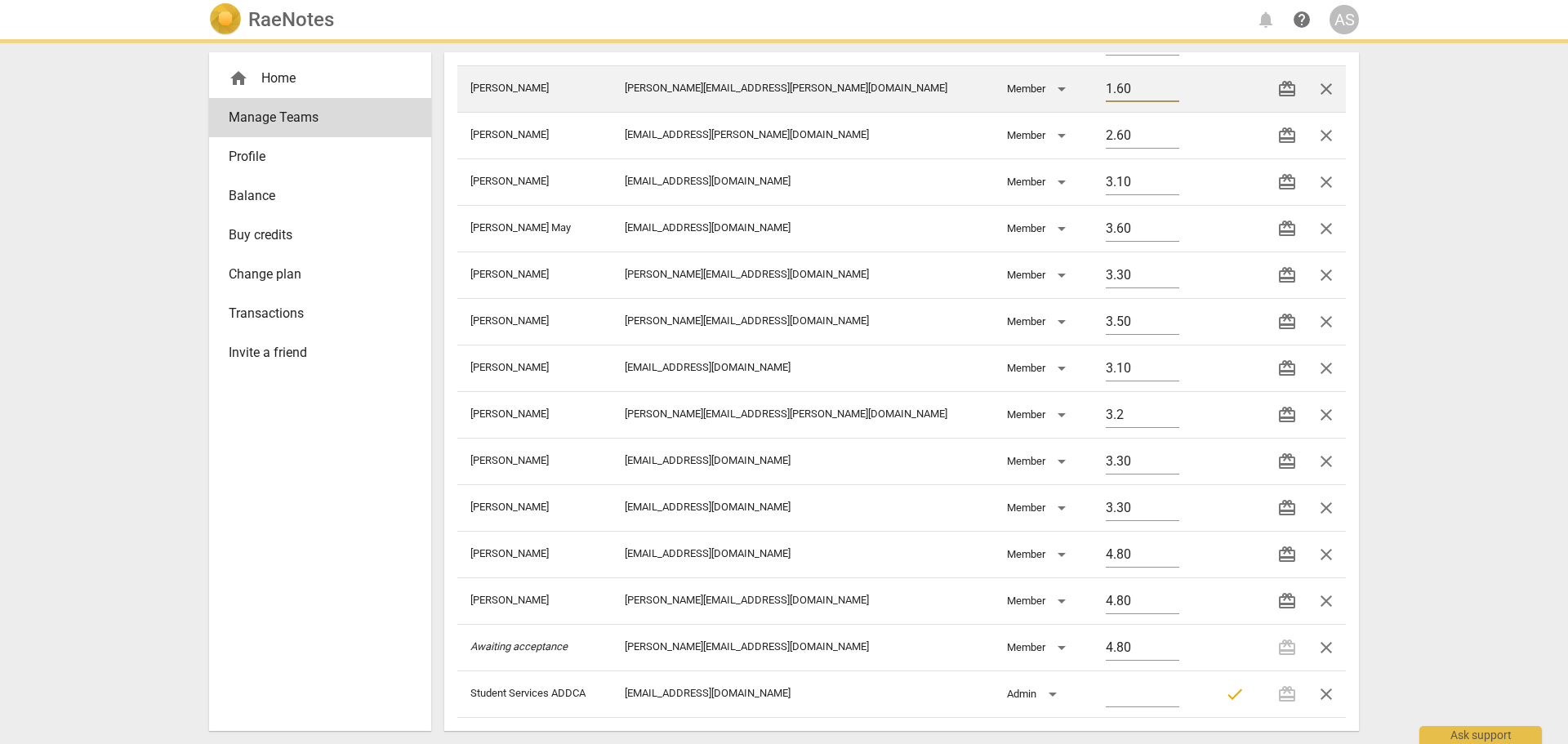
drag, startPoint x: 1106, startPoint y: 86, endPoint x: 959, endPoint y: 90, distance: 147.1
click at [959, 90] on tr "[PERSON_NAME] Cheryl [EMAIL_ADDRESS][PERSON_NAME][DOMAIN_NAME] Member 1.60 rede…" at bounding box center [901, 88] width 888 height 46
type input "3"
type input "3.20"
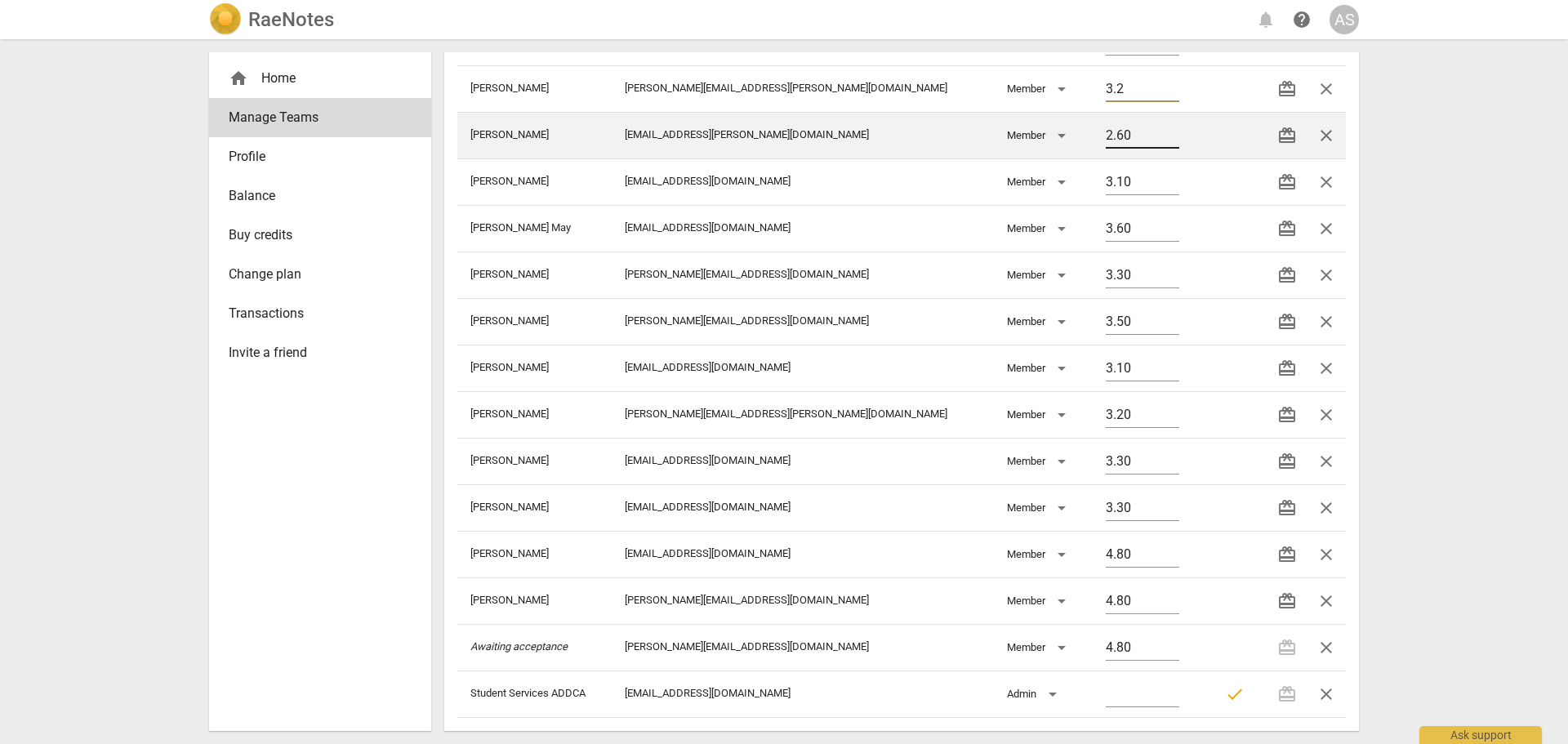
type input "3.2"
drag, startPoint x: 1106, startPoint y: 141, endPoint x: 964, endPoint y: 142, distance: 142.0
click at [965, 142] on tr "[PERSON_NAME] [EMAIL_ADDRESS][PERSON_NAME][DOMAIN_NAME] Member 2.60 redeem close" at bounding box center [901, 136] width 888 height 46
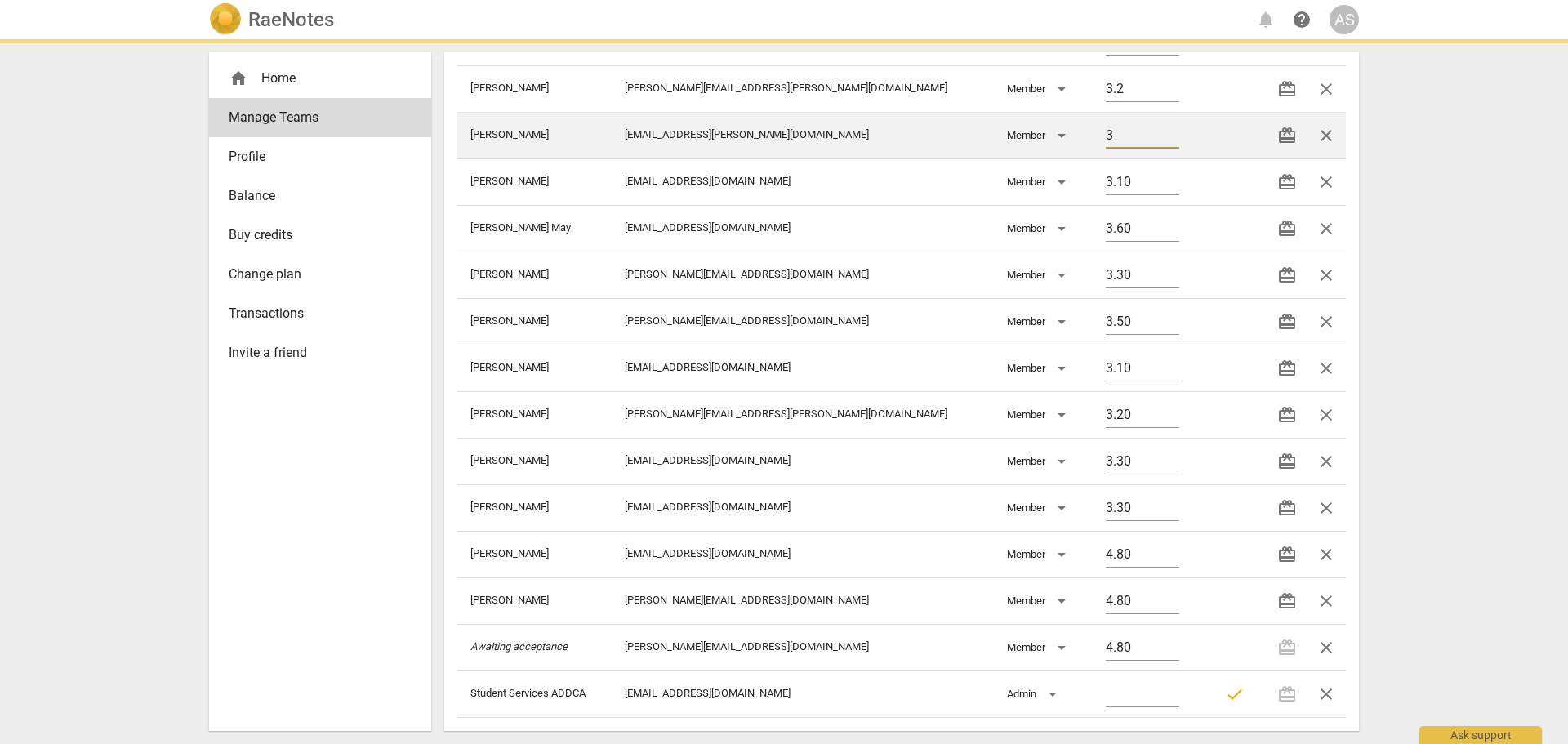
type input "3.2"
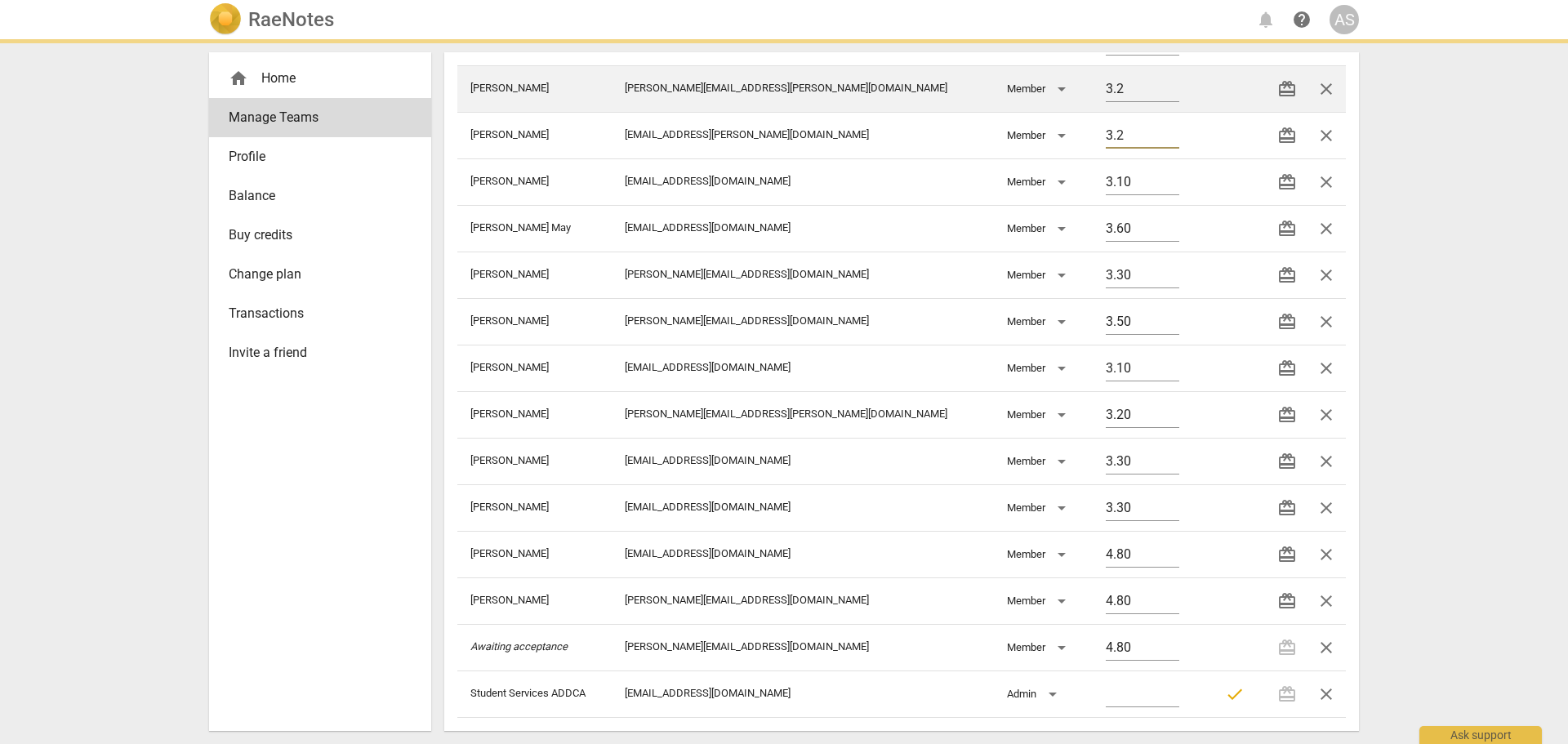
type input "3.20"
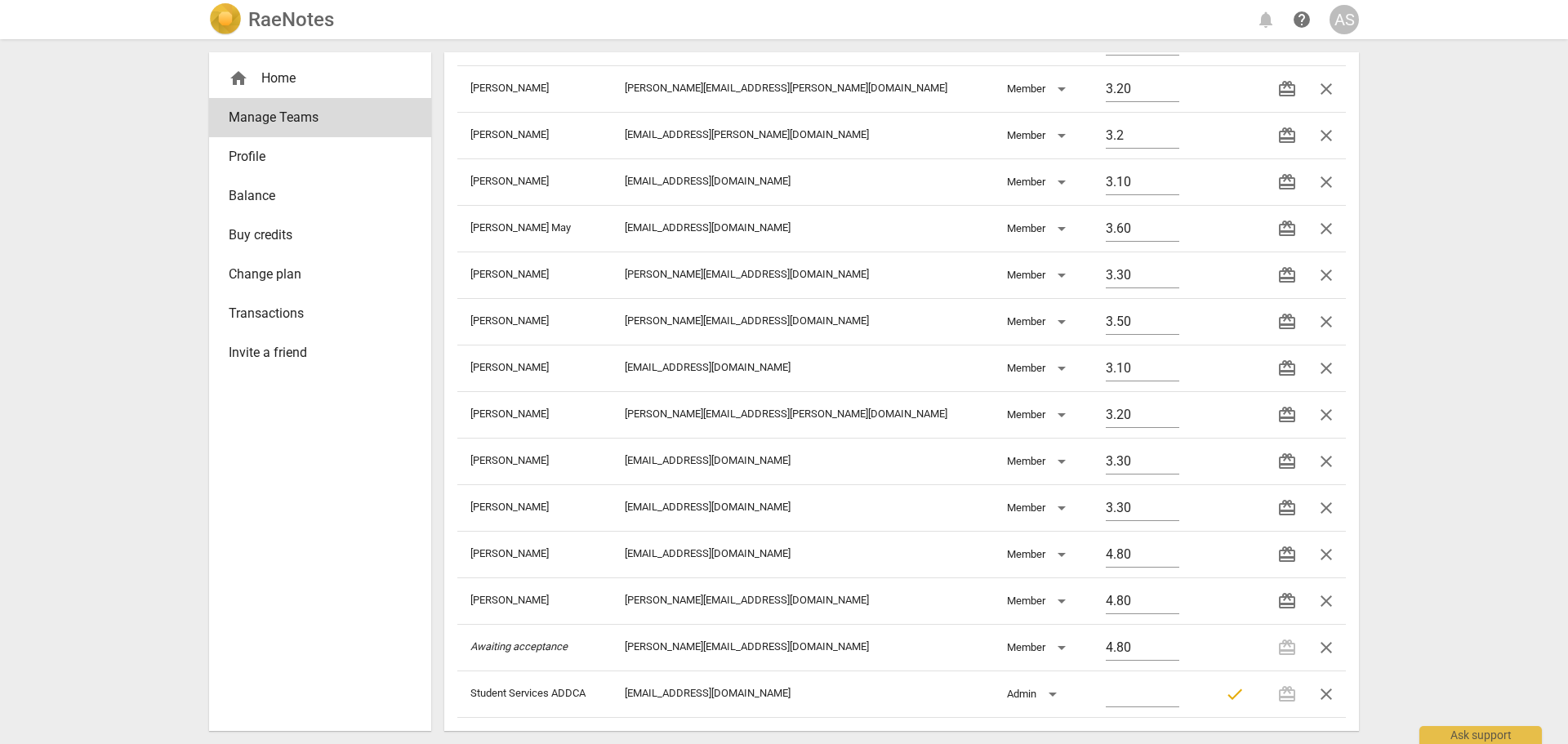
click at [1450, 205] on div "RaeNotes notifications help AS home Home Manage Teams Profile Balance Buy credi…" at bounding box center [784, 372] width 1568 height 744
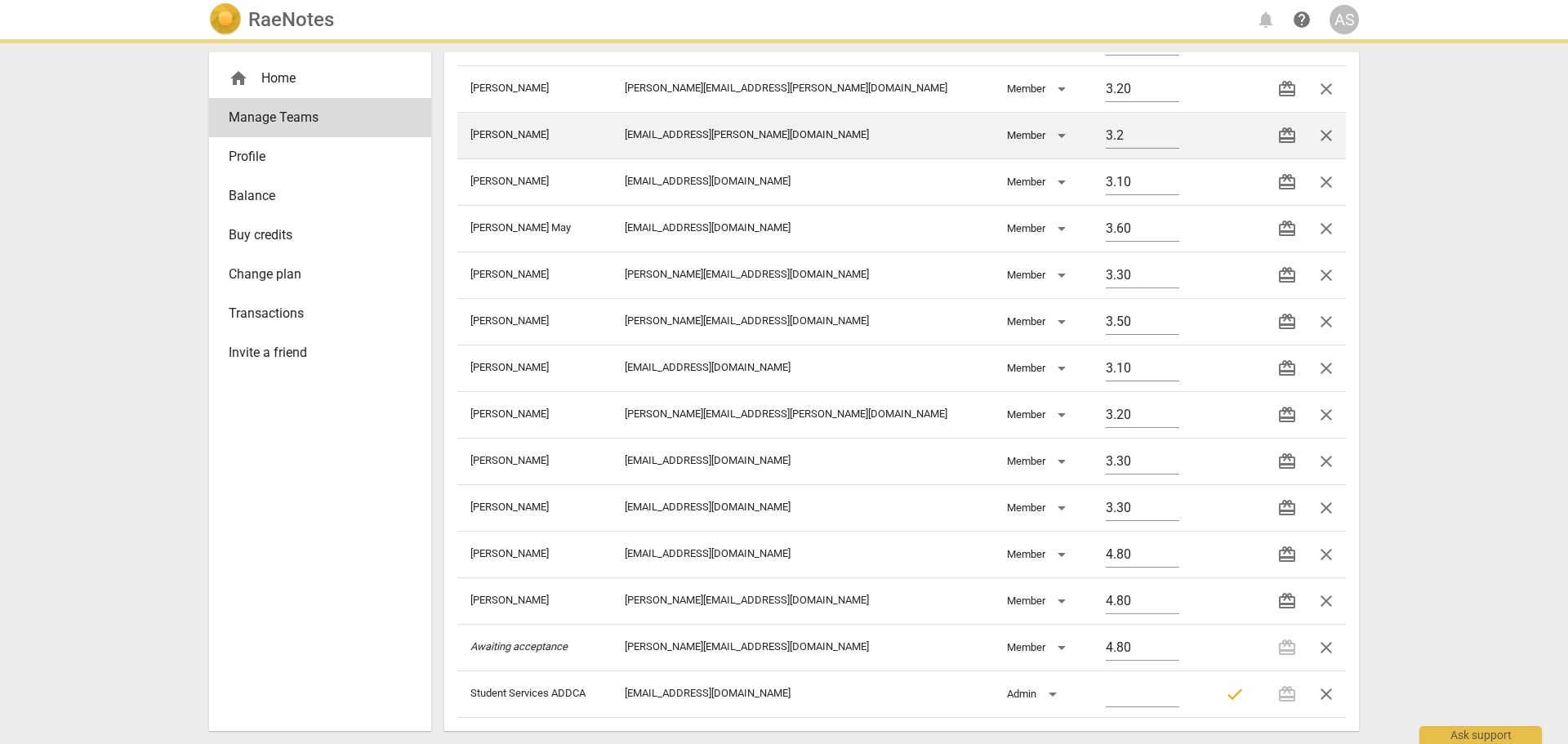
type input "3.20"
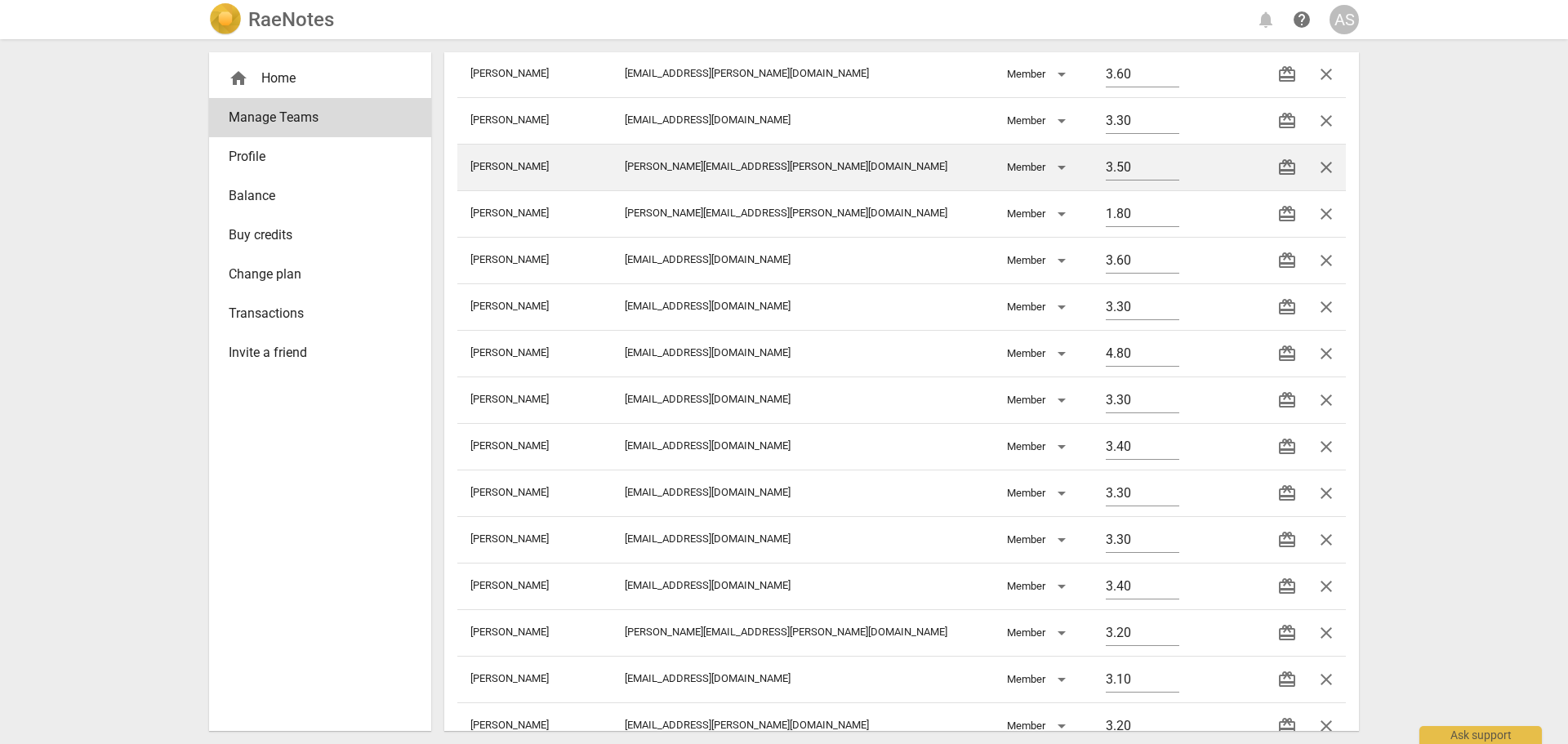
scroll to position [72, 0]
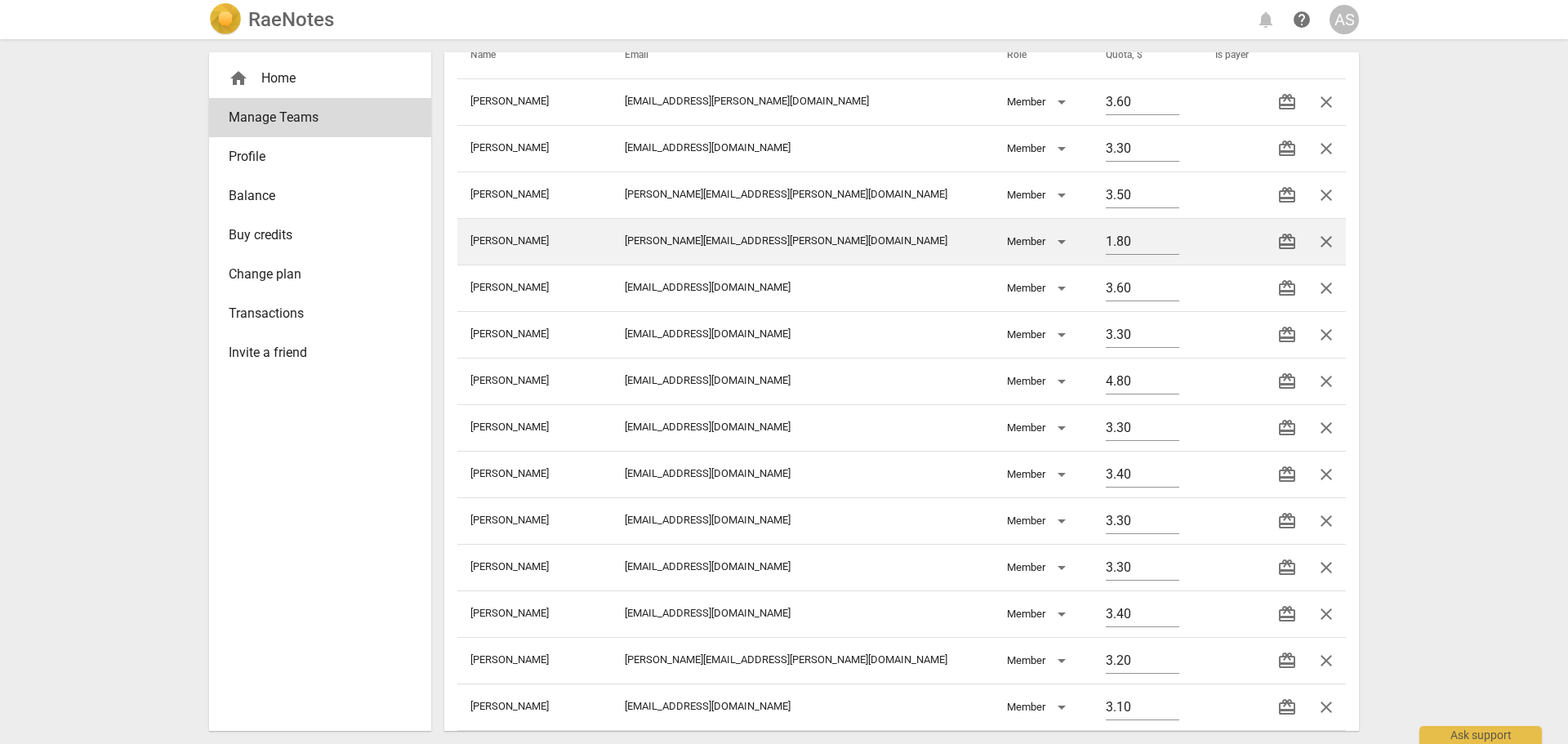
drag, startPoint x: 1111, startPoint y: 242, endPoint x: 935, endPoint y: 224, distance: 176.9
click at [937, 225] on tr "[PERSON_NAME] [PERSON_NAME][EMAIL_ADDRESS][PERSON_NAME][DOMAIN_NAME] Member 1.8…" at bounding box center [901, 241] width 888 height 46
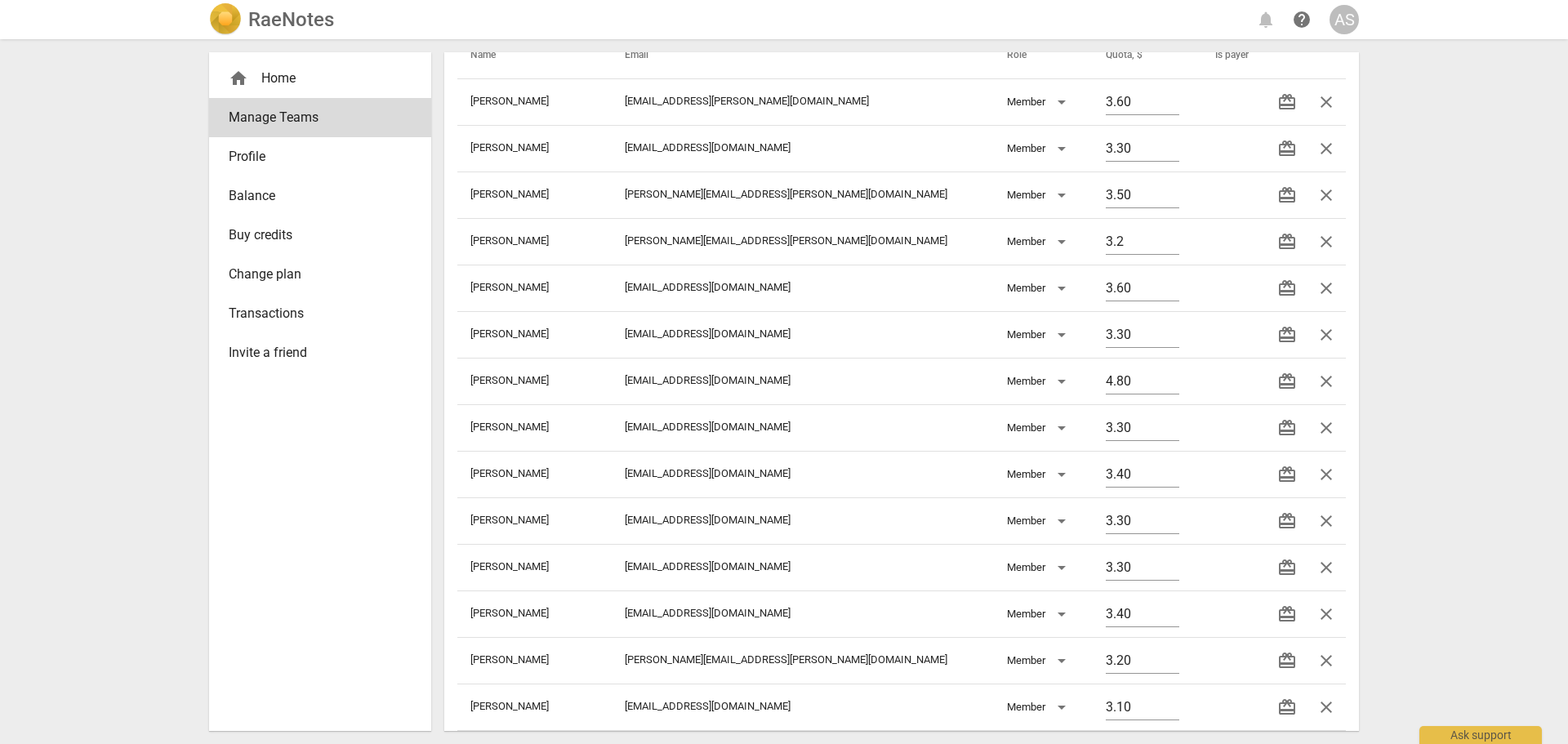
click at [1539, 288] on div "RaeNotes notifications help AS home Home Manage Teams Profile Balance Buy credi…" at bounding box center [784, 372] width 1568 height 744
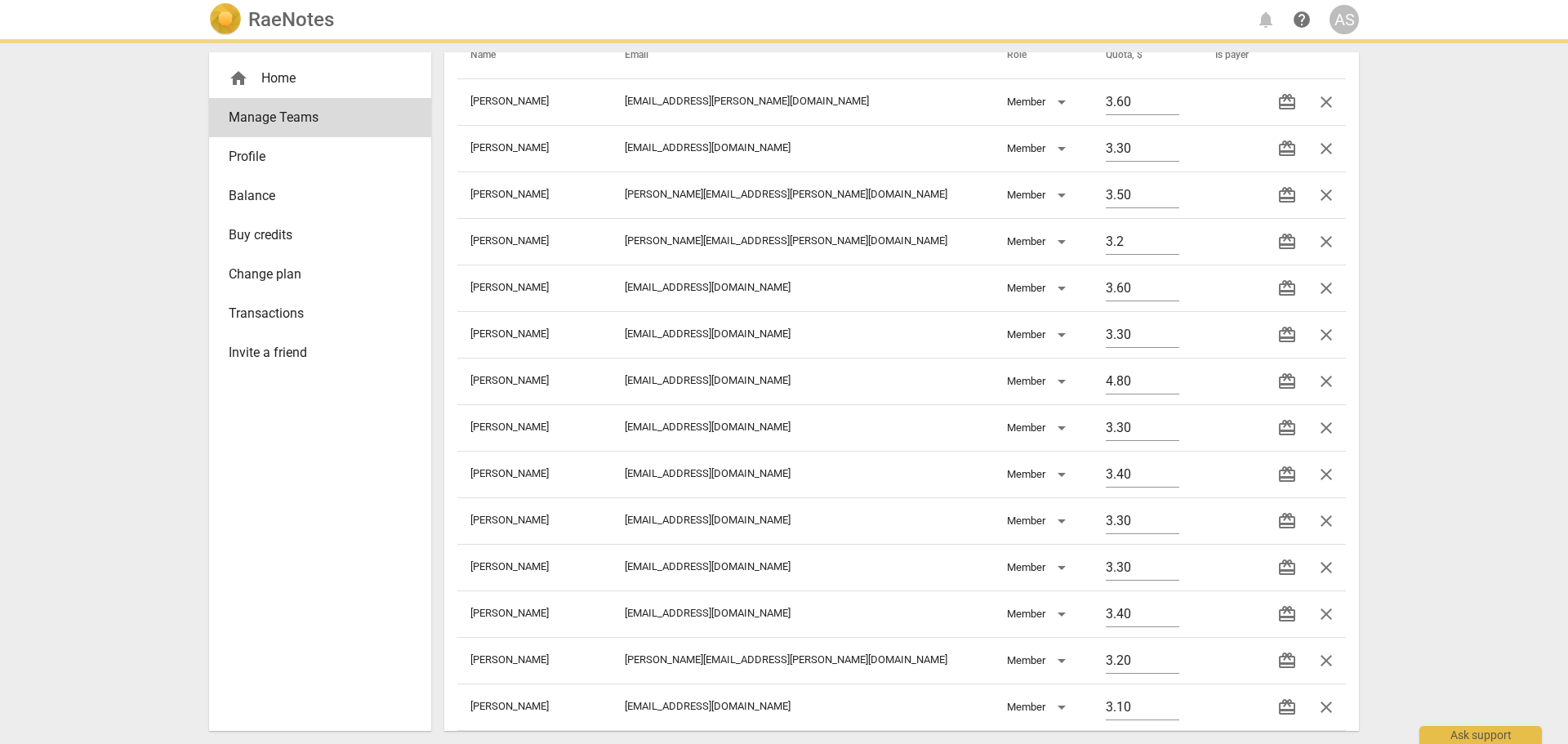
type input "3.20"
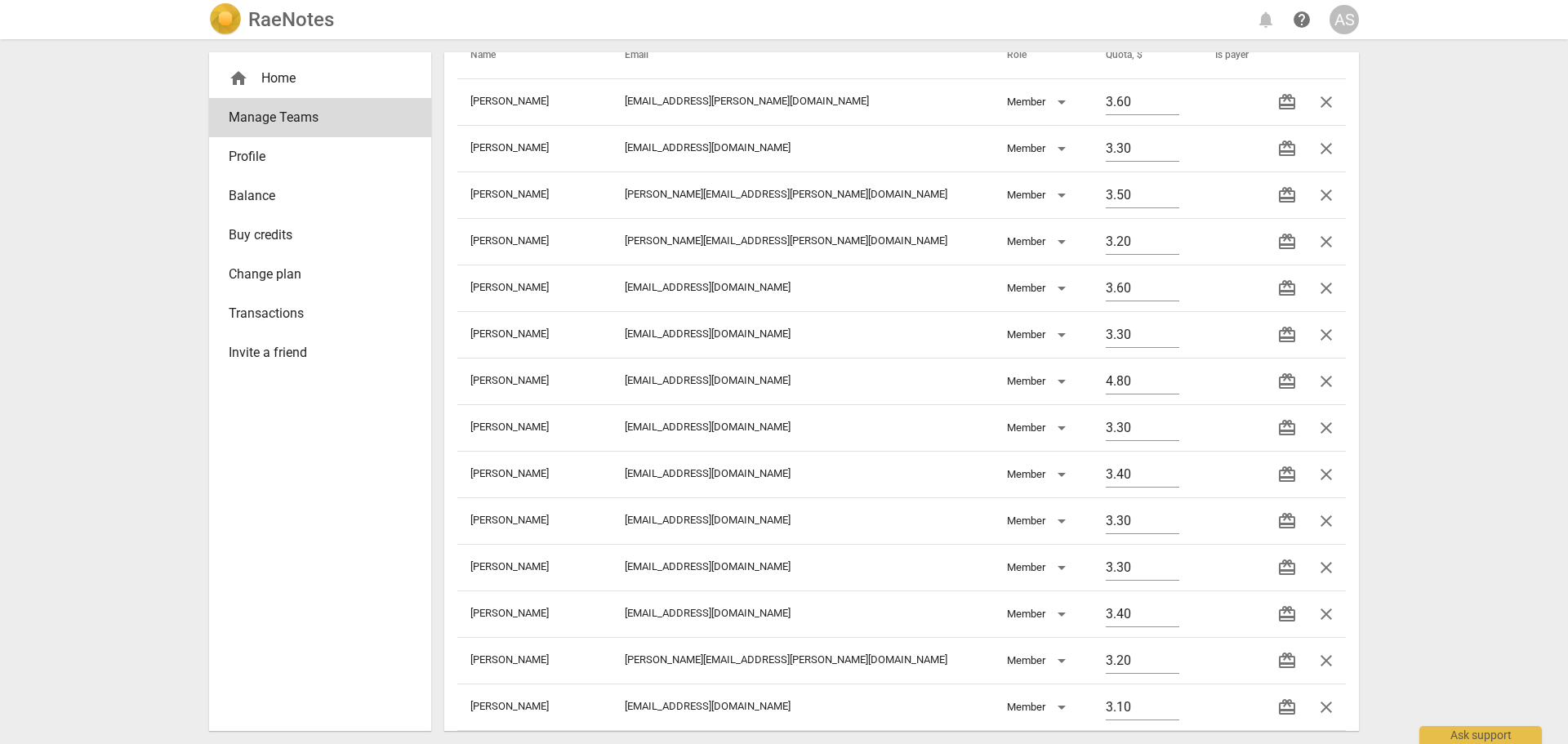
click at [273, 20] on h2 "RaeNotes" at bounding box center [291, 19] width 86 height 23
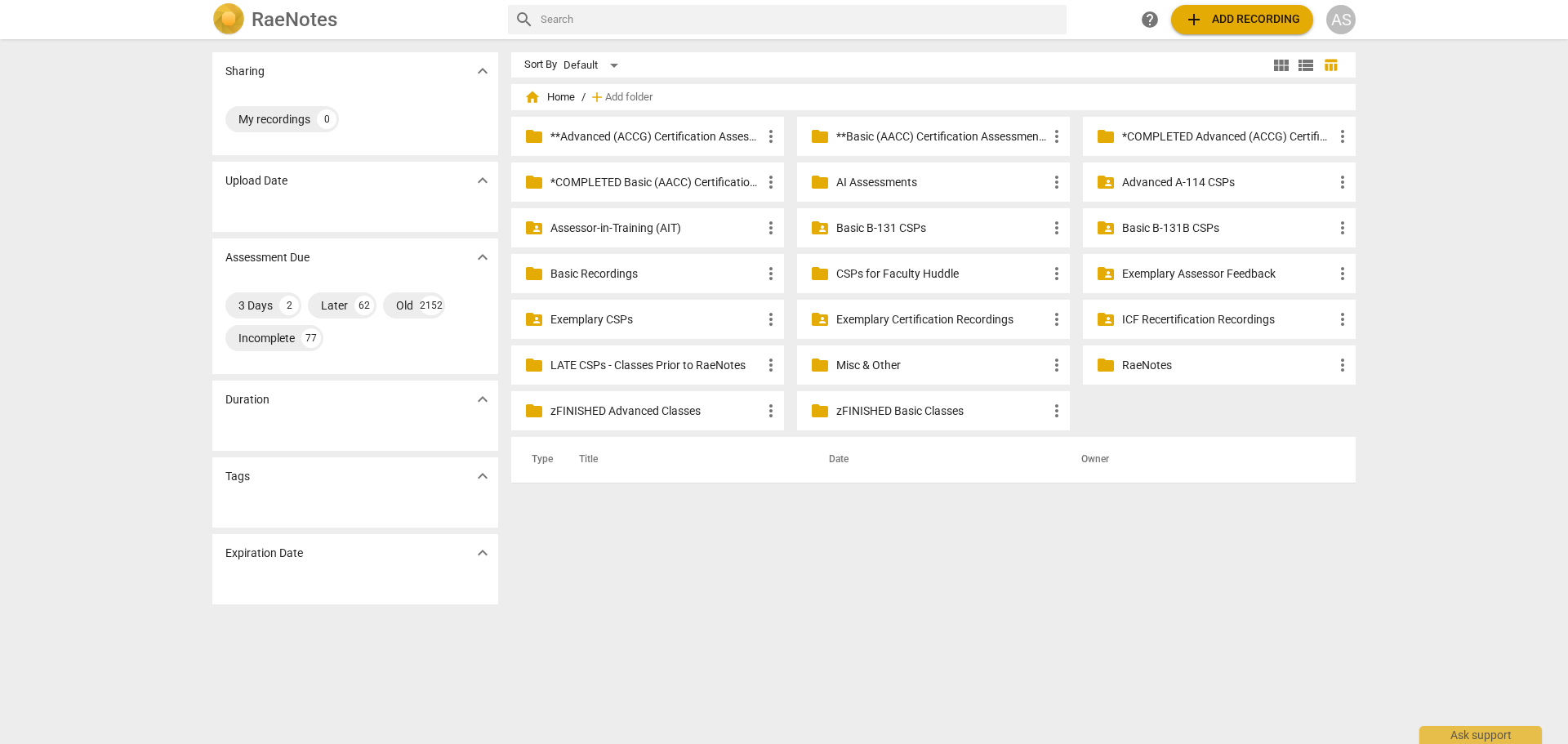
click at [868, 404] on p "zFINISHED Basic Classes" at bounding box center [941, 412] width 211 height 17
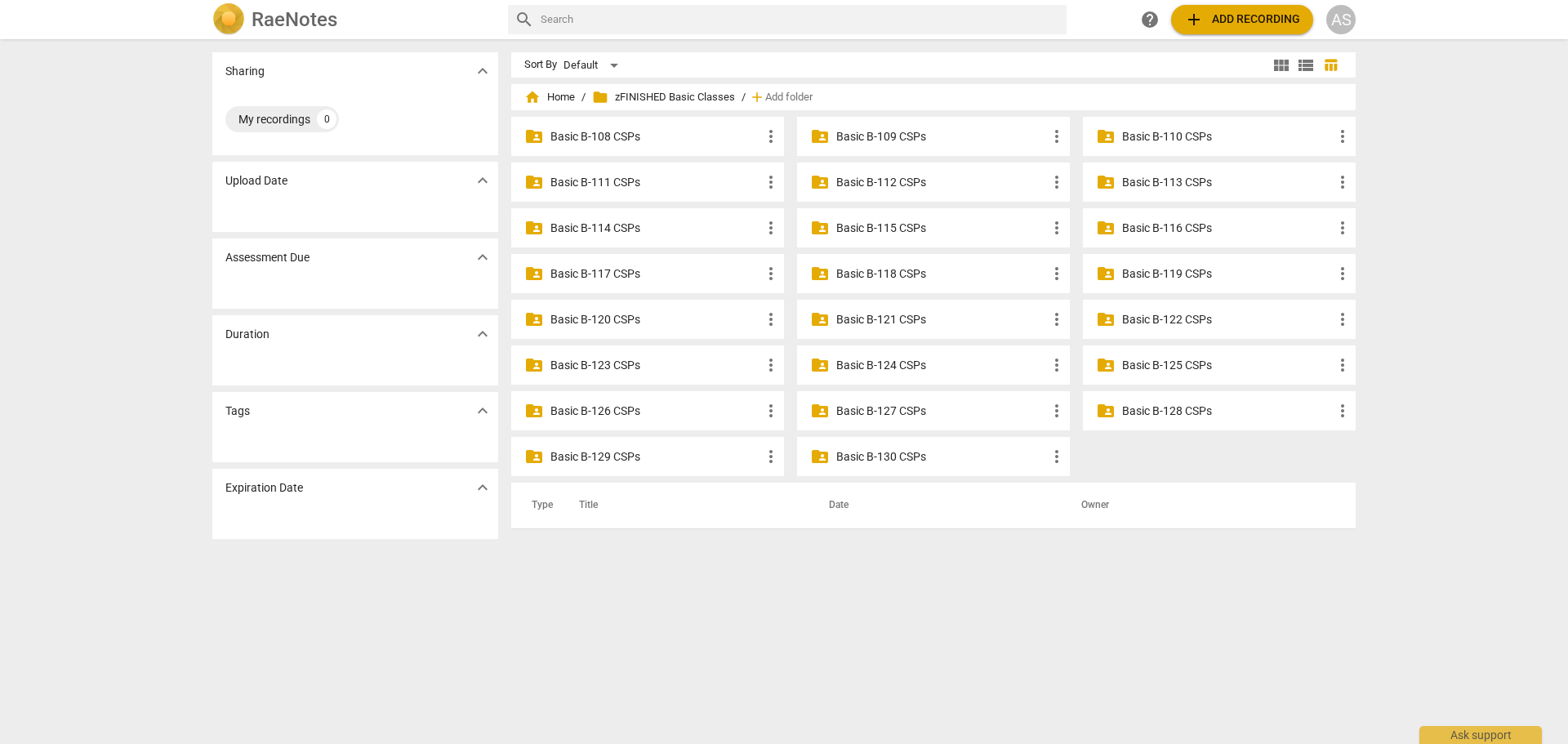
click at [917, 459] on p "Basic B-130 CSPs" at bounding box center [941, 457] width 211 height 17
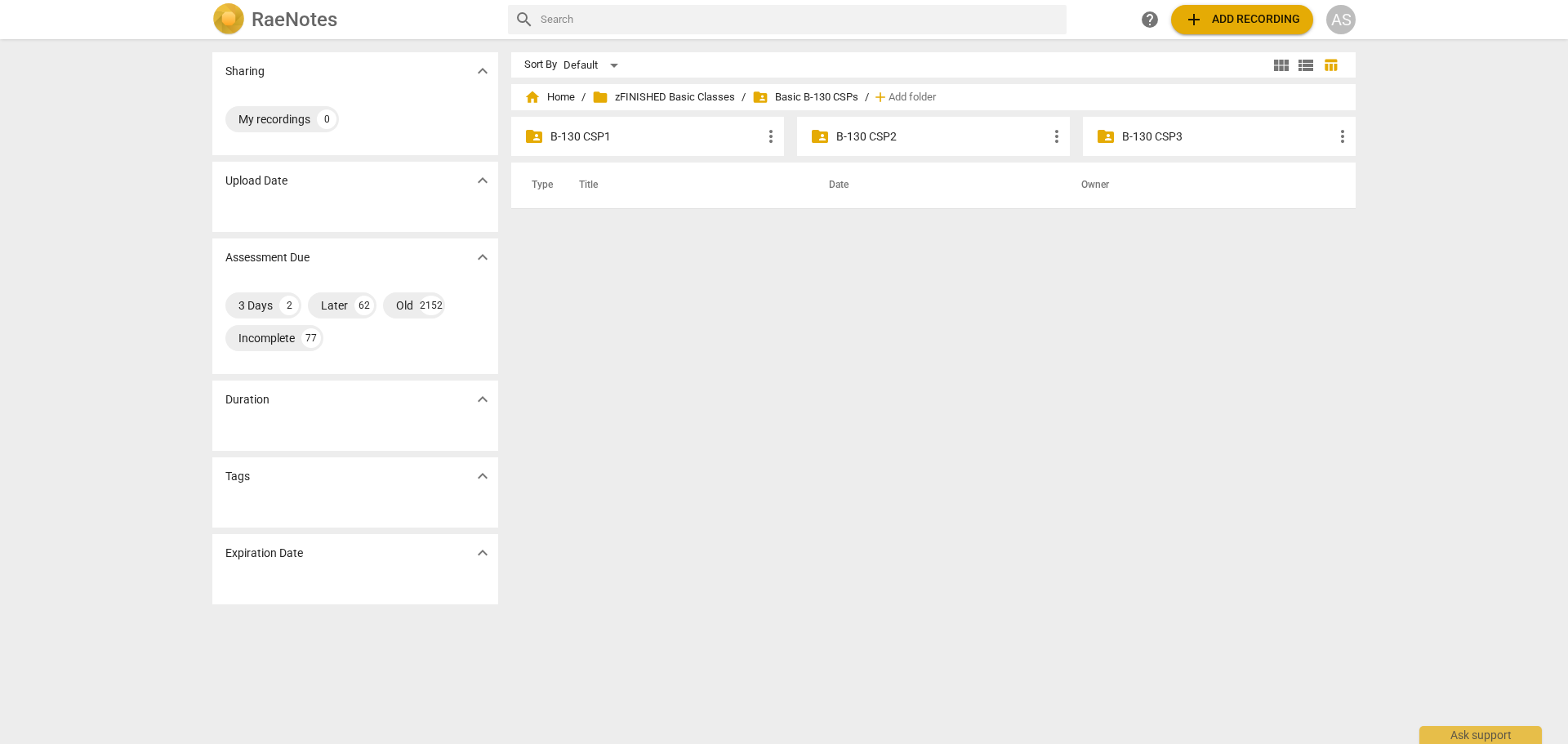
click at [1192, 137] on p "B-130 CSP3" at bounding box center [1227, 137] width 211 height 17
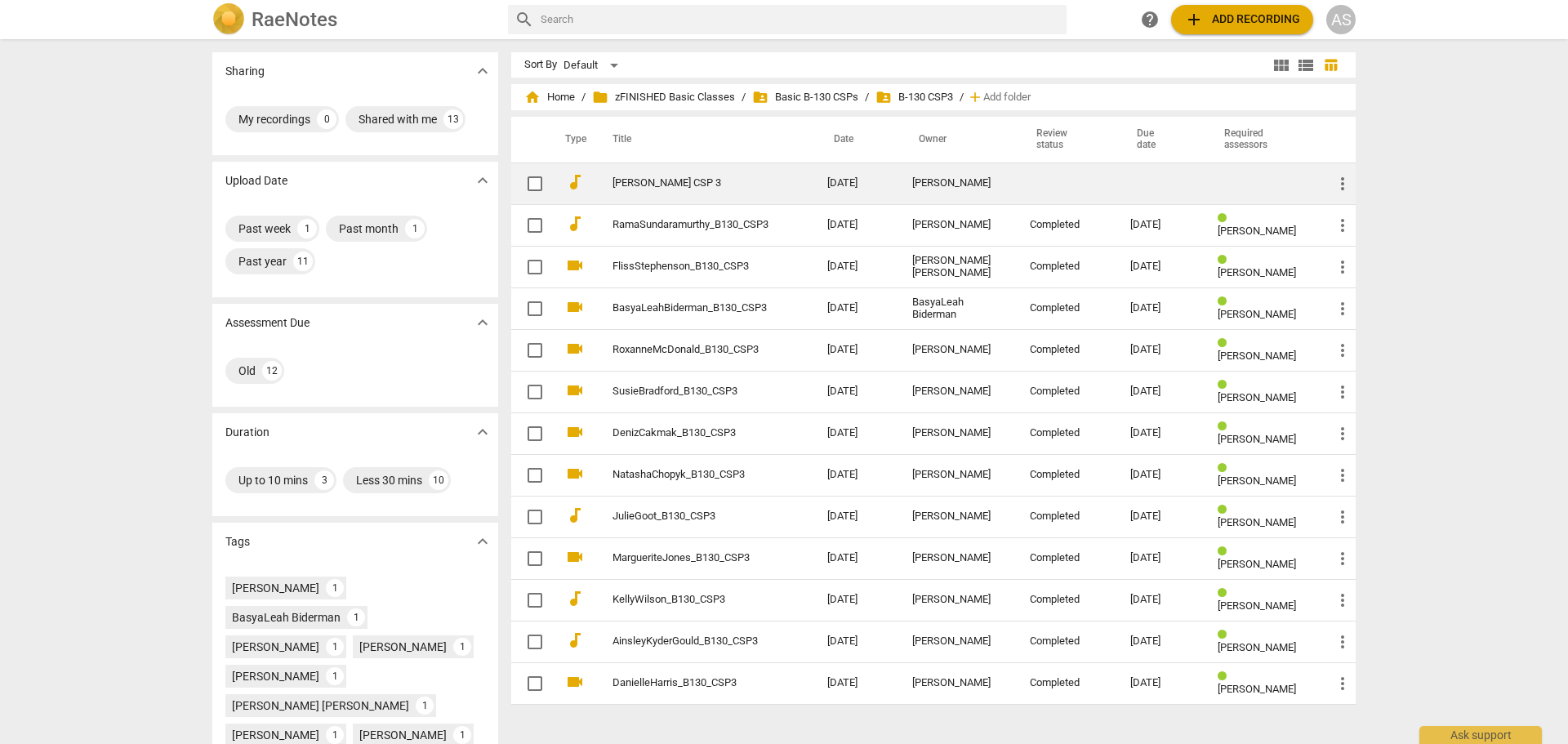
click at [659, 190] on td "[PERSON_NAME] CSP 3" at bounding box center [703, 183] width 221 height 42
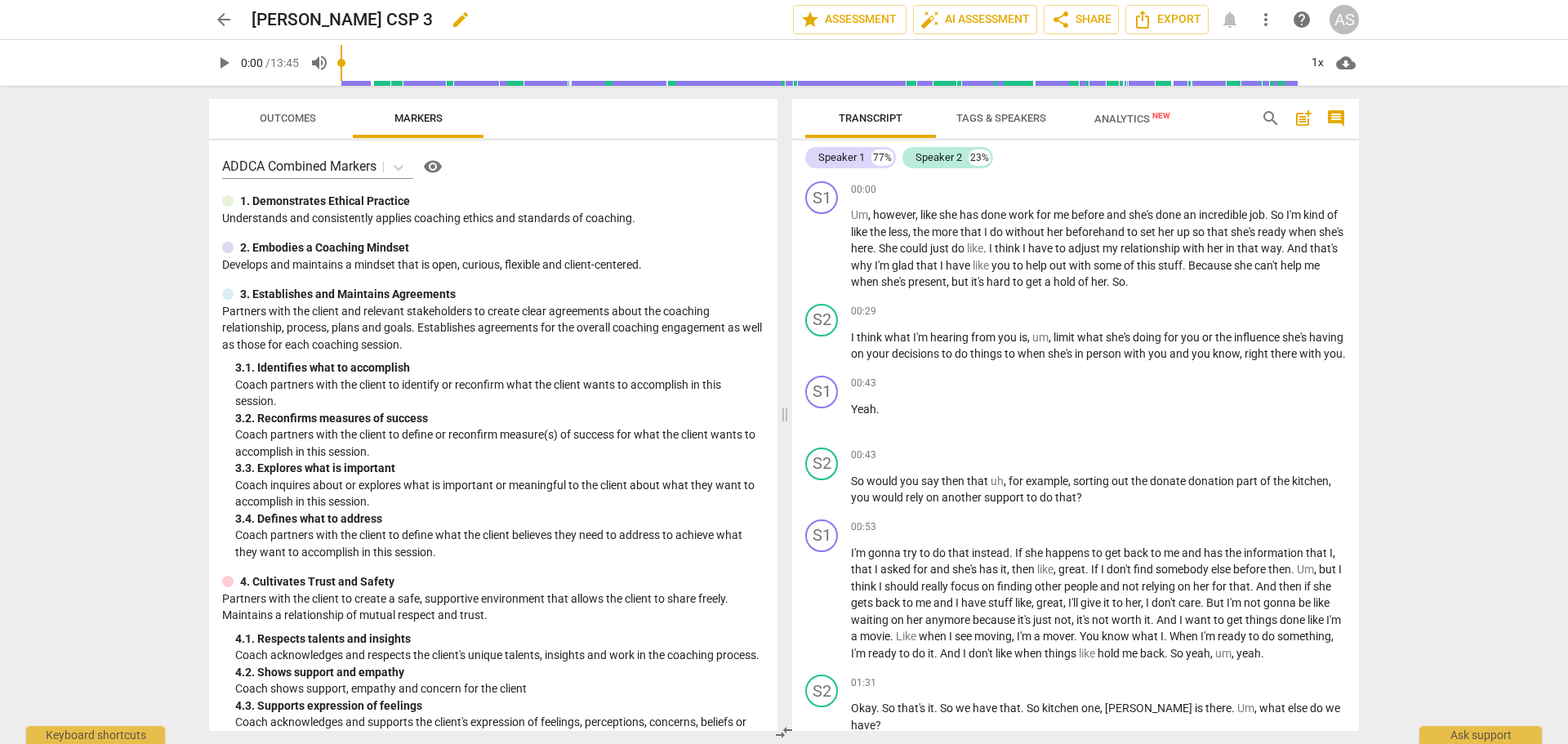
click at [463, 20] on div "[PERSON_NAME] CSP 3 edit" at bounding box center [515, 19] width 528 height 29
click at [456, 18] on span "edit" at bounding box center [460, 19] width 29 height 19
click at [380, 18] on input "[PERSON_NAME] CSP 3" at bounding box center [486, 19] width 470 height 31
click at [371, 14] on input "[PERSON_NAME] CSP 3" at bounding box center [486, 19] width 470 height 31
type input "CarolineLatona_B130_CSP3"
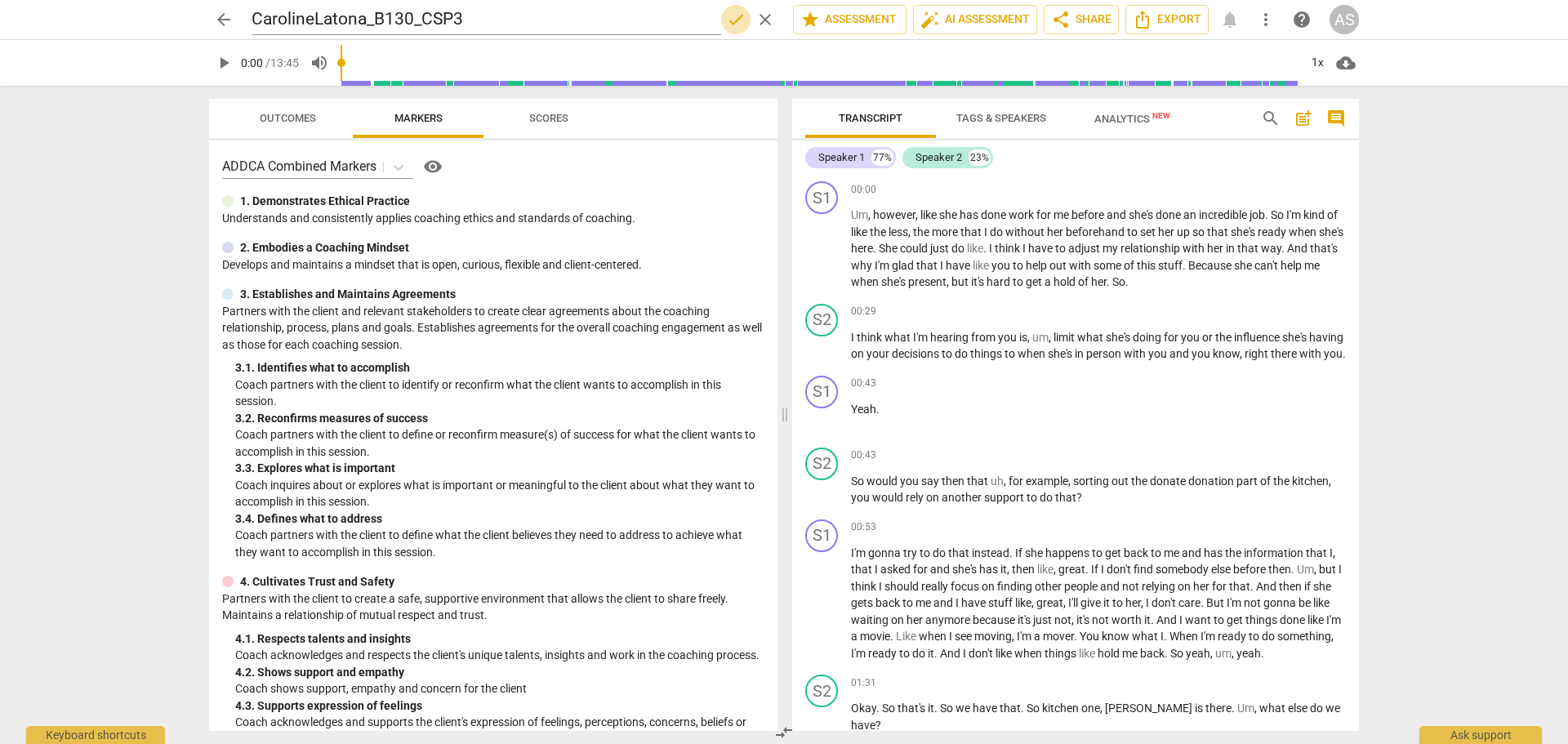
click at [730, 23] on span "done" at bounding box center [736, 19] width 19 height 19
click at [856, 9] on button "star Assessment" at bounding box center [849, 19] width 113 height 29
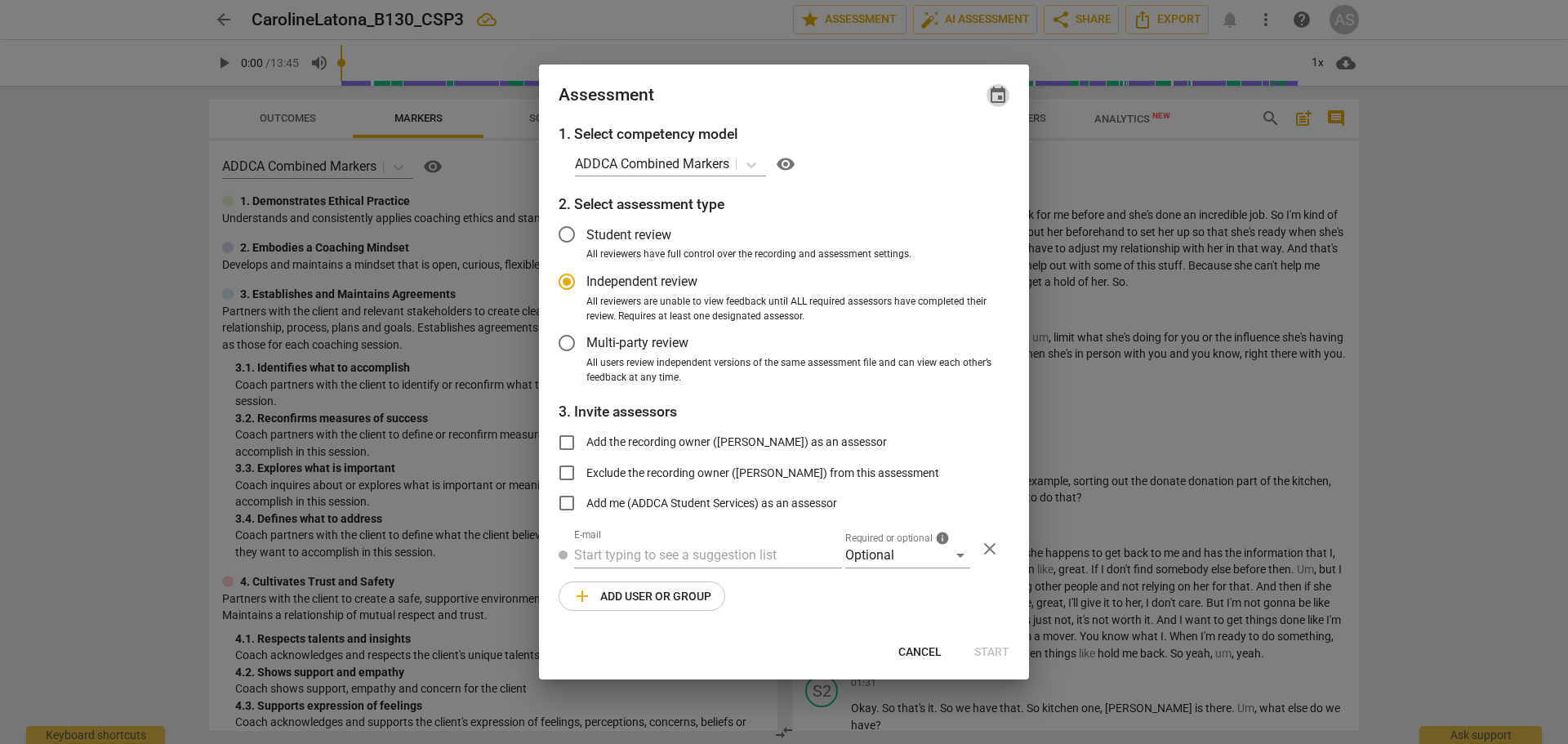
click at [997, 91] on span "event" at bounding box center [998, 96] width 19 height 19
radio input "false"
click at [950, 143] on input "date" at bounding box center [900, 151] width 114 height 23
type input "[DATE]"
click at [786, 91] on div at bounding box center [784, 372] width 1568 height 744
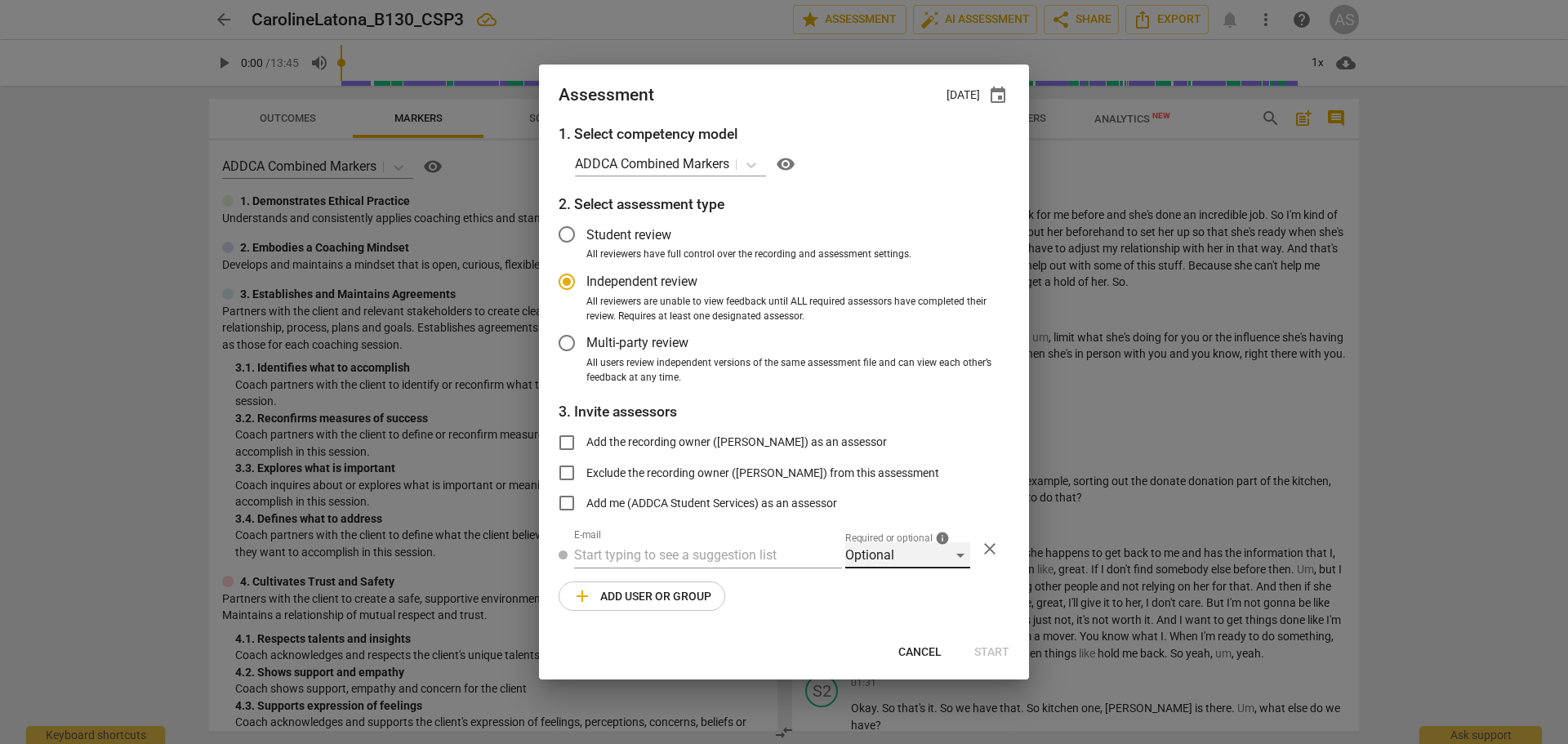
click at [883, 551] on div "Optional" at bounding box center [907, 555] width 125 height 26
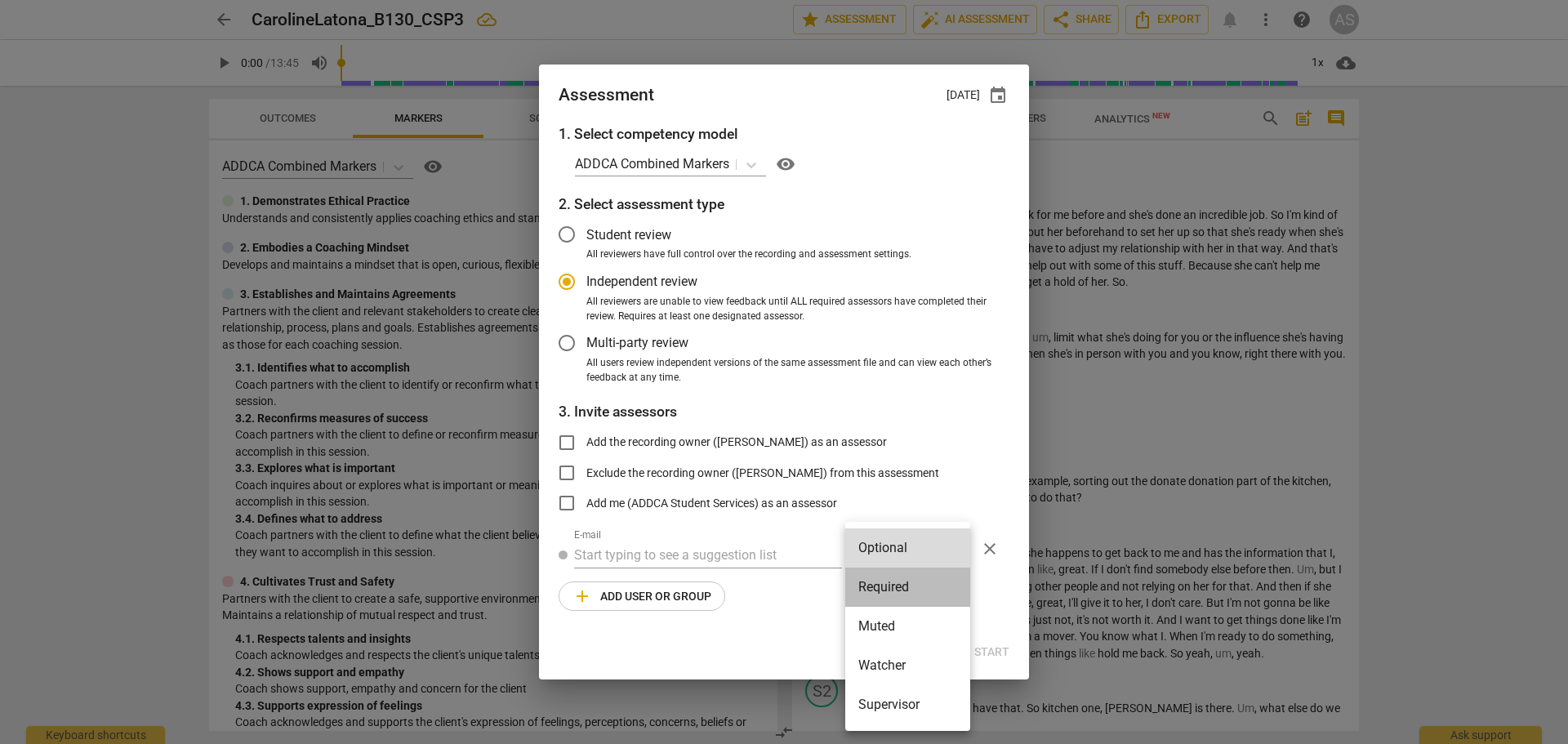
drag, startPoint x: 888, startPoint y: 580, endPoint x: 842, endPoint y: 579, distance: 46.0
click at [888, 580] on li "Required" at bounding box center [907, 587] width 125 height 39
radio input "false"
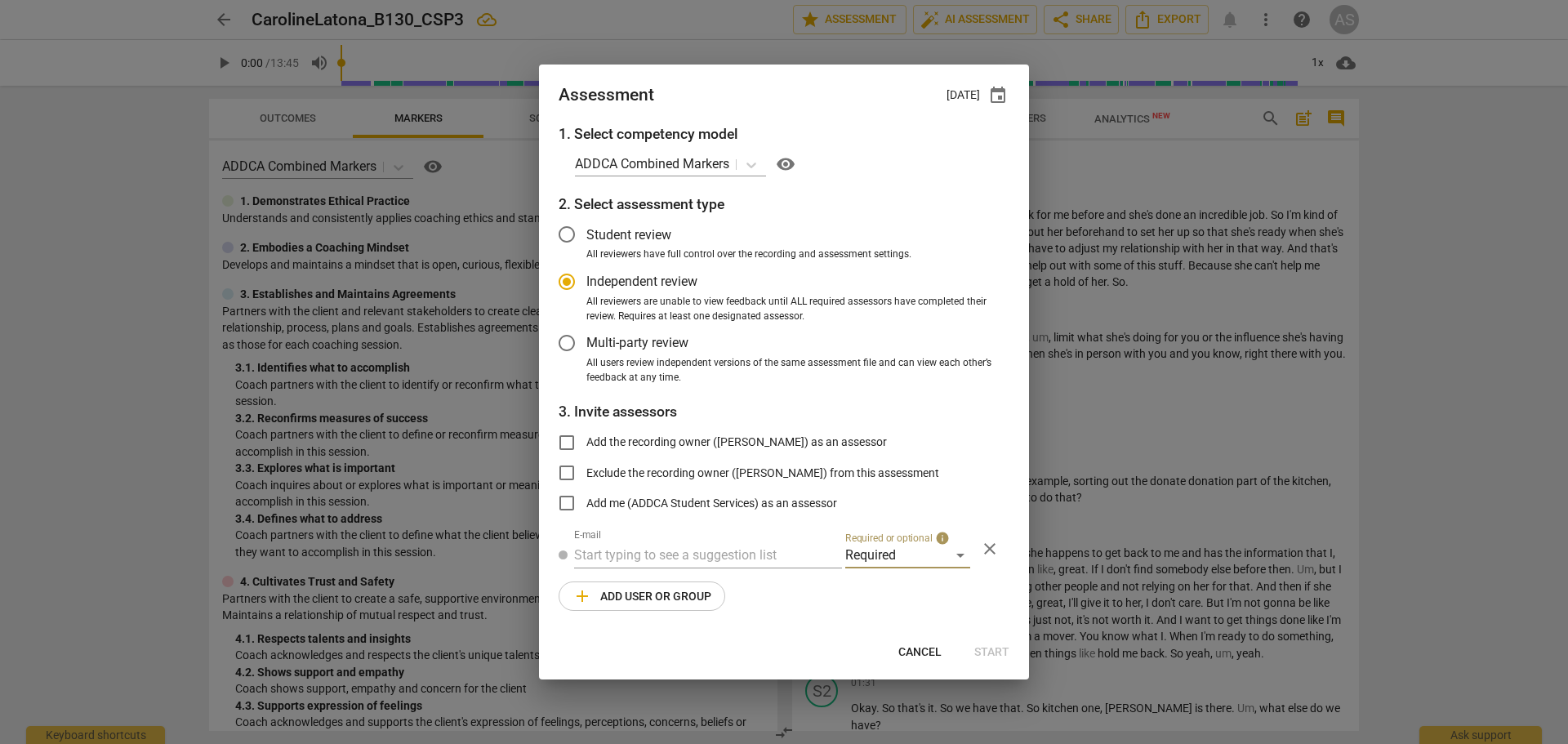
click at [778, 556] on input "text" at bounding box center [708, 555] width 268 height 26
type input "[PERSON_NAME]@add"
click at [723, 580] on span "[PERSON_NAME]@add" at bounding box center [760, 588] width 133 height 16
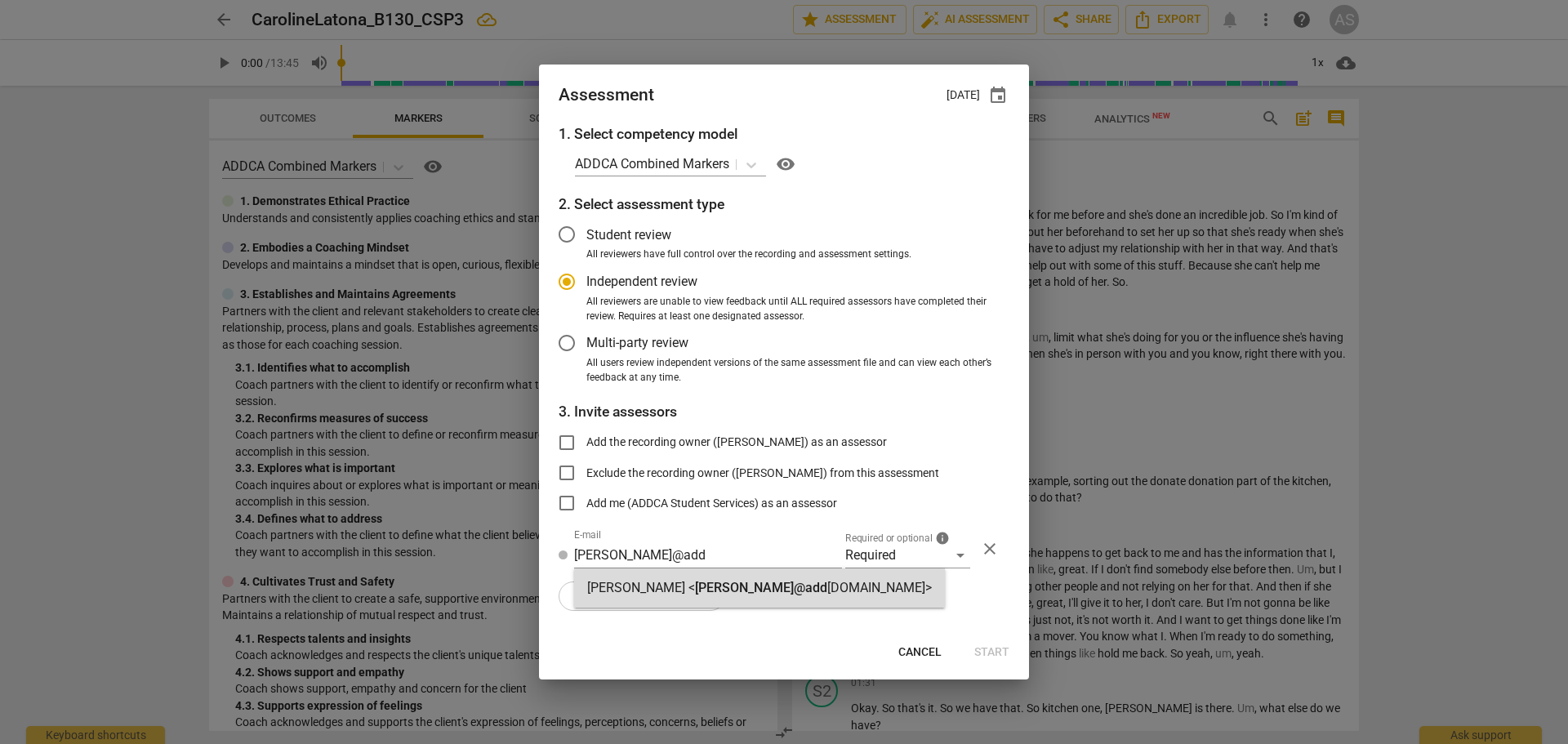
radio input "false"
type input "[PERSON_NAME] <[PERSON_NAME][EMAIL_ADDRESS][DOMAIN_NAME]>"
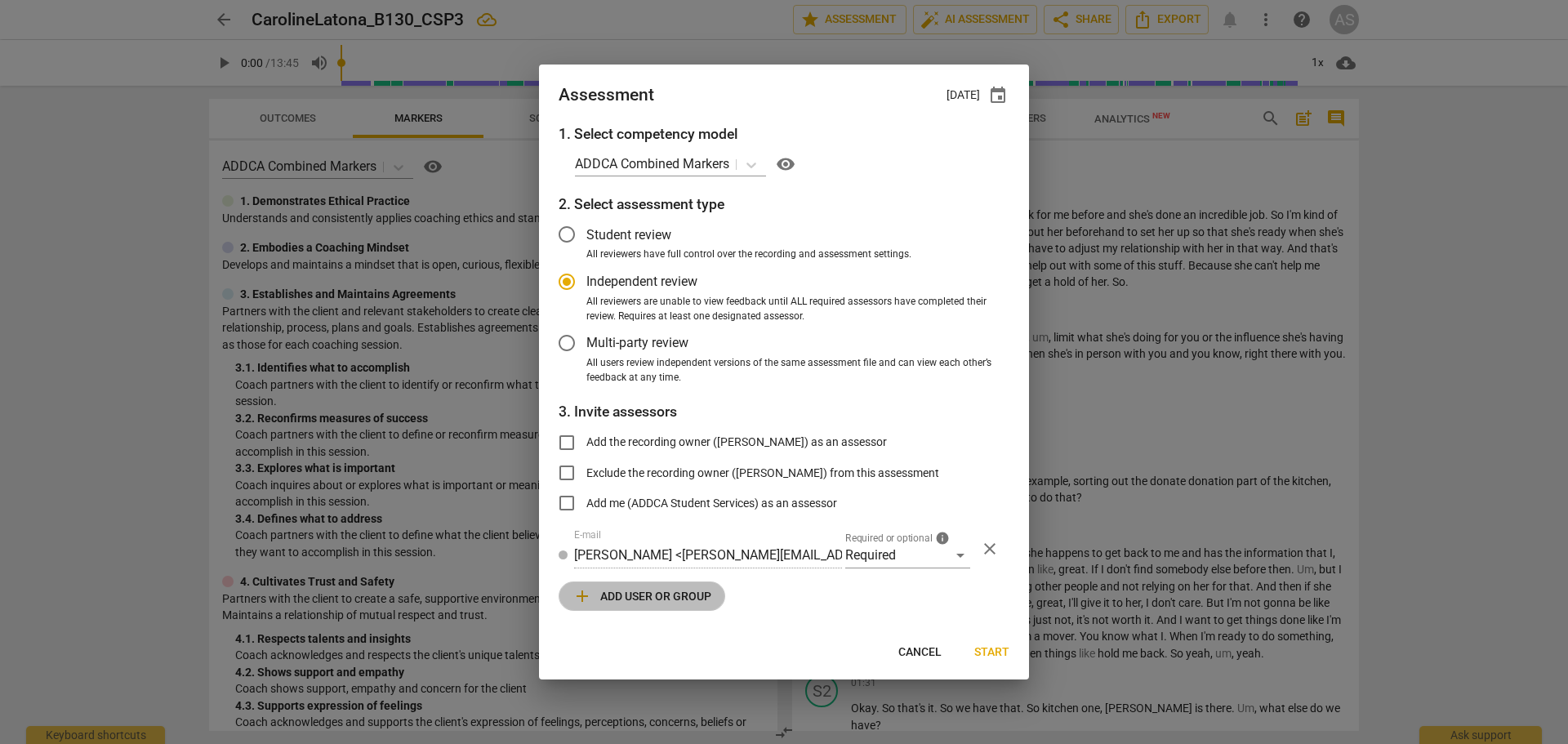
click at [693, 597] on span "add Add user or group" at bounding box center [641, 596] width 138 height 19
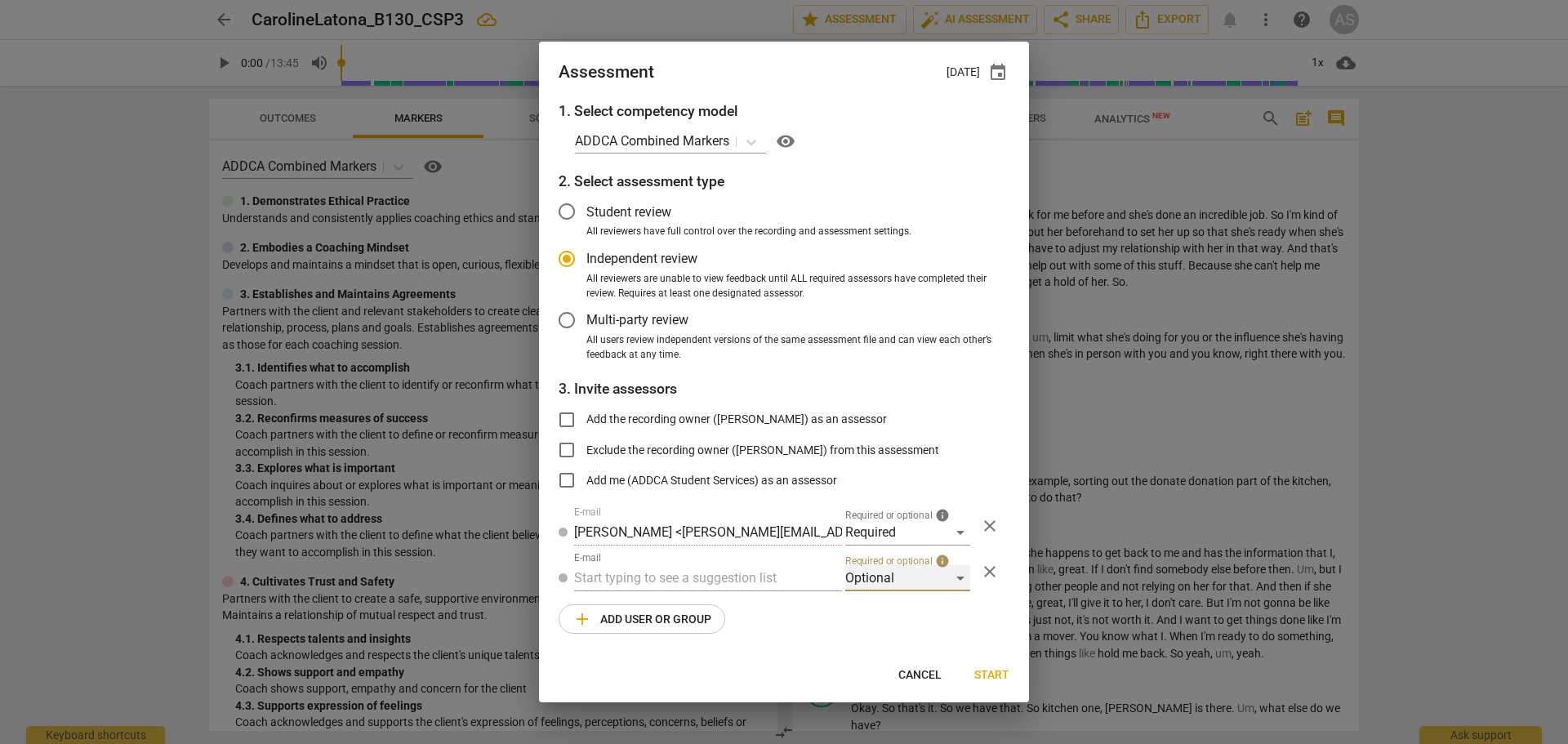
click at [876, 576] on div "Optional" at bounding box center [907, 577] width 125 height 26
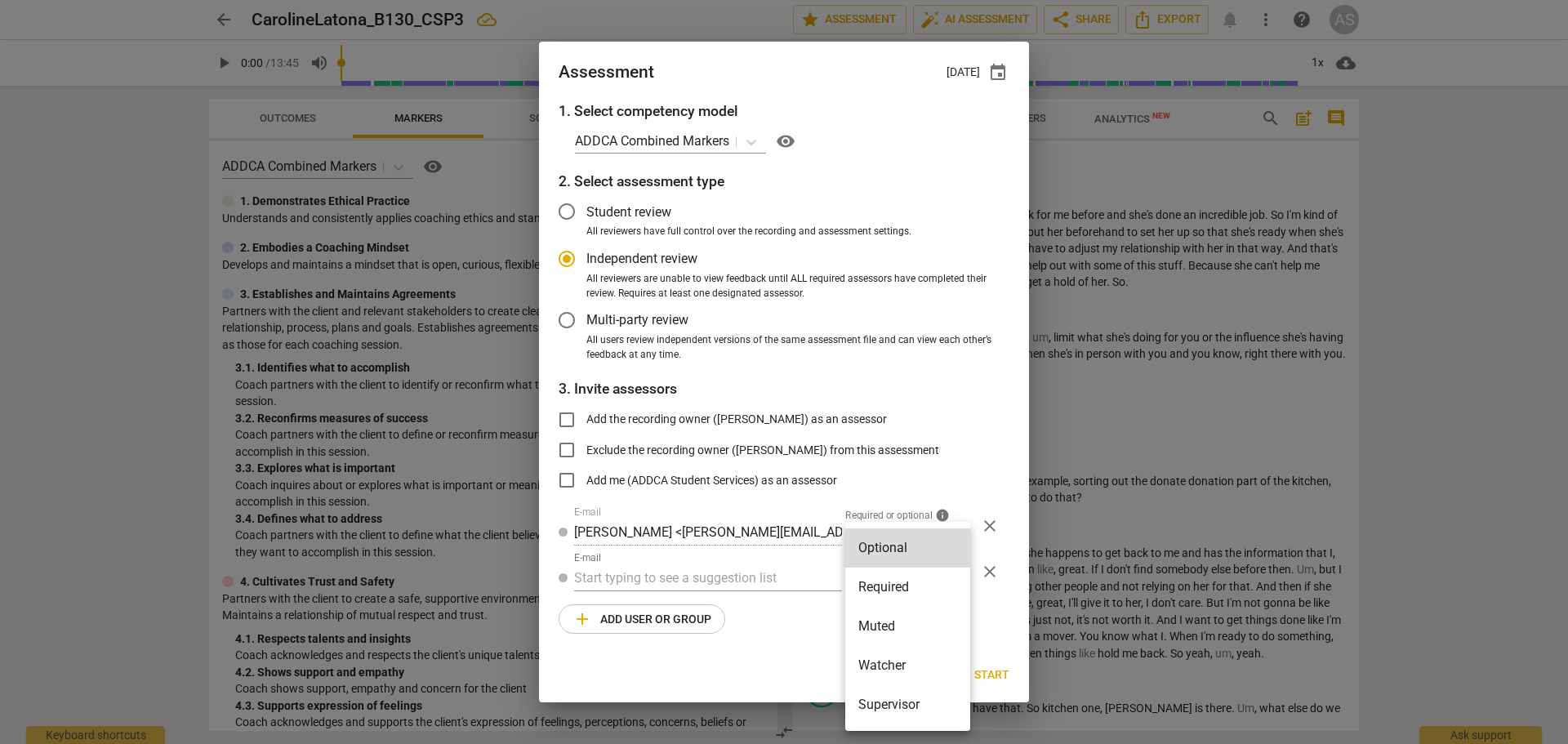
click at [883, 625] on li "Muted" at bounding box center [907, 626] width 125 height 39
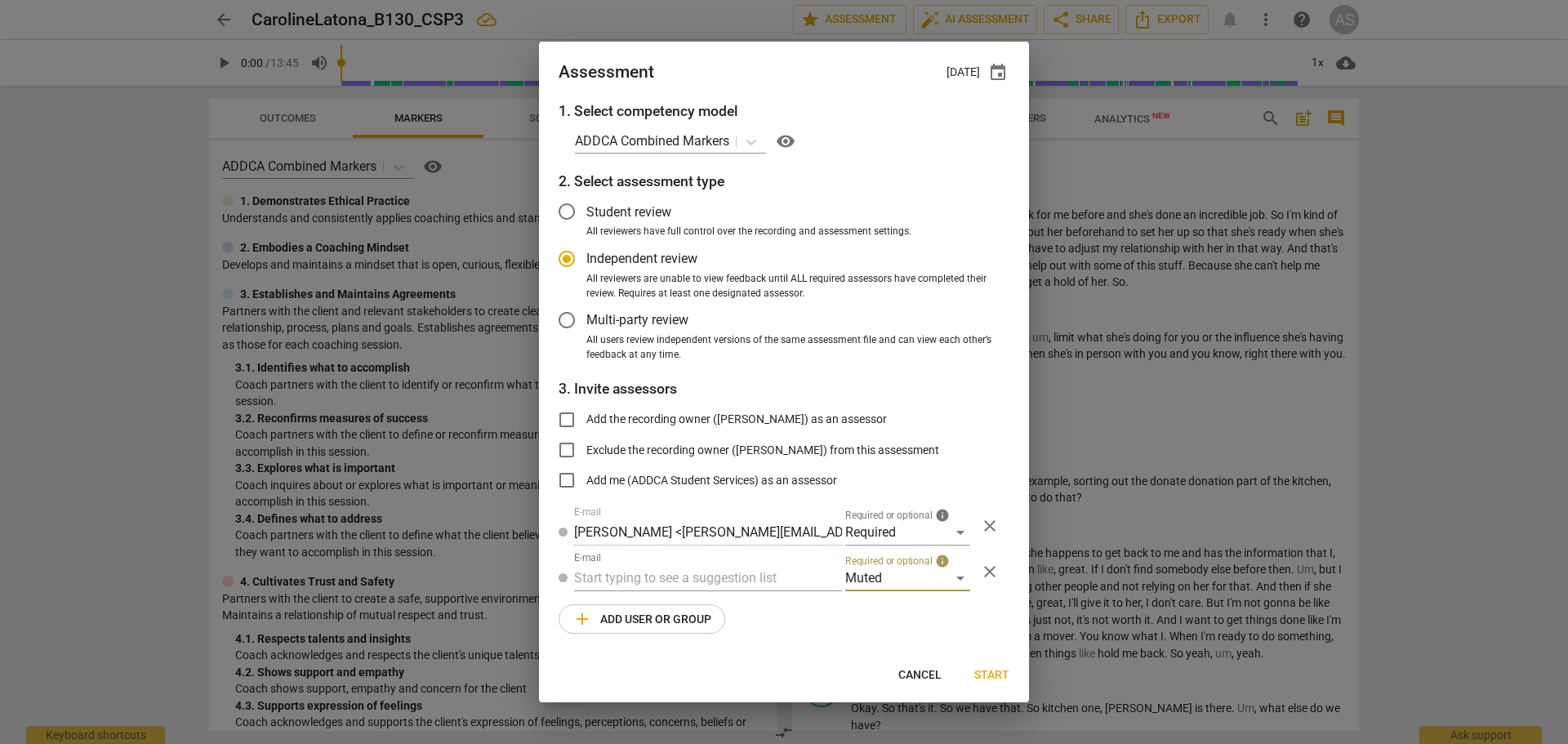
radio input "false"
click at [742, 572] on input "text" at bounding box center [708, 577] width 268 height 26
type input "B-130"
click at [721, 596] on div "Basic B-130 CSPs" at bounding box center [708, 610] width 268 height 39
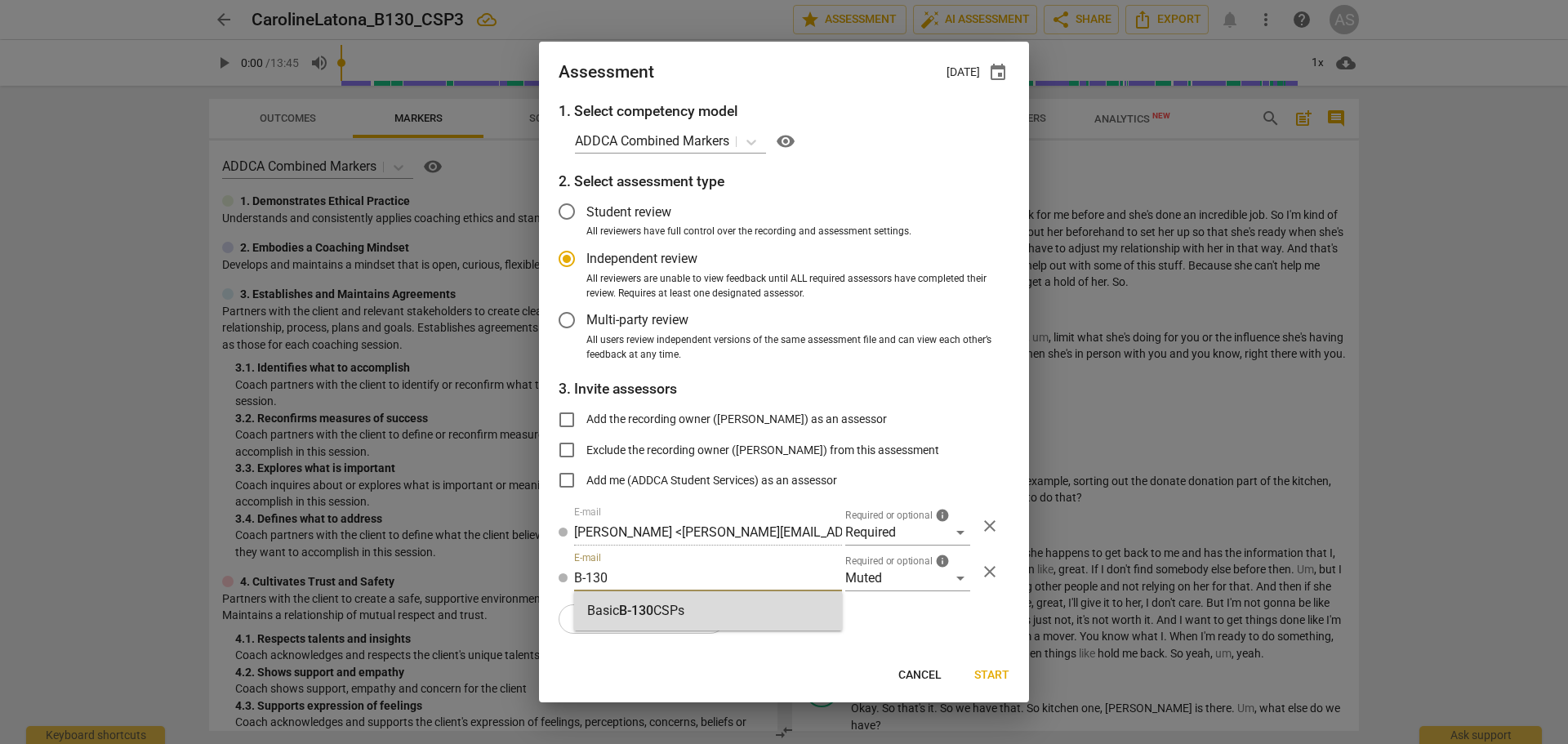
radio input "false"
type input "Basic B-130 CSPs"
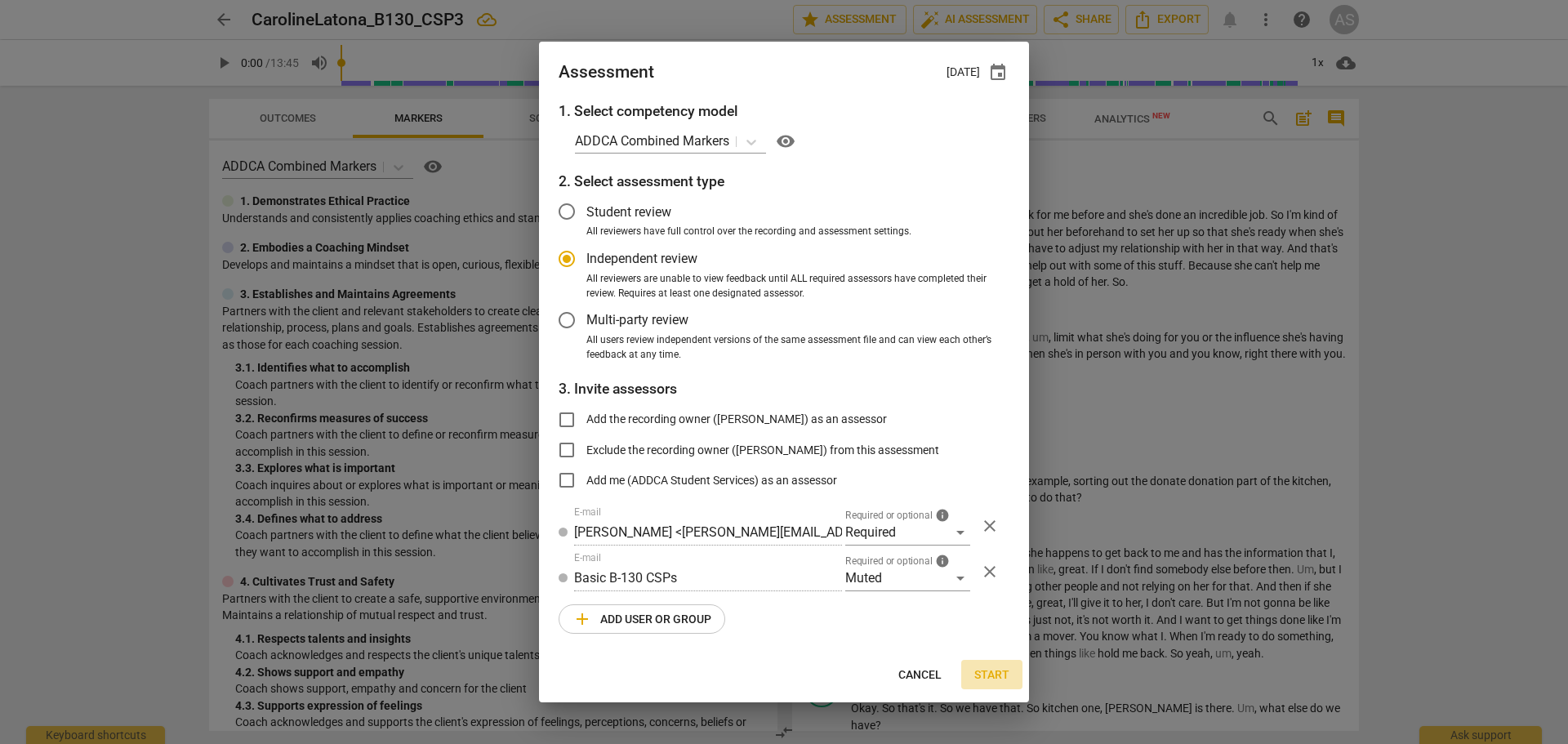
click at [987, 670] on span "Start" at bounding box center [992, 675] width 35 height 16
radio input "false"
type input "[PERSON_NAME] <[EMAIL_ADDRESS][DOMAIN_NAME]>"
